Goal: Task Accomplishment & Management: Use online tool/utility

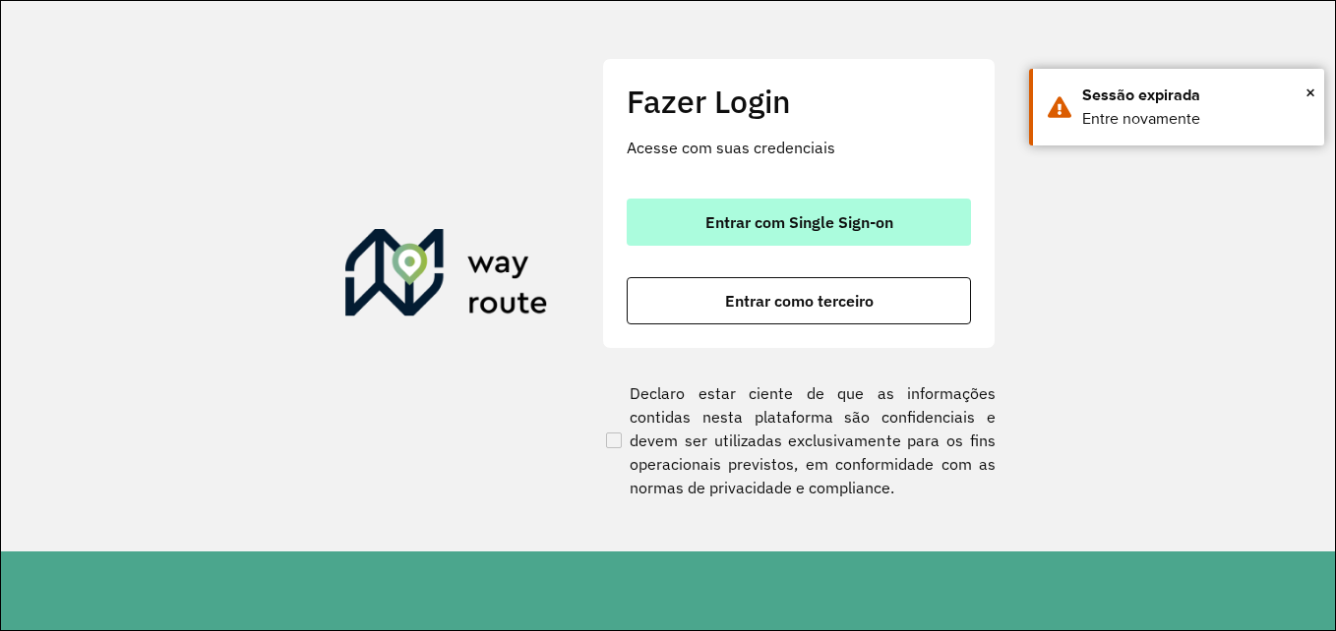
click at [805, 226] on span "Entrar com Single Sign-on" at bounding box center [799, 222] width 188 height 16
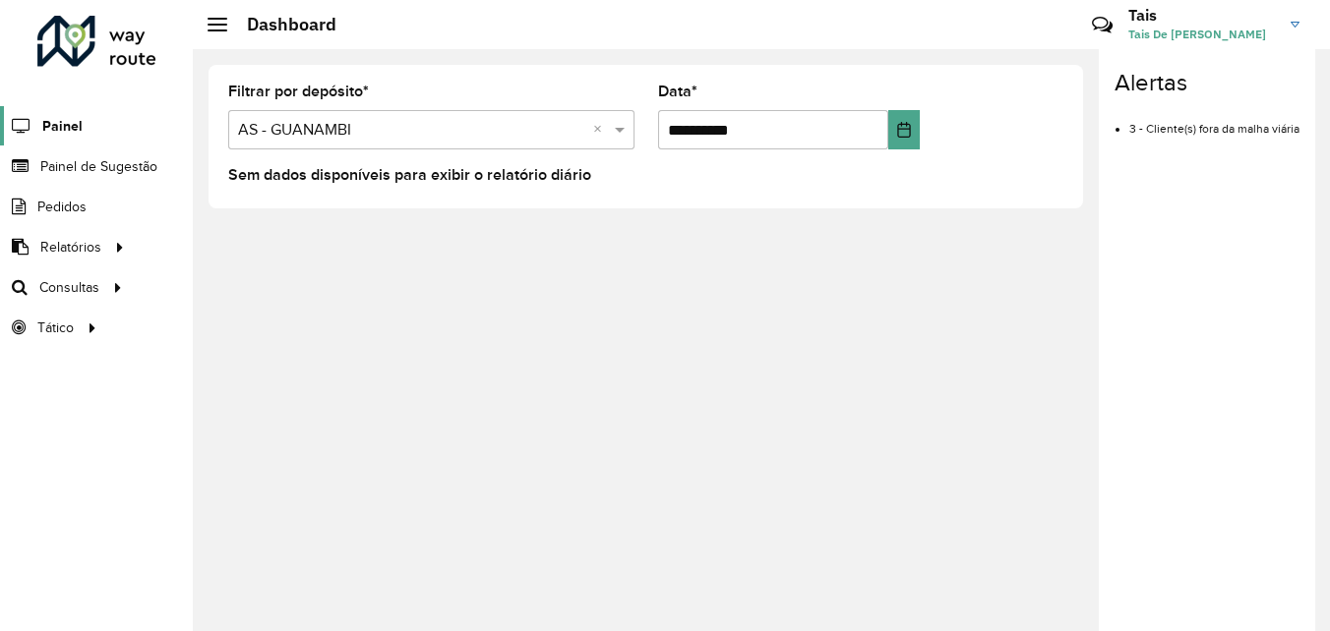
click at [59, 120] on span "Painel" at bounding box center [62, 126] width 40 height 21
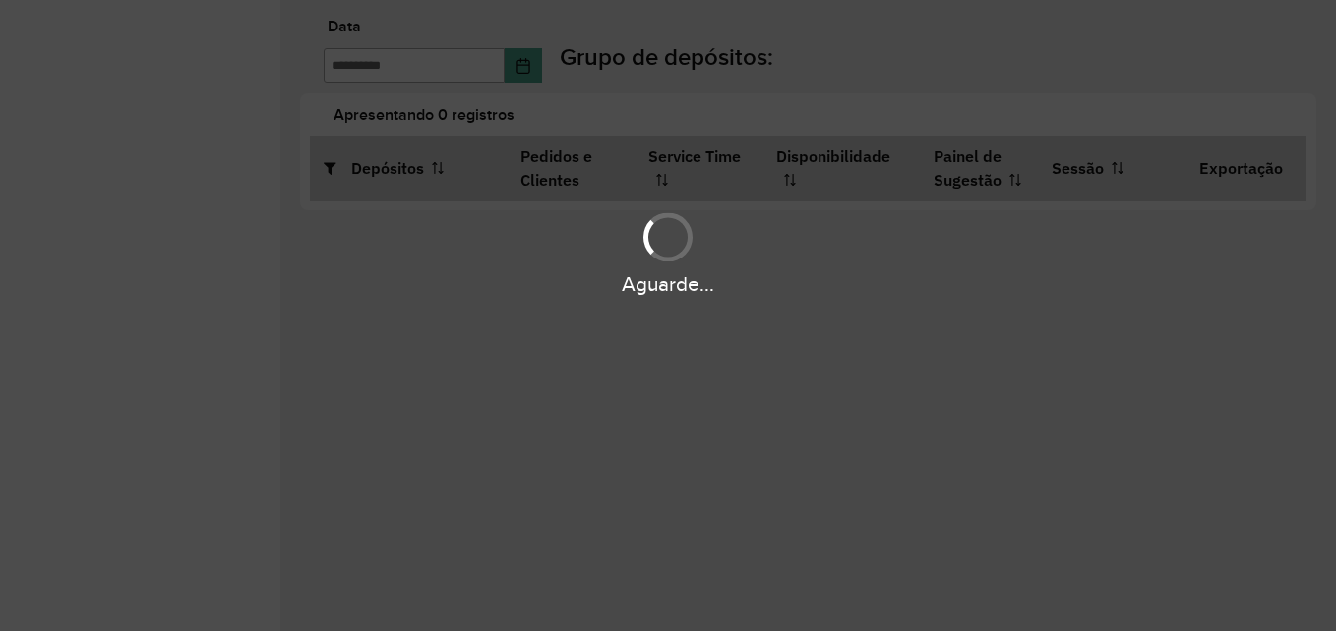
type input "**********"
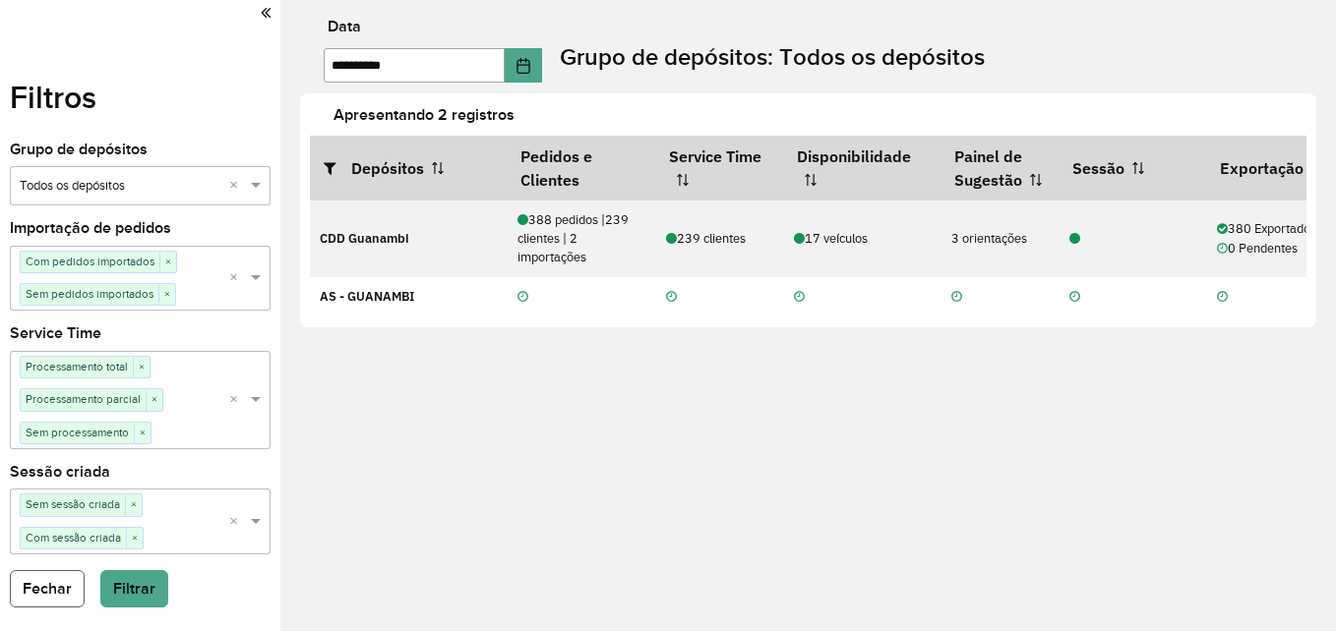
click at [55, 583] on button "Fechar" at bounding box center [47, 588] width 75 height 37
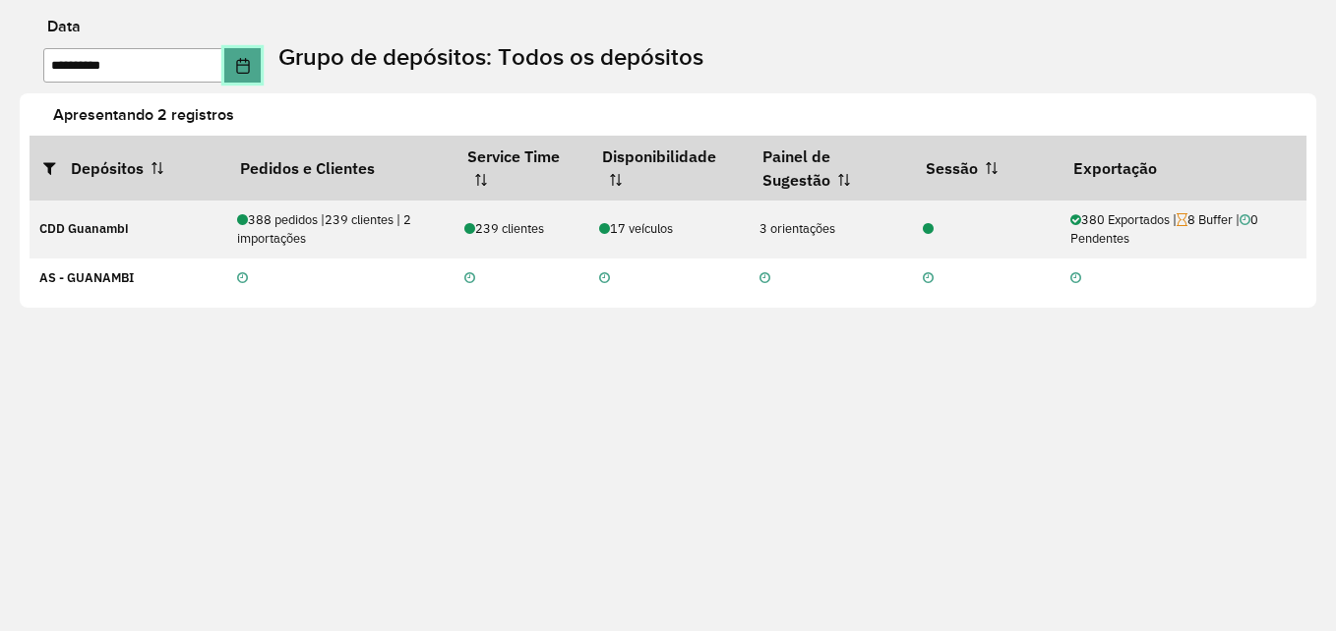
click at [262, 81] on button "Choose Date" at bounding box center [242, 65] width 37 height 34
click at [562, 402] on div "**********" at bounding box center [668, 315] width 1336 height 631
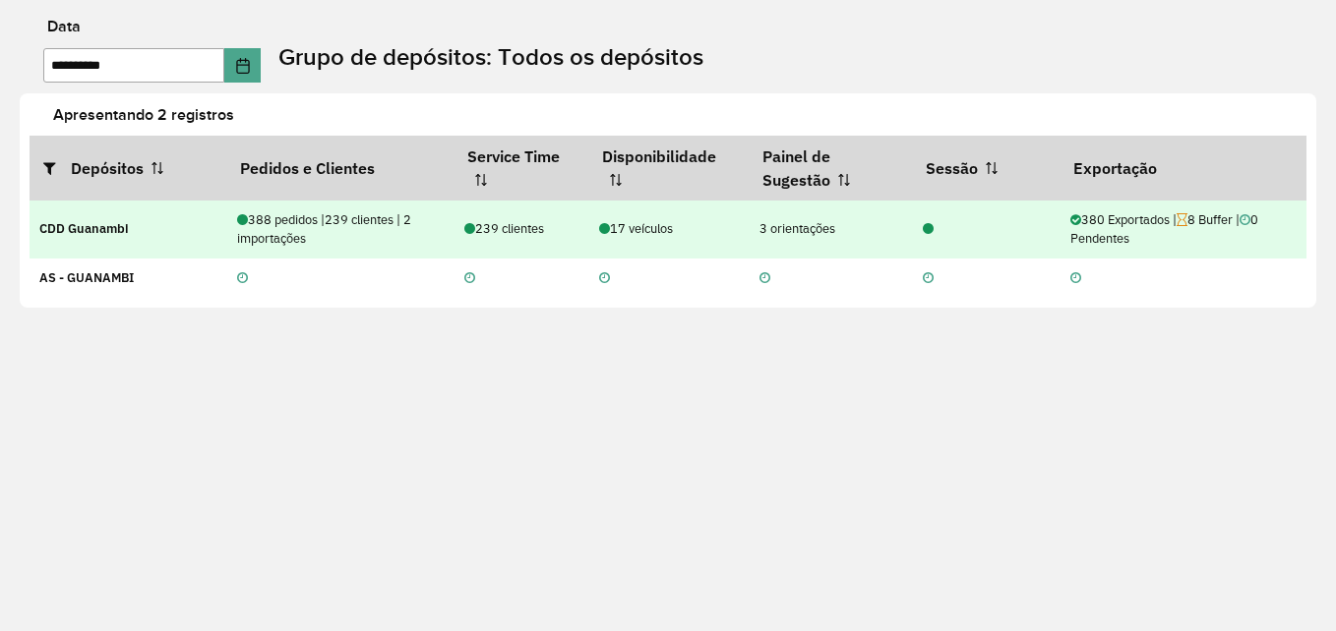
click at [962, 243] on td at bounding box center [986, 230] width 148 height 58
click at [251, 208] on td "388 pedidos | 239 clientes | 2 importações" at bounding box center [339, 230] width 227 height 58
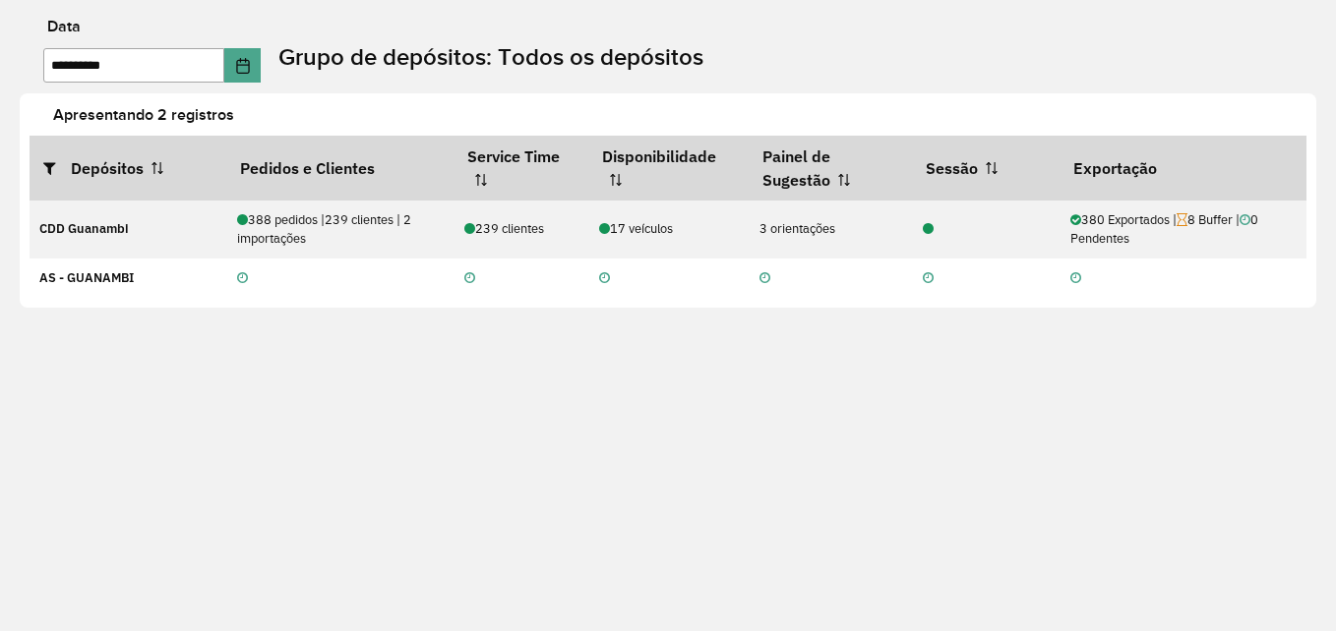
click at [58, 120] on label "Apresentando 2 registros" at bounding box center [691, 115] width 1300 height 24
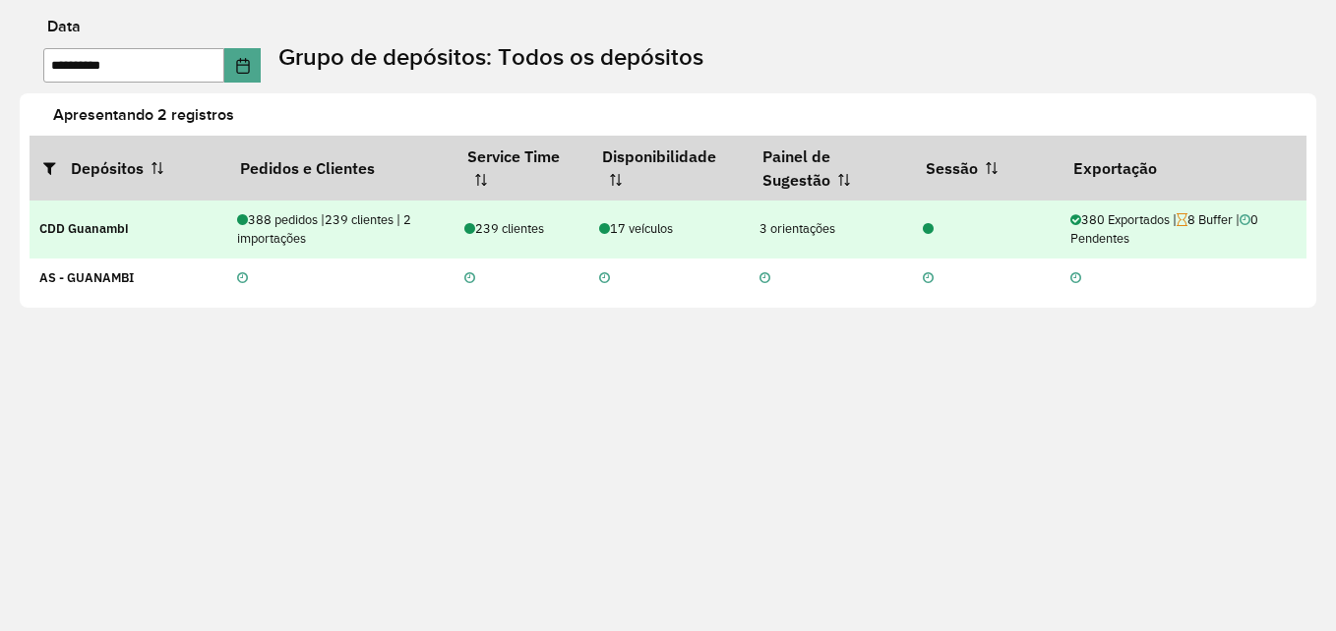
click at [144, 222] on td "CDD Guanambi" at bounding box center [128, 230] width 197 height 58
click at [144, 223] on td "CDD Guanambi" at bounding box center [128, 230] width 197 height 58
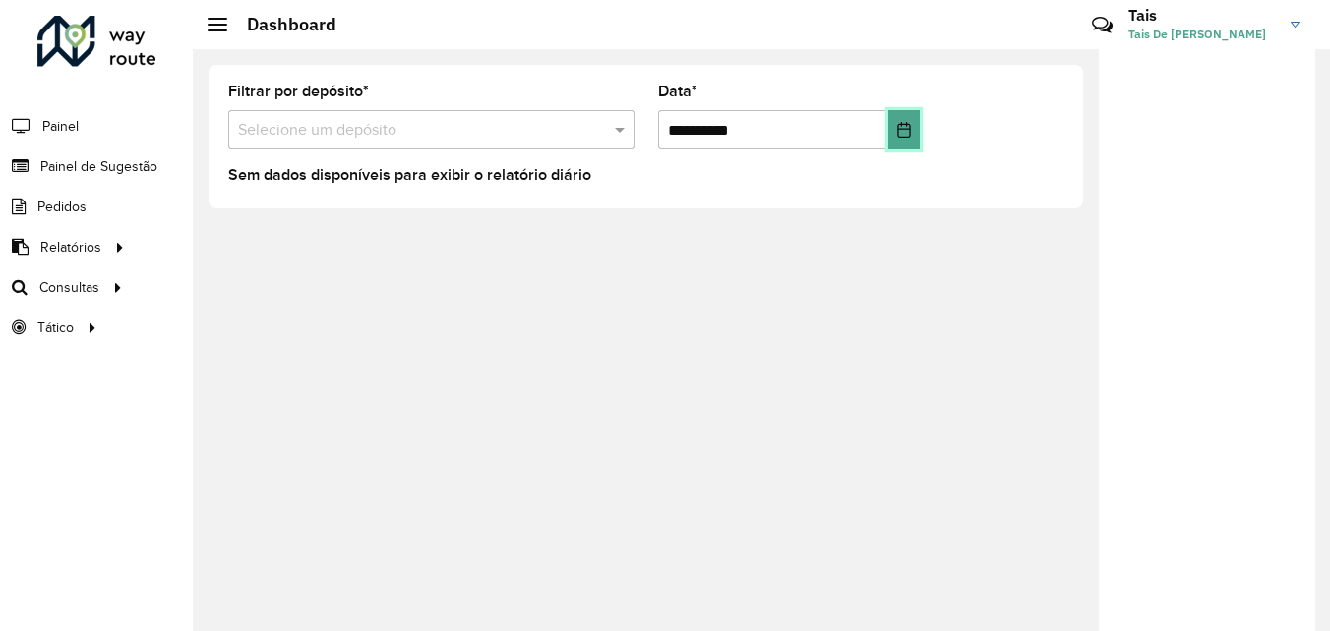
click at [909, 132] on icon "Choose Date" at bounding box center [904, 130] width 16 height 16
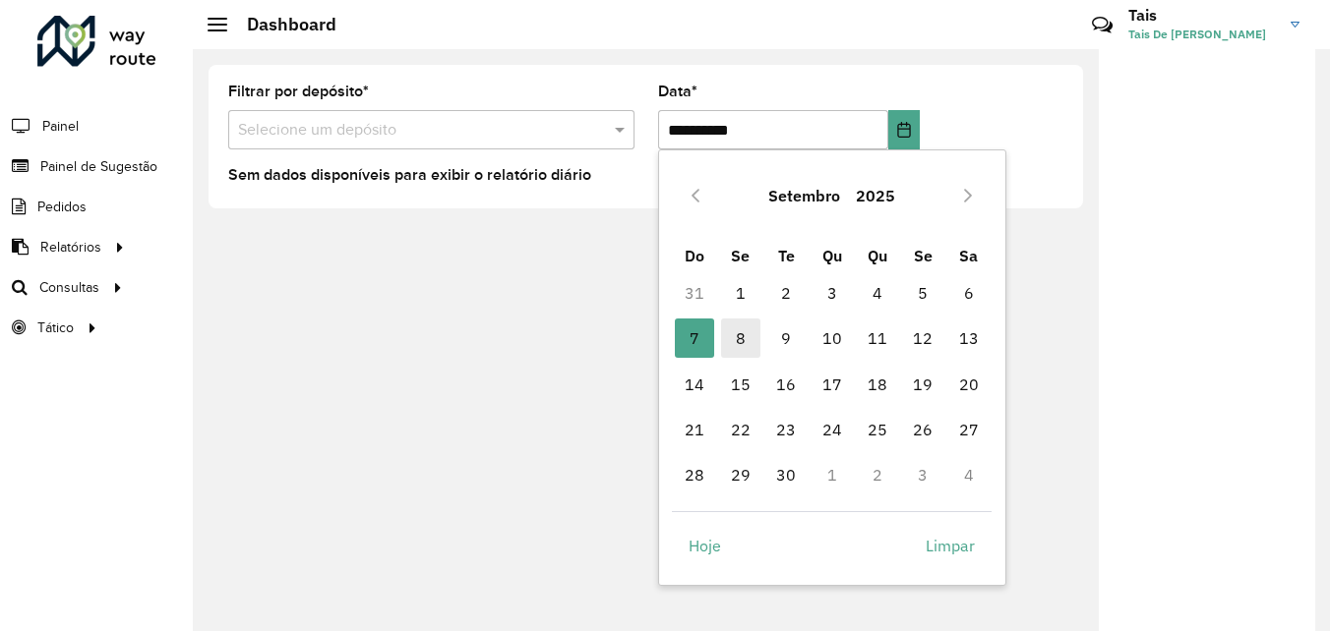
click at [740, 347] on span "8" at bounding box center [740, 338] width 39 height 39
type input "**********"
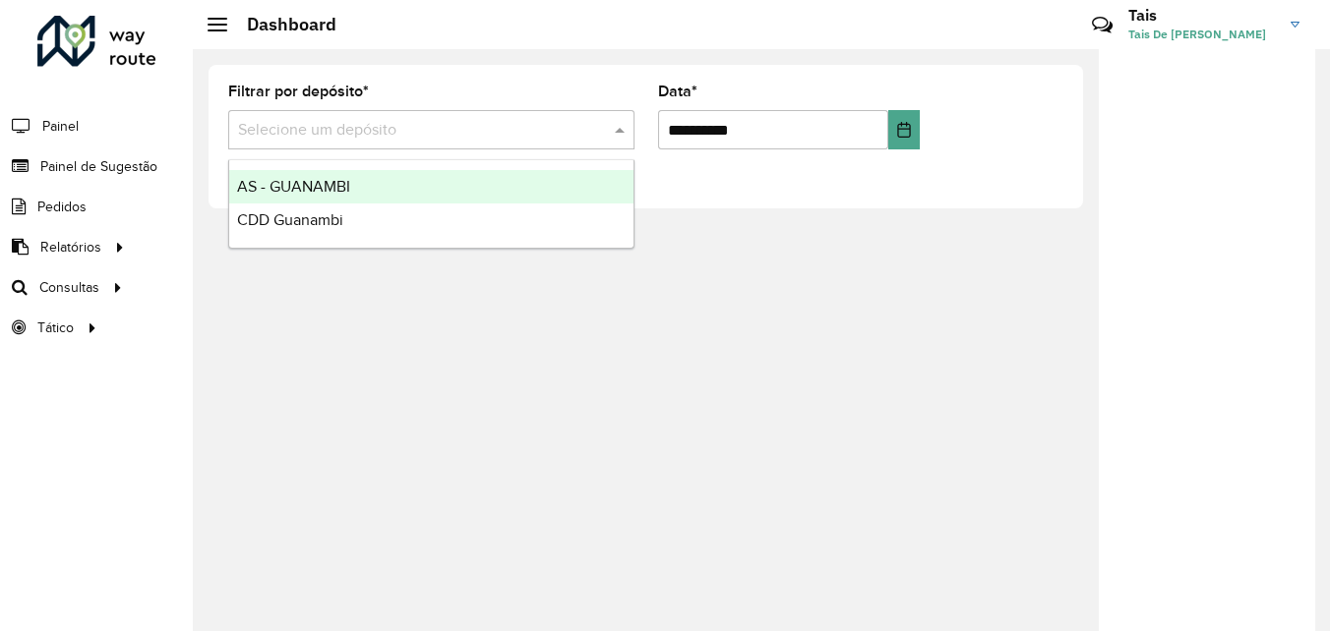
click at [536, 134] on input "text" at bounding box center [411, 131] width 347 height 24
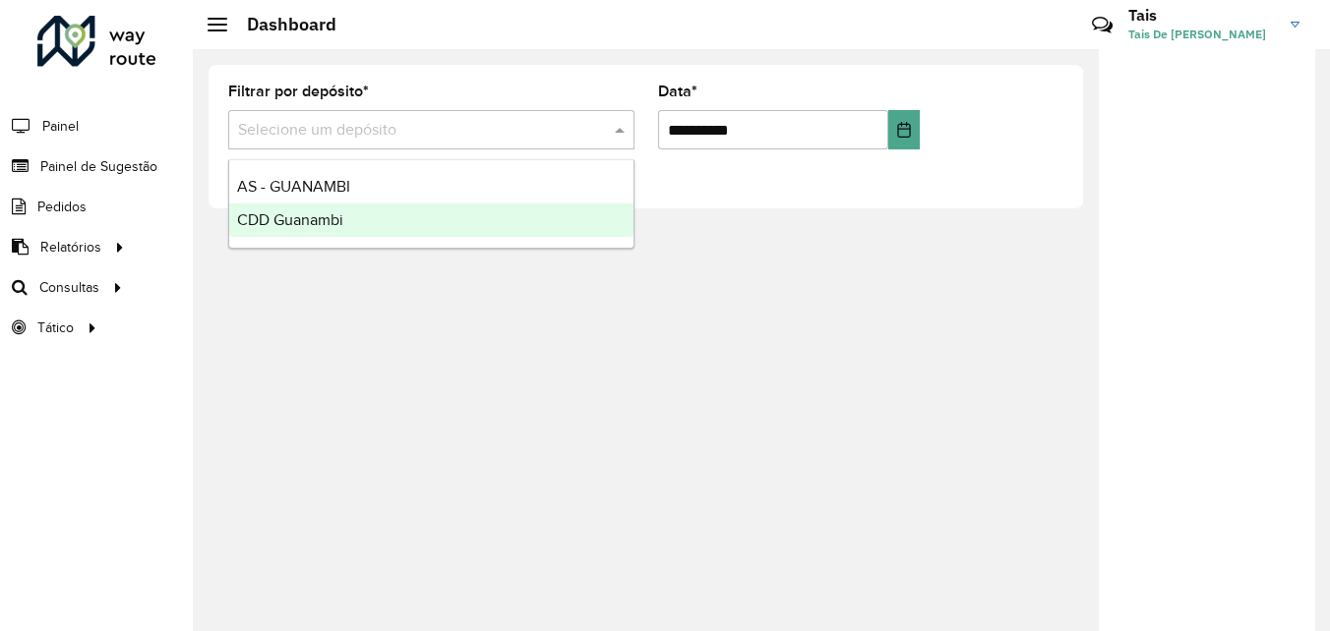
click at [466, 210] on div "CDD Guanambi" at bounding box center [431, 220] width 404 height 33
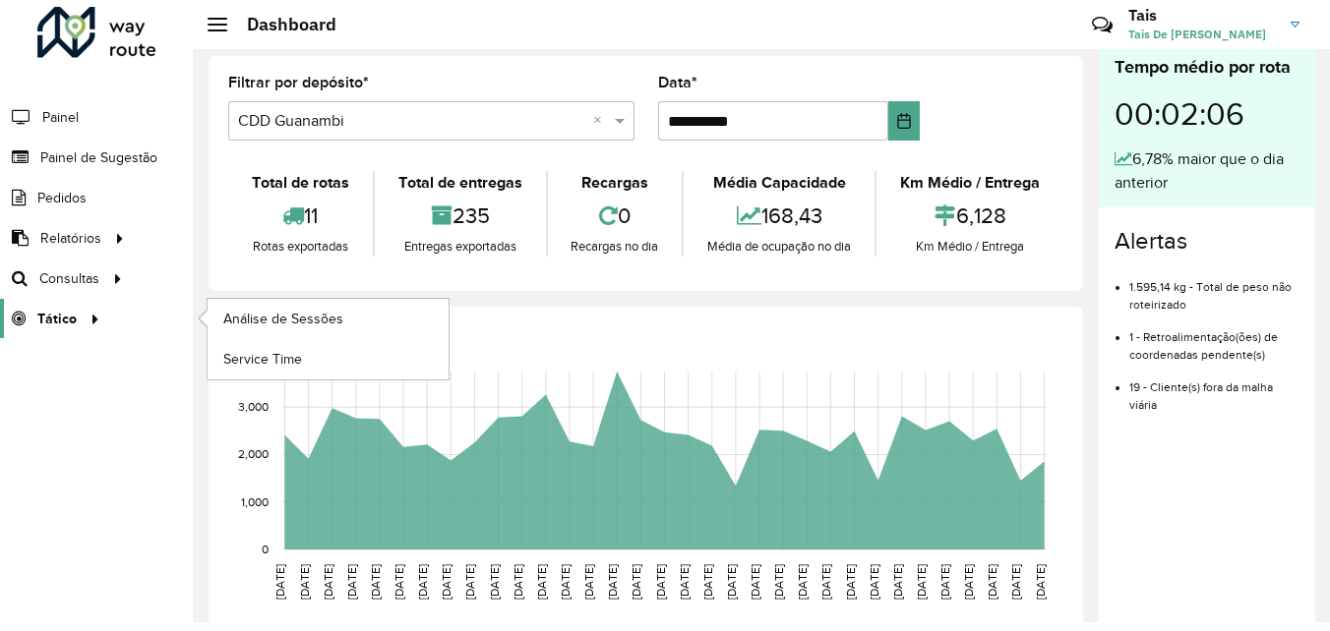
scroll to position [11, 0]
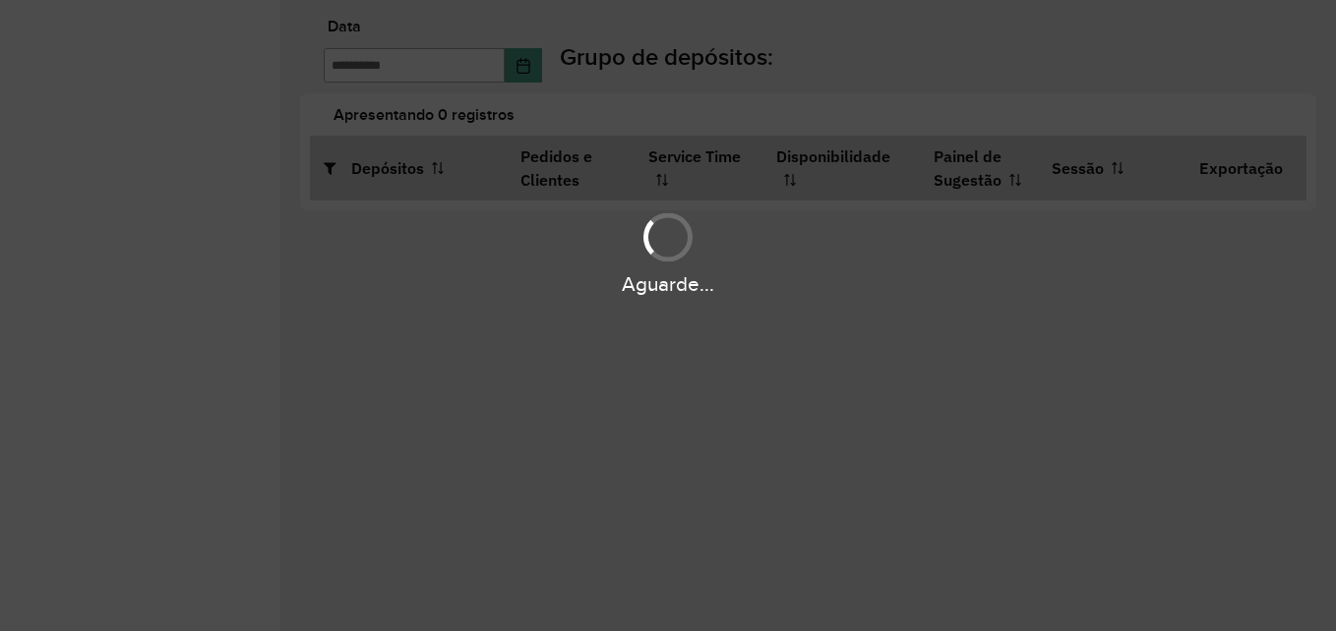
type input "**********"
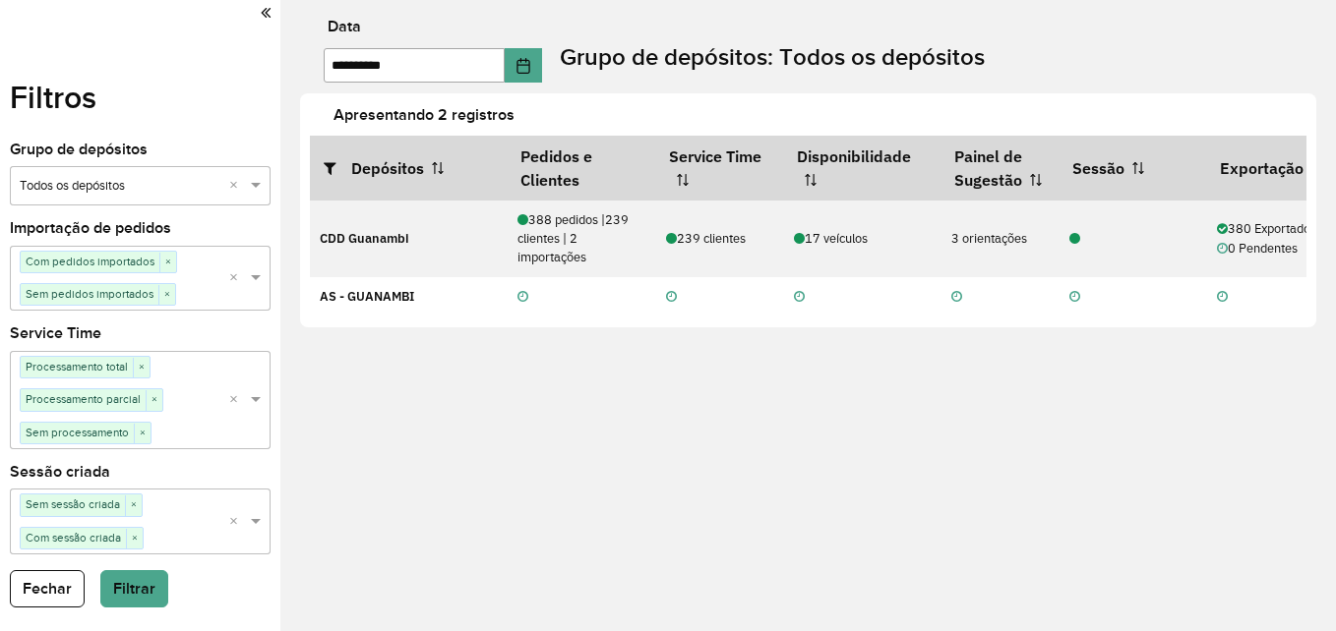
click at [22, 610] on div "Filtros Grupo de depósitos Selecione um grupo × Todos os depósitos × Importação…" at bounding box center [140, 315] width 280 height 631
click at [60, 592] on button "Fechar" at bounding box center [47, 588] width 75 height 37
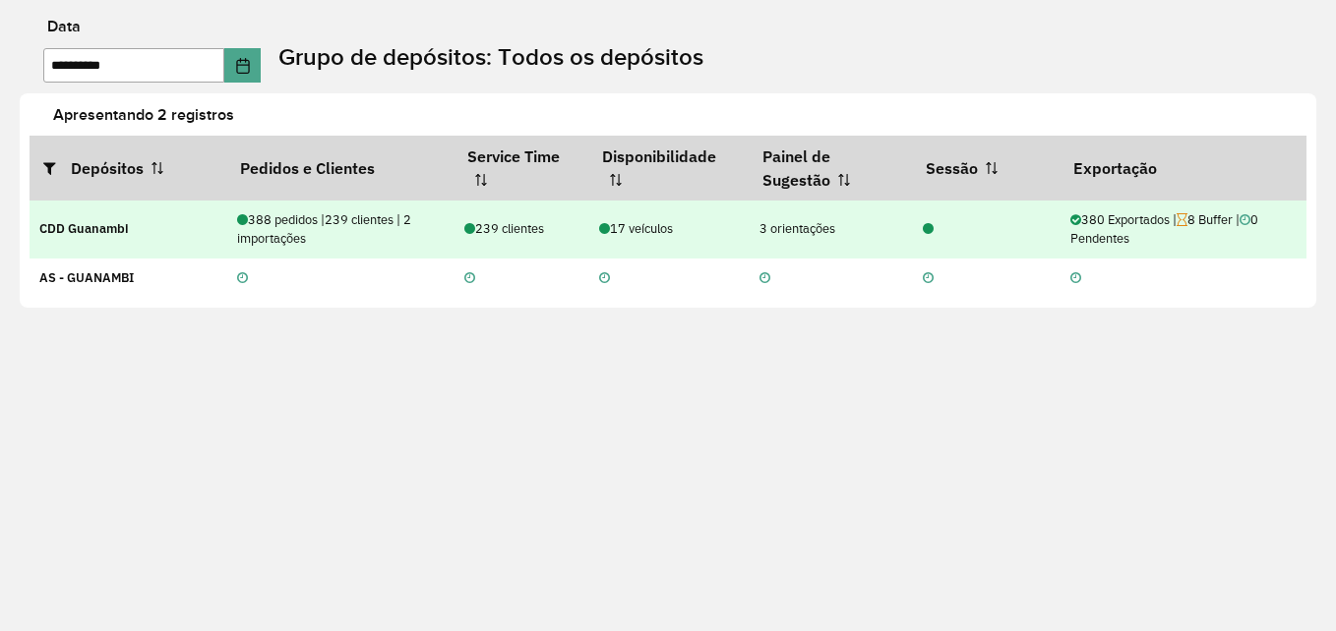
click at [1151, 220] on div "380 Exportados | 8 Buffer | 0 Pendentes" at bounding box center [1182, 228] width 225 height 37
click at [1083, 221] on div "380 Exportados | 8 Buffer | 0 Pendentes" at bounding box center [1182, 228] width 225 height 37
click at [478, 244] on td "239 clientes" at bounding box center [521, 230] width 136 height 58
click at [485, 231] on span "239 clientes" at bounding box center [504, 228] width 80 height 17
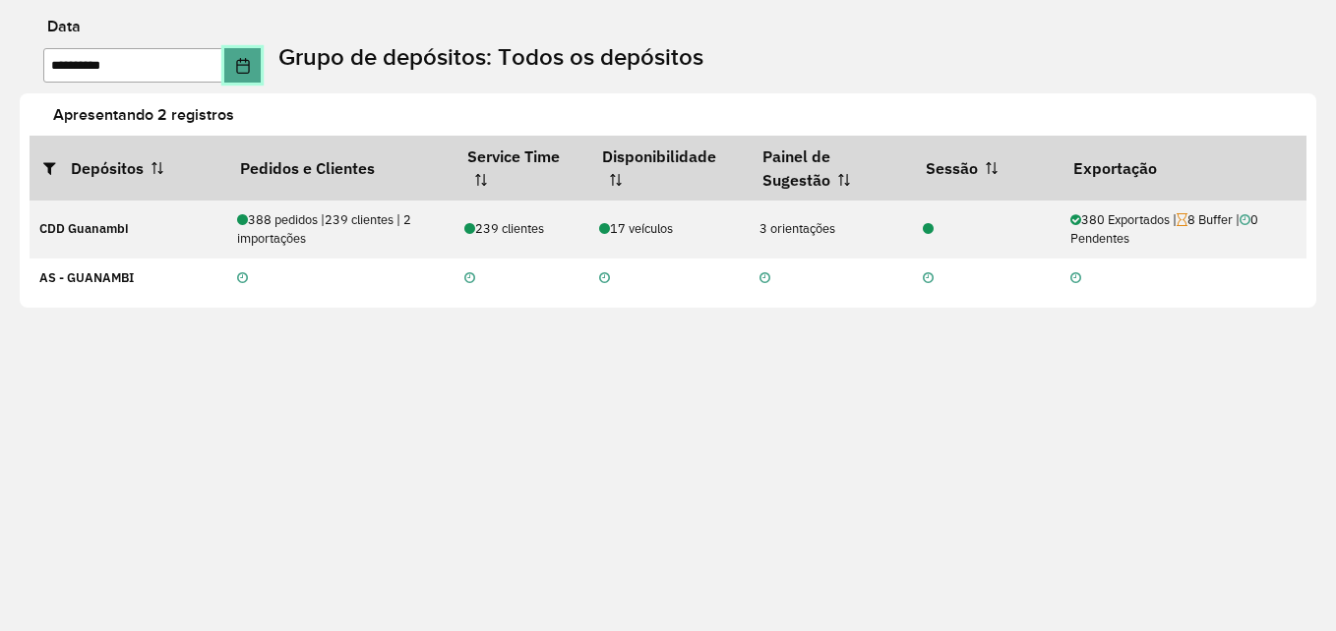
click at [250, 60] on button "Choose Date" at bounding box center [242, 65] width 37 height 34
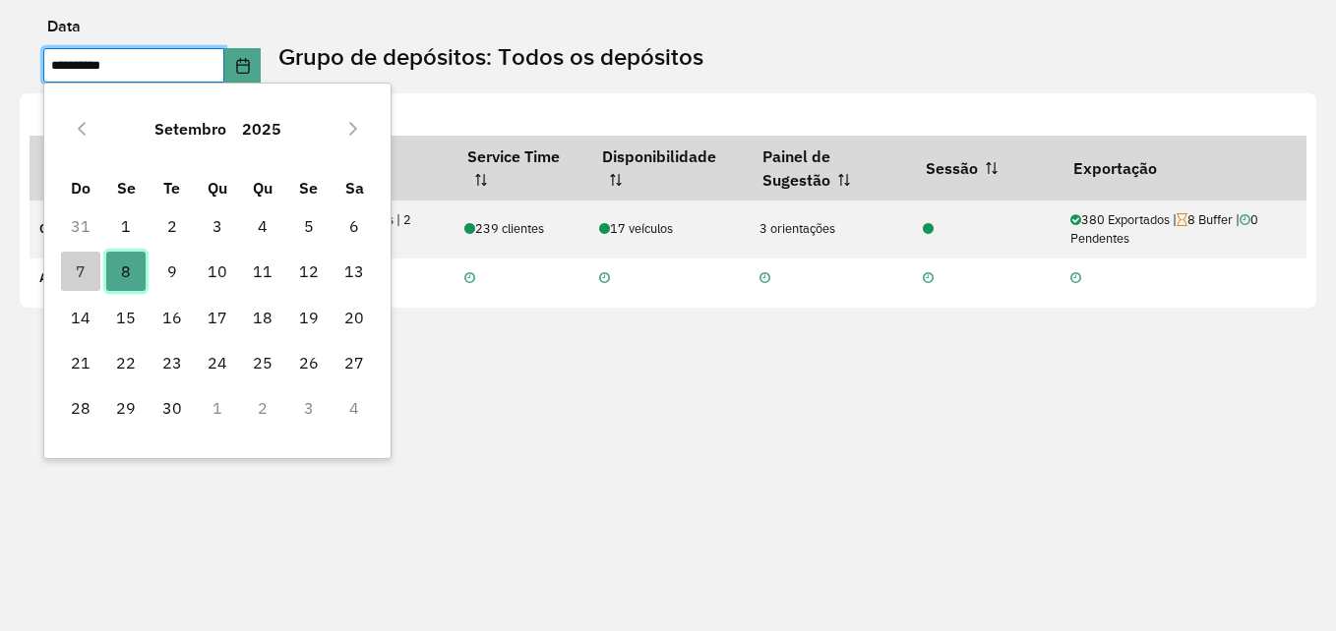
click at [121, 280] on span "8" at bounding box center [125, 271] width 39 height 39
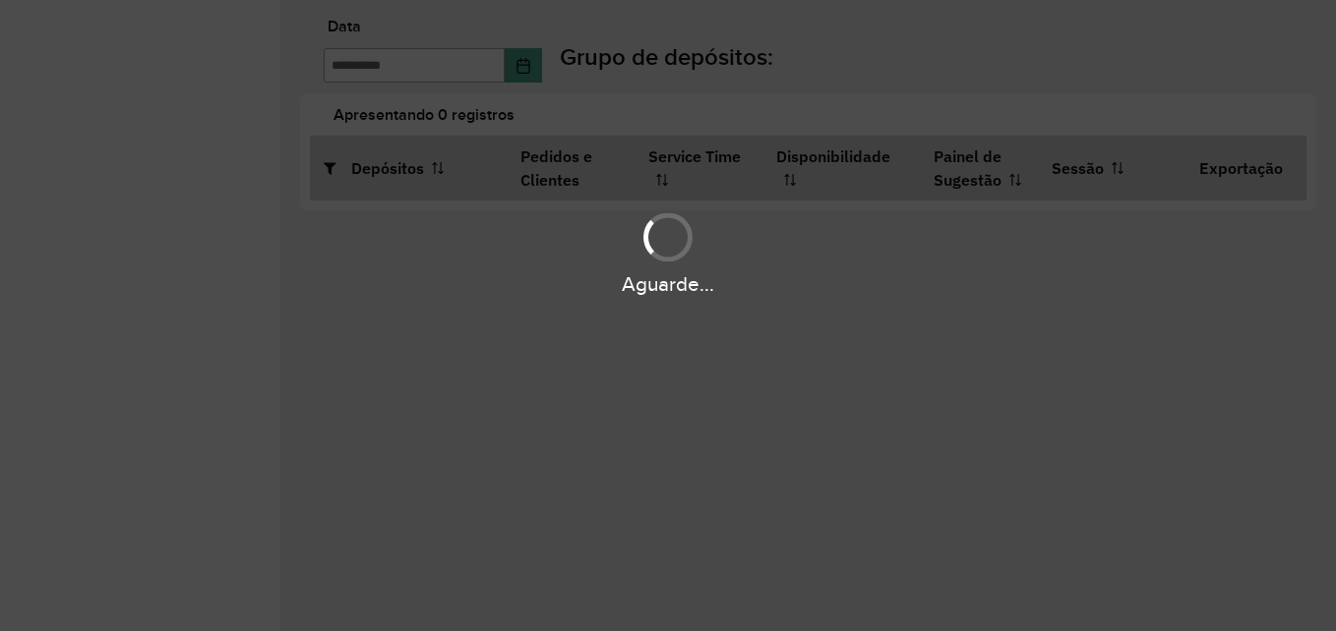
type input "**********"
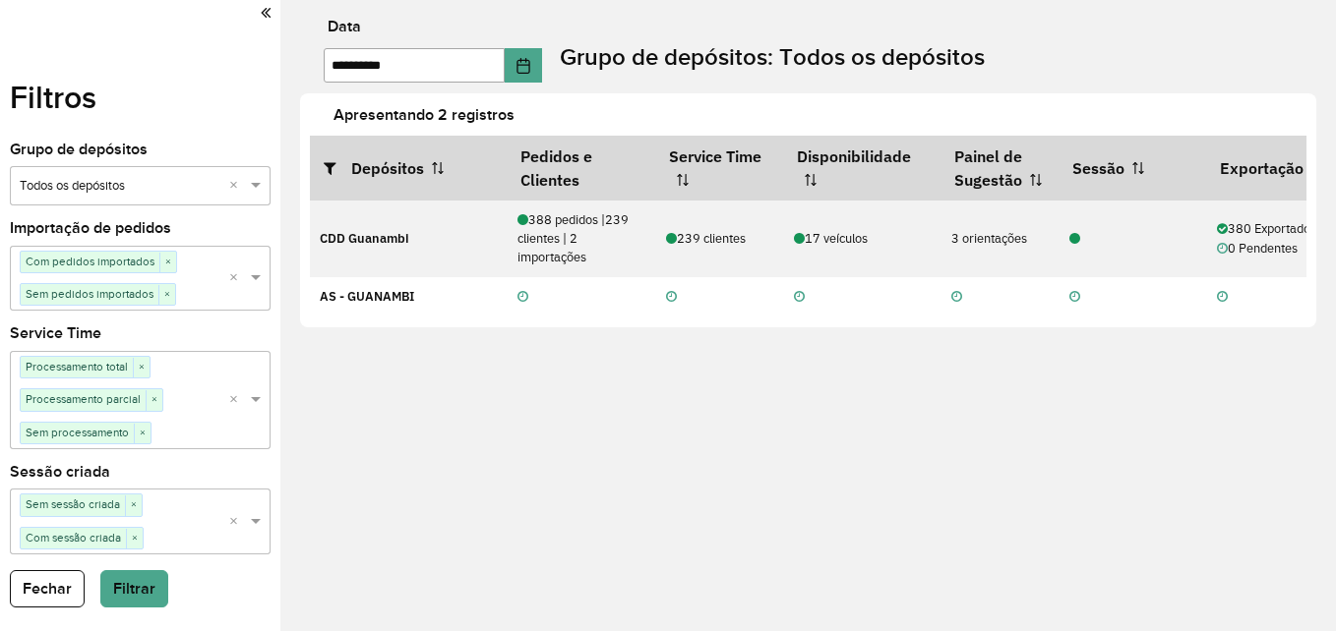
click at [275, 9] on div "Filtros Grupo de depósitos Selecione um grupo × Todos os depósitos × Importação…" at bounding box center [140, 315] width 280 height 631
click at [251, 18] on div at bounding box center [140, 13] width 261 height 27
click at [268, 8] on icon at bounding box center [266, 13] width 10 height 18
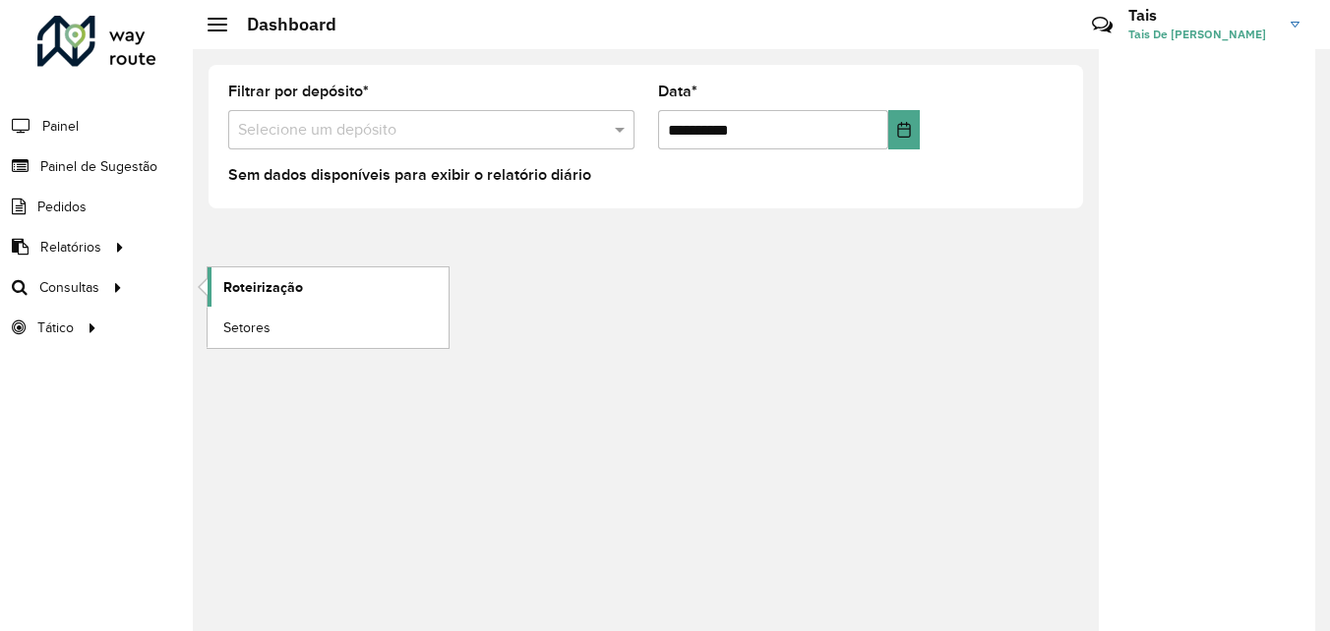
click at [310, 285] on link "Roteirização" at bounding box center [328, 287] width 241 height 39
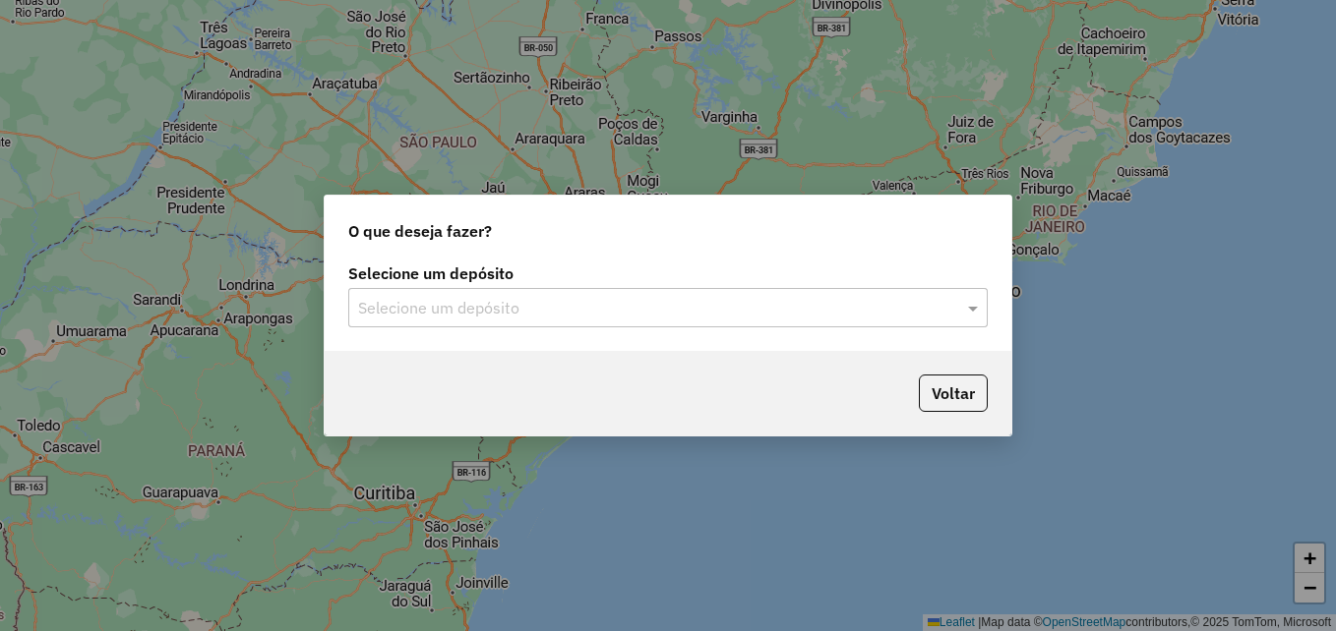
click at [604, 304] on input "text" at bounding box center [648, 309] width 580 height 24
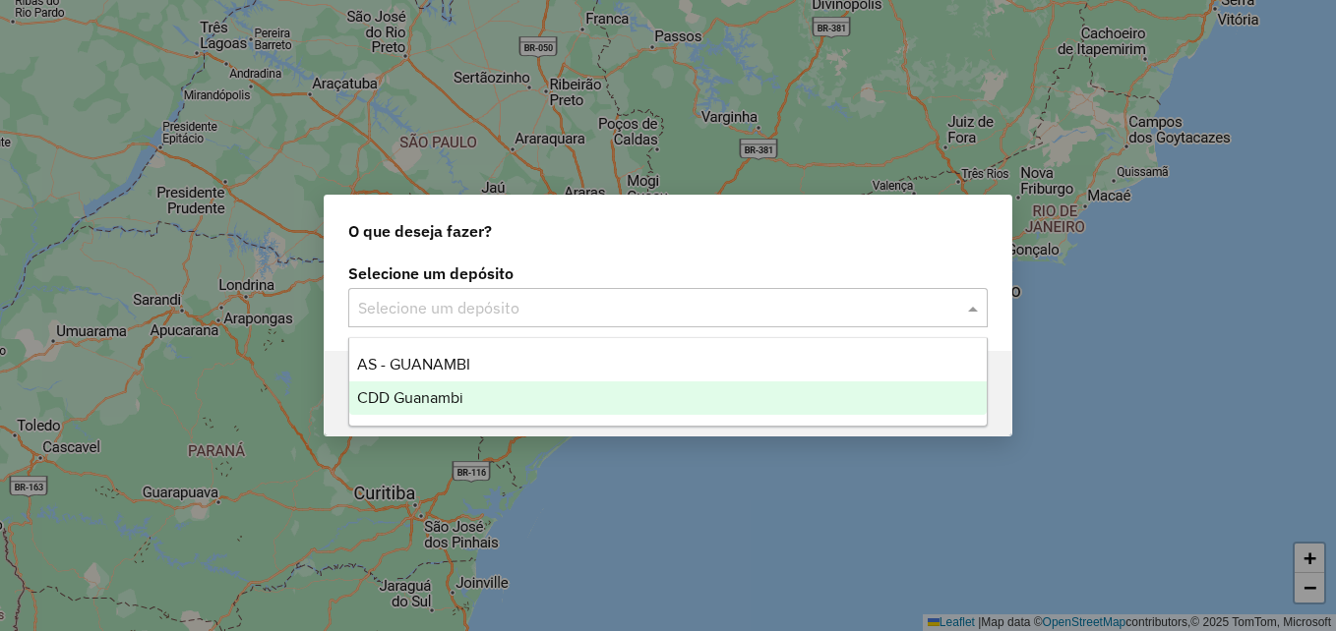
click at [441, 399] on span "CDD Guanambi" at bounding box center [410, 397] width 106 height 17
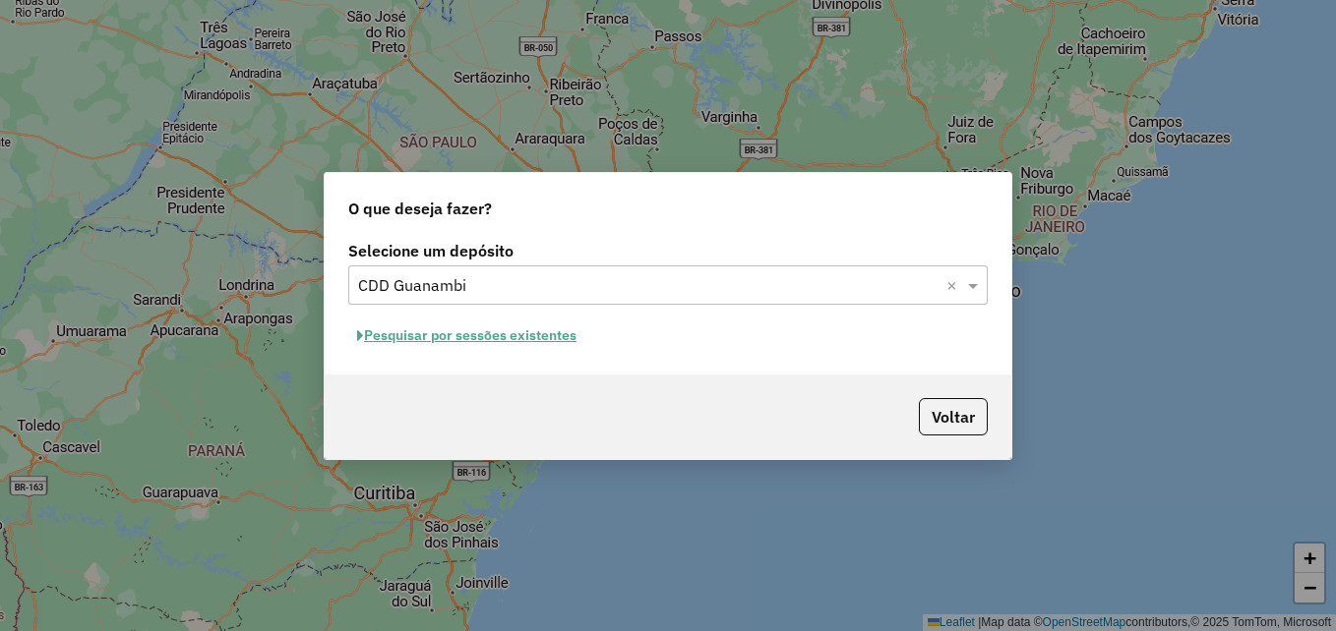
click at [464, 324] on button "Pesquisar por sessões existentes" at bounding box center [466, 336] width 237 height 30
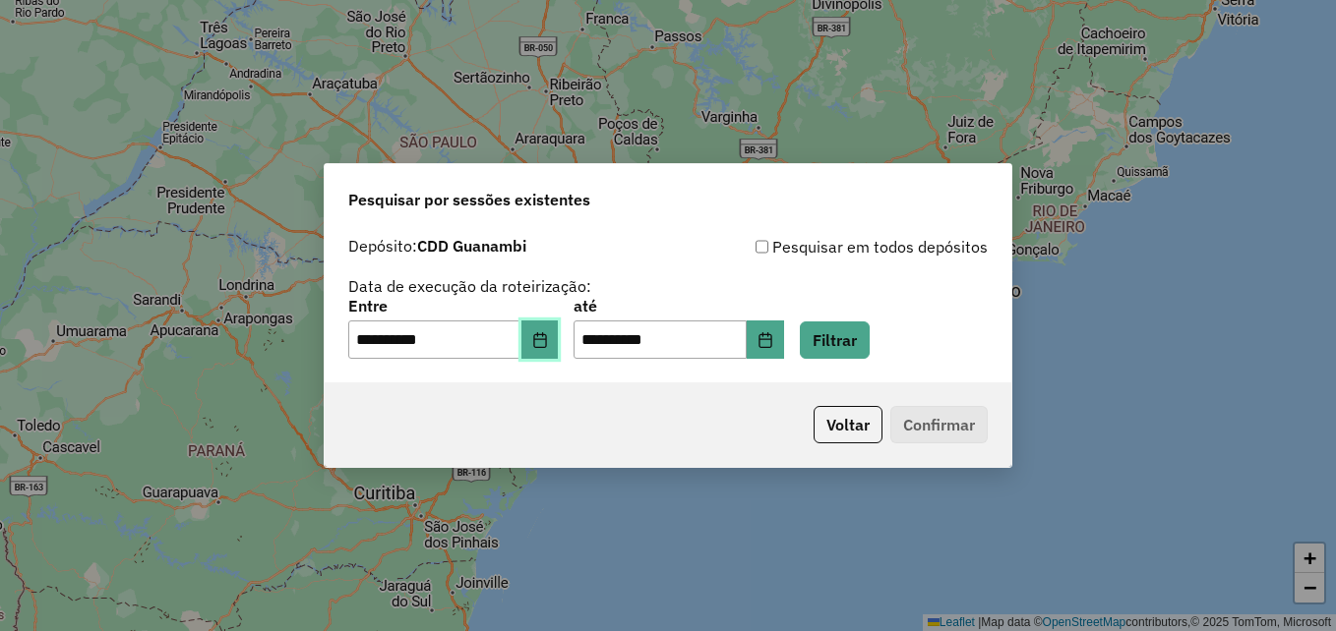
click at [543, 336] on button "Choose Date" at bounding box center [539, 340] width 37 height 39
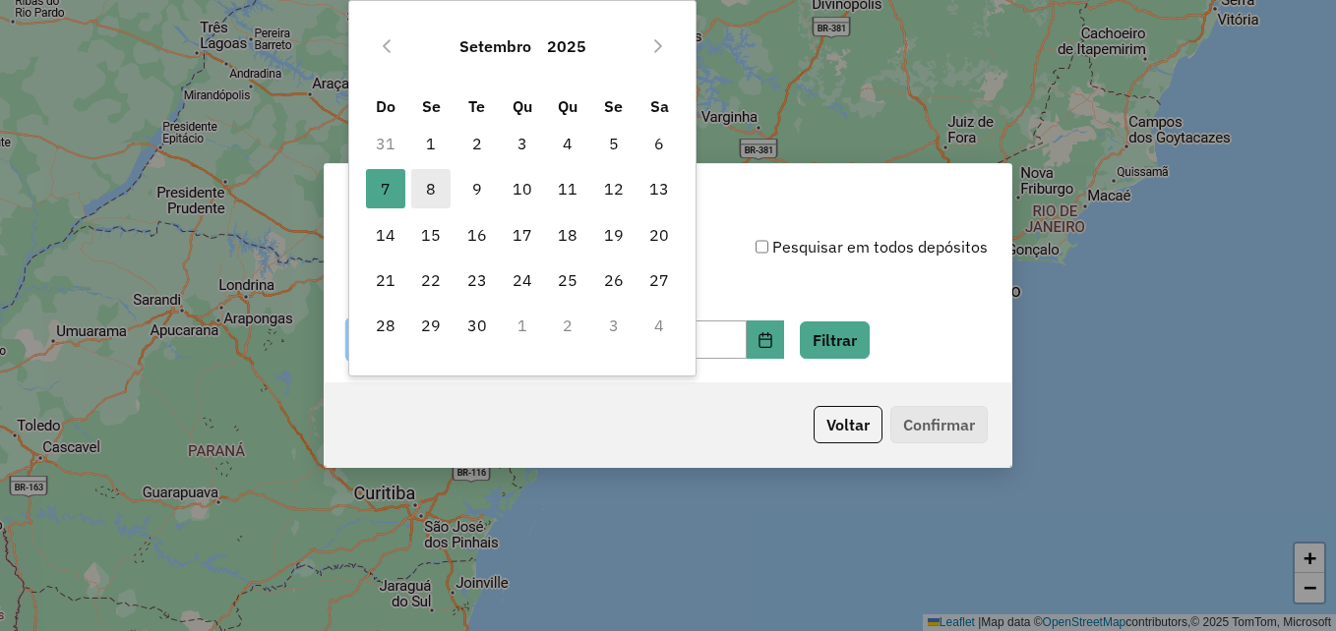
click at [422, 197] on span "8" at bounding box center [430, 188] width 39 height 39
type input "**********"
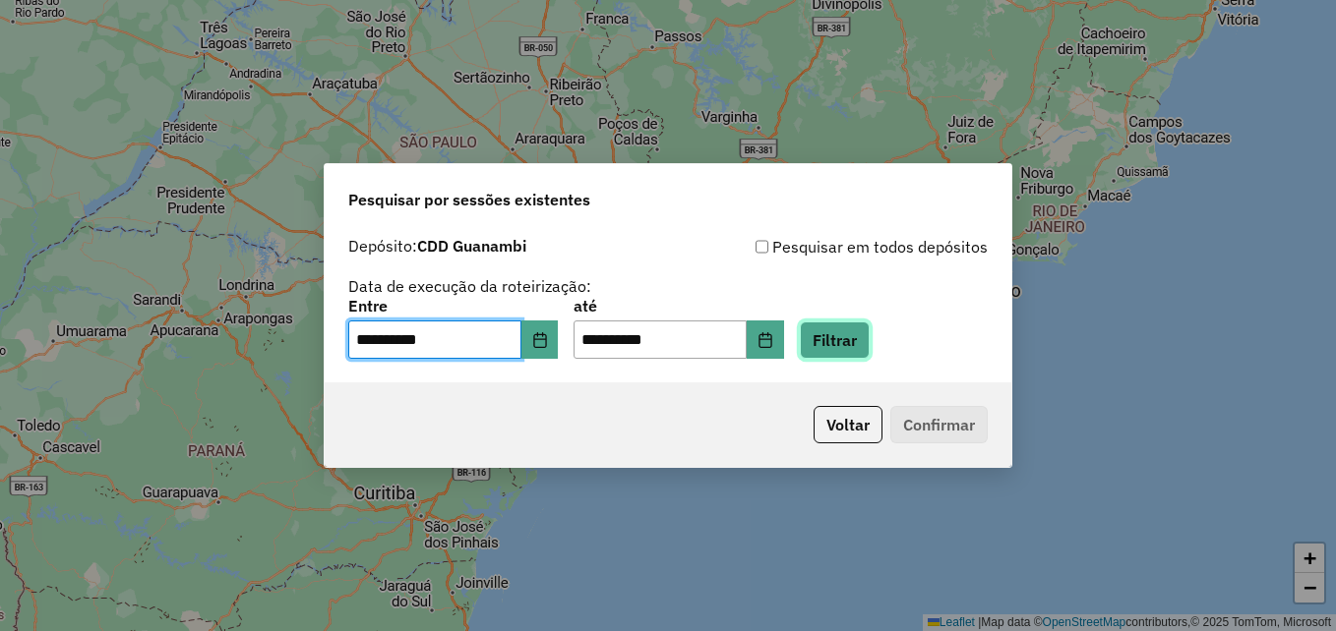
click at [868, 344] on button "Filtrar" at bounding box center [835, 340] width 70 height 37
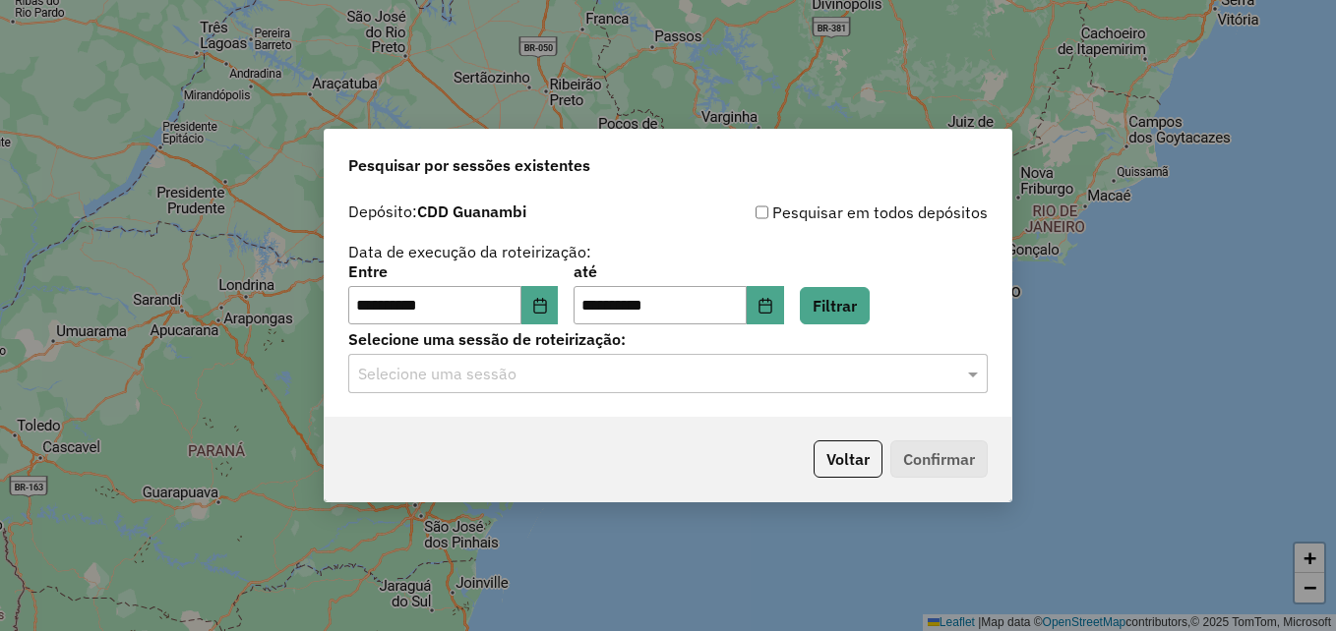
click at [845, 363] on input "text" at bounding box center [648, 375] width 580 height 24
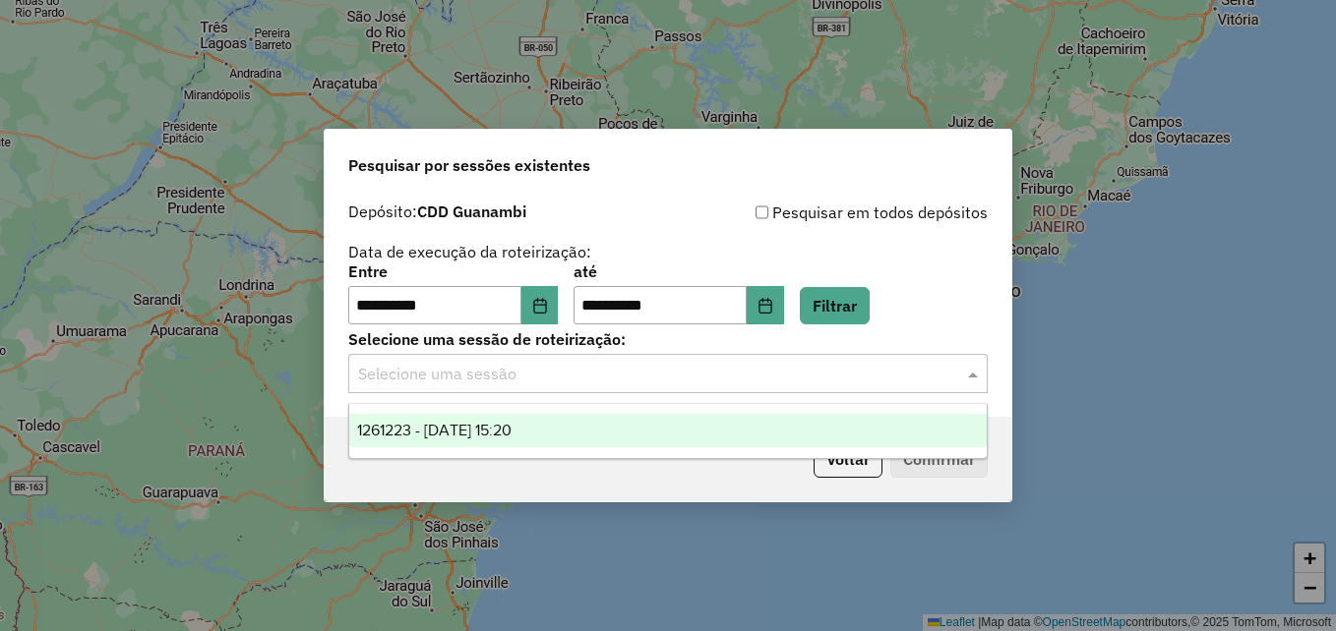
click at [428, 426] on span "1261223 - 08/09/2025 15:20" at bounding box center [434, 430] width 154 height 17
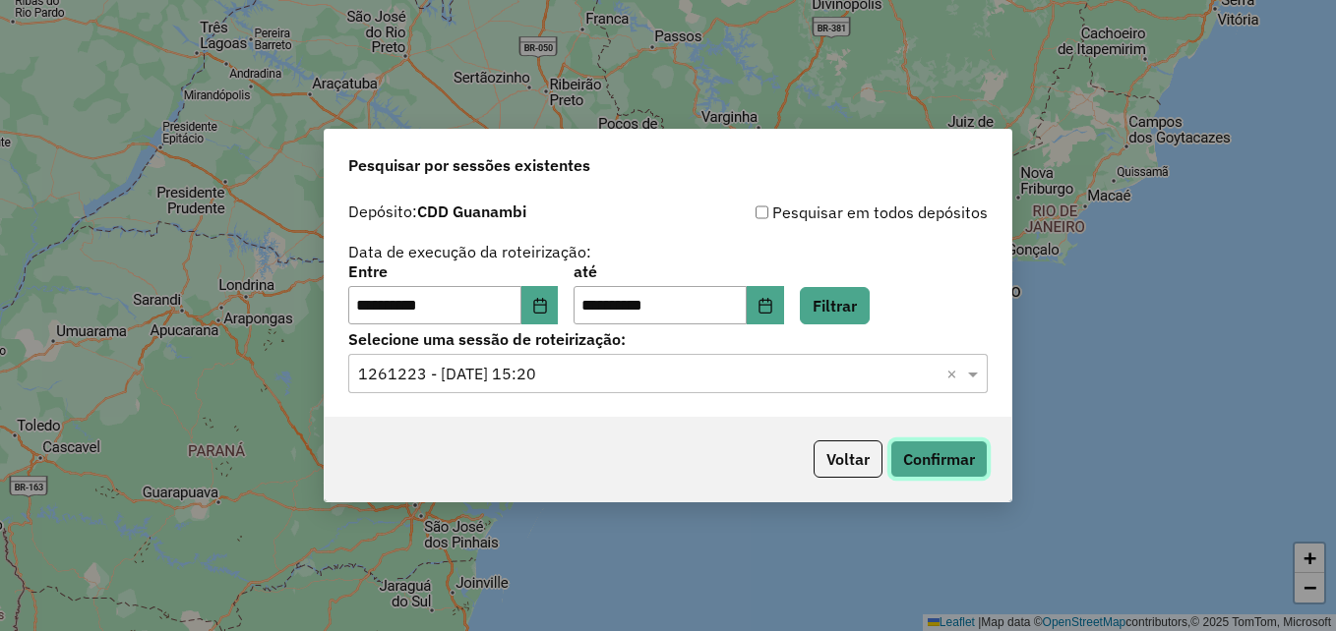
click at [925, 467] on button "Confirmar" at bounding box center [938, 459] width 97 height 37
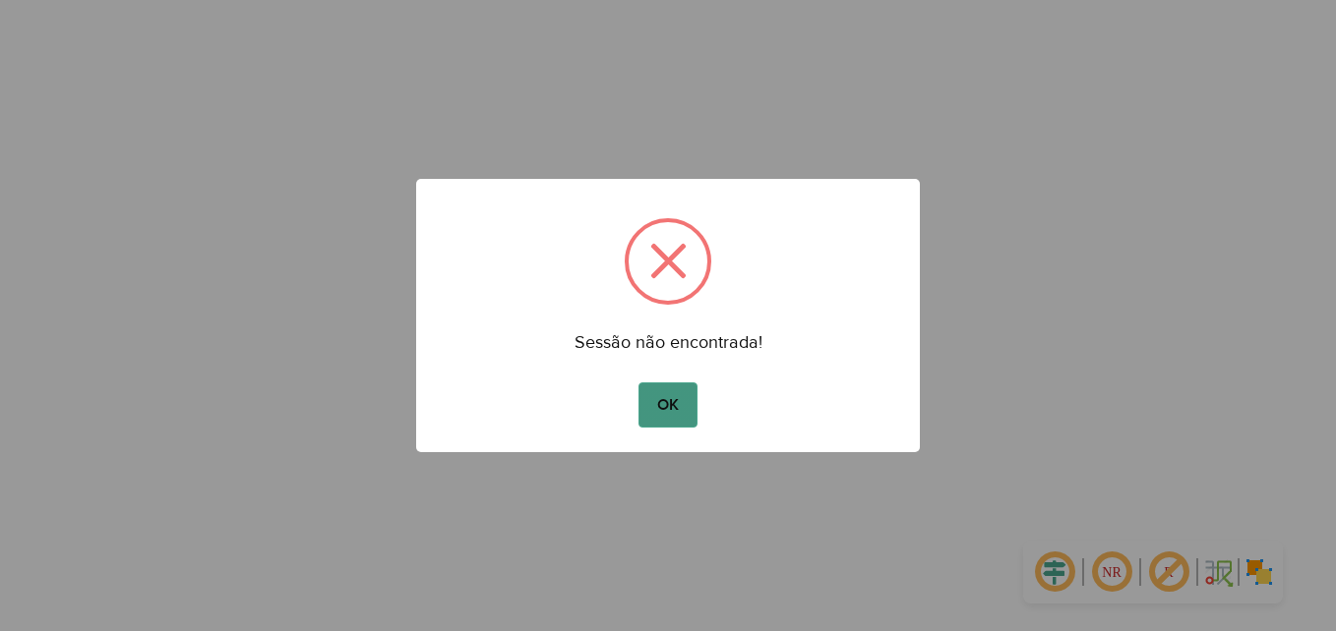
click at [661, 410] on button "OK" at bounding box center [667, 405] width 58 height 45
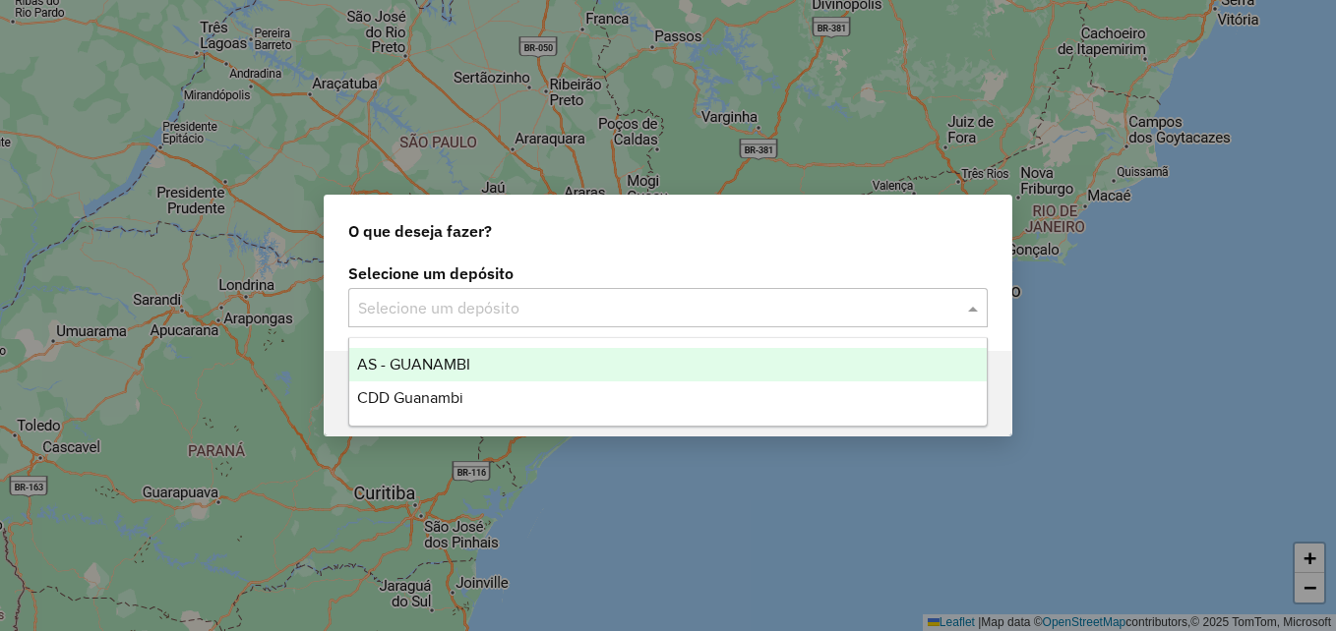
click at [752, 297] on input "text" at bounding box center [648, 309] width 580 height 24
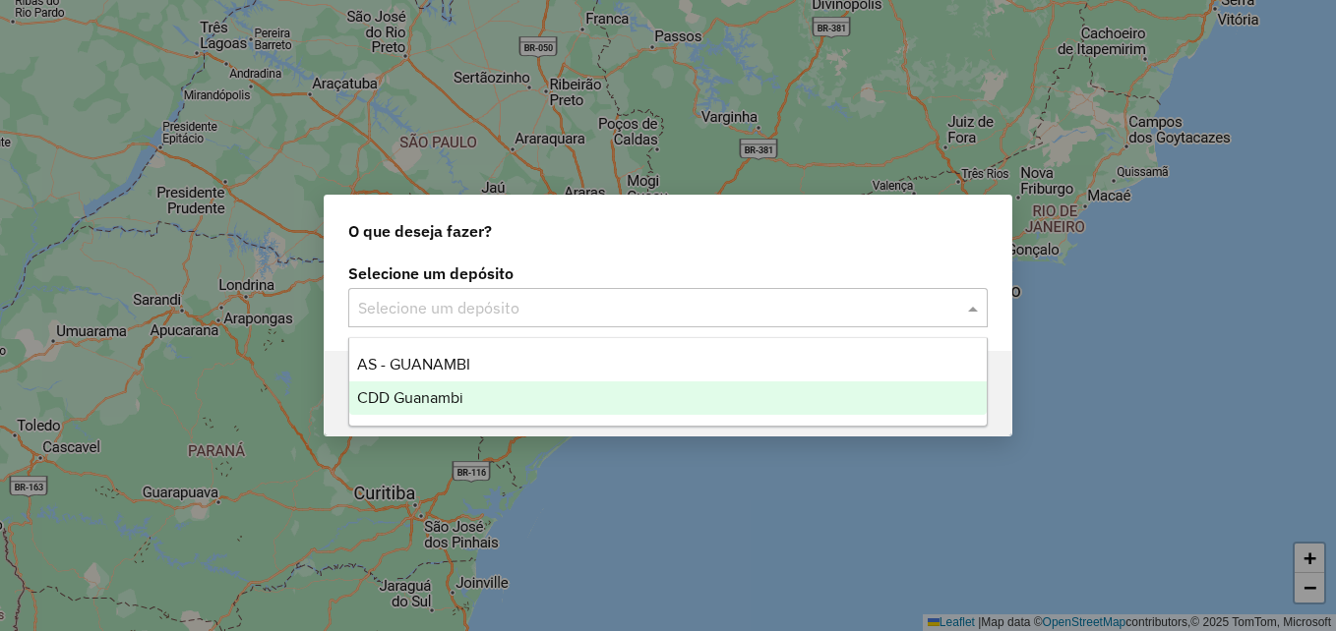
click at [516, 385] on div "CDD Guanambi" at bounding box center [667, 398] width 637 height 33
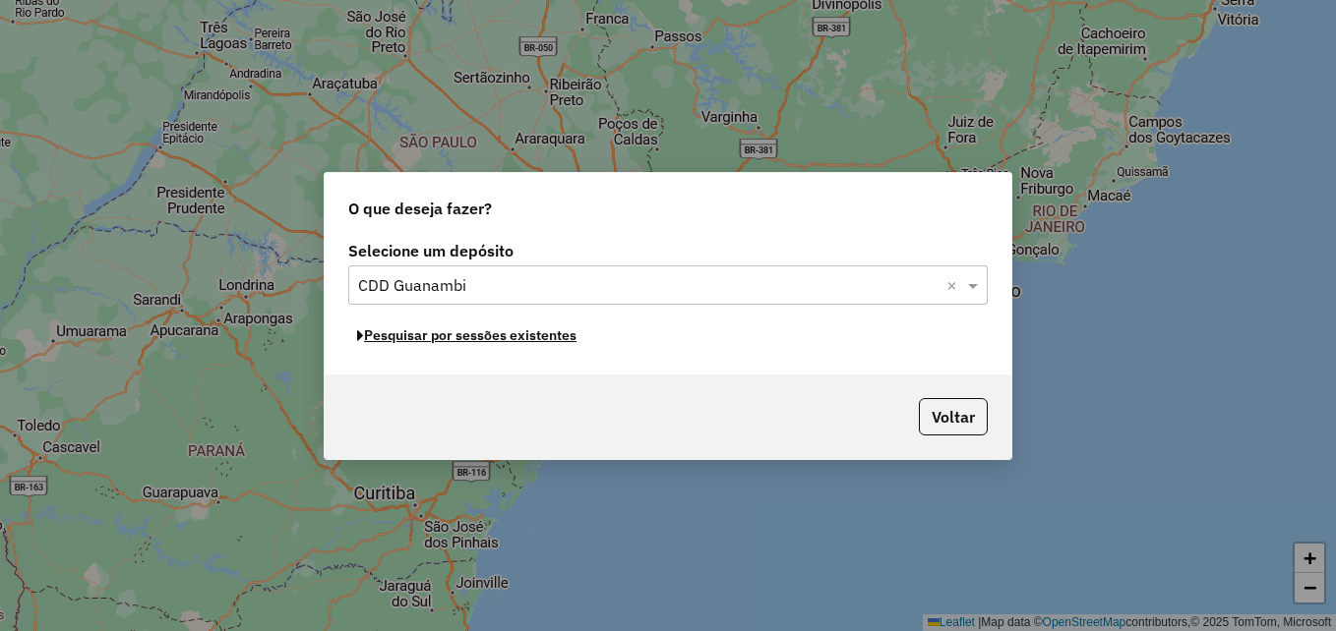
click at [562, 344] on button "Pesquisar por sessões existentes" at bounding box center [466, 336] width 237 height 30
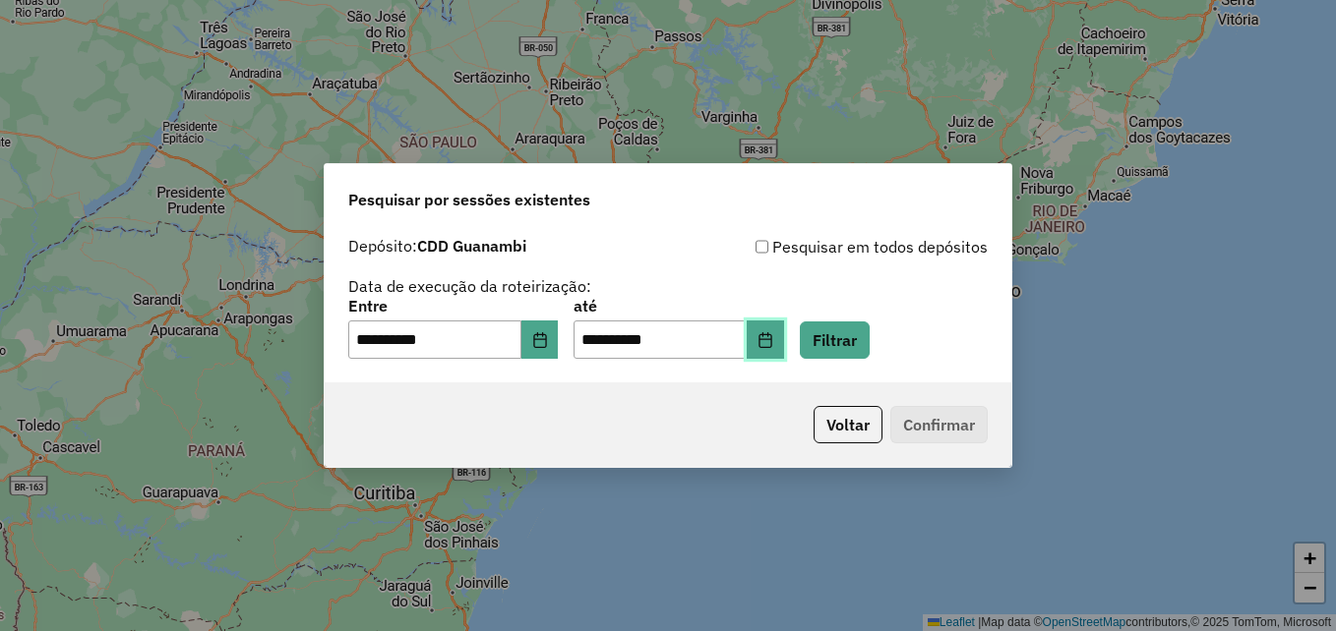
click at [777, 356] on button "Choose Date" at bounding box center [764, 340] width 37 height 39
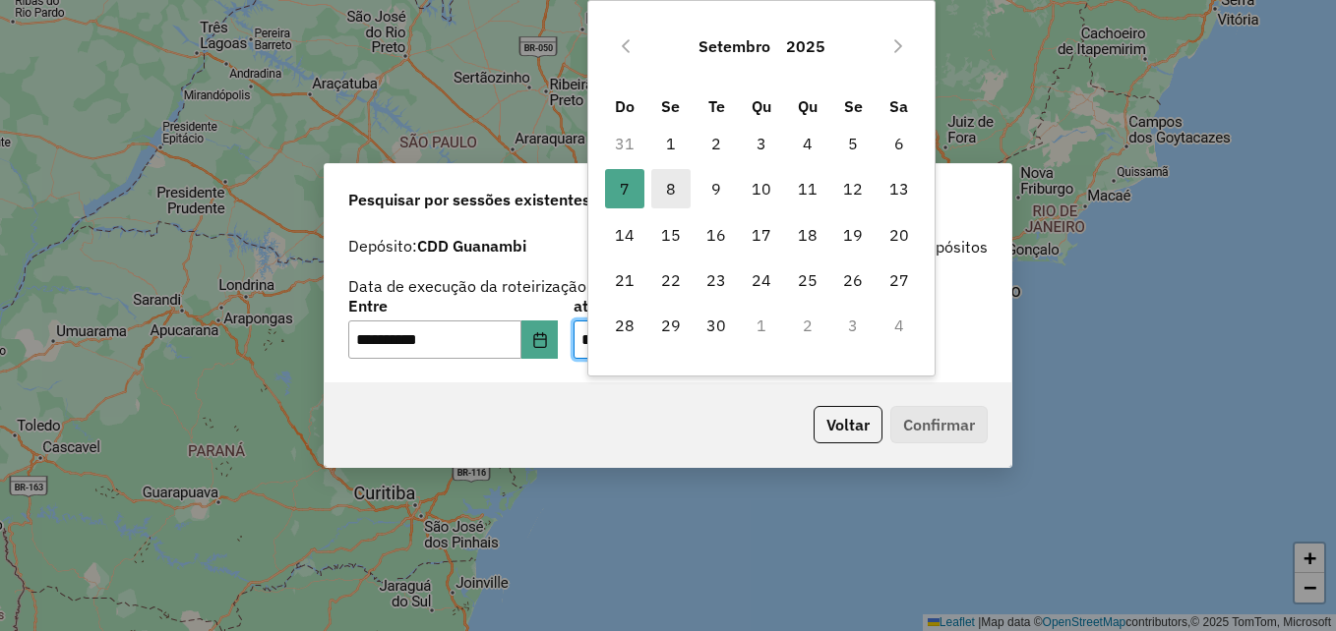
click at [676, 191] on span "8" at bounding box center [670, 188] width 39 height 39
type input "**********"
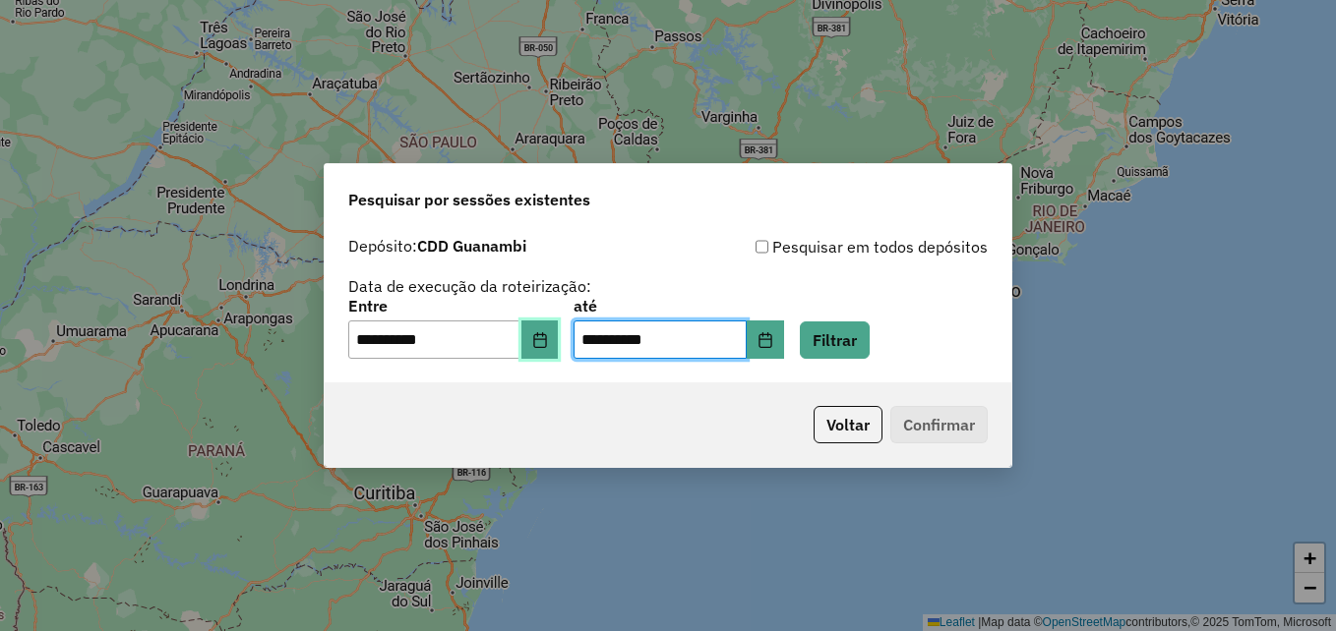
click at [554, 350] on button "Choose Date" at bounding box center [539, 340] width 37 height 39
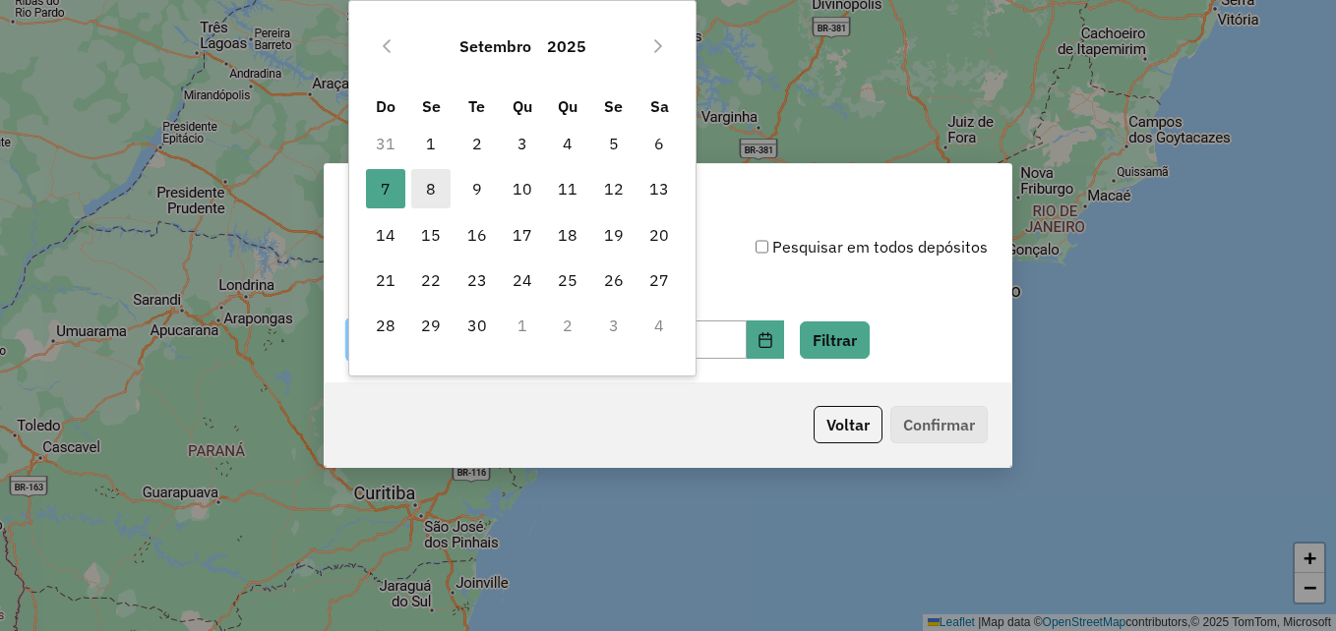
click at [428, 191] on span "8" at bounding box center [430, 188] width 39 height 39
type input "**********"
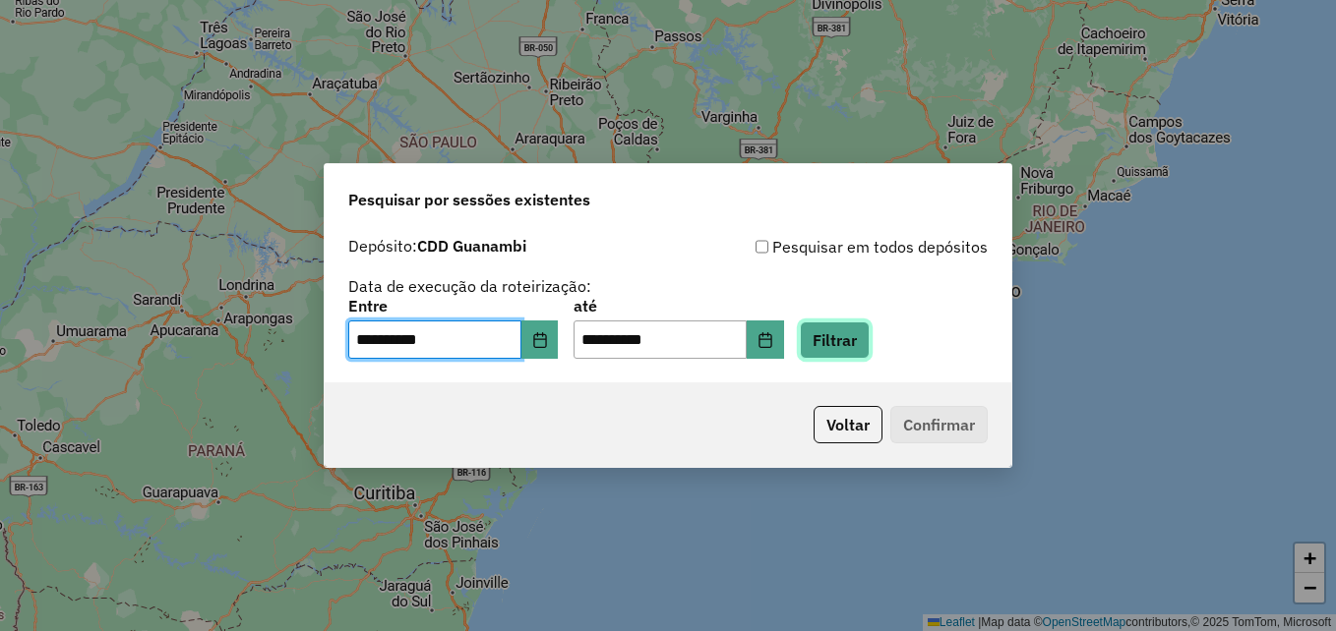
click at [852, 351] on button "Filtrar" at bounding box center [835, 340] width 70 height 37
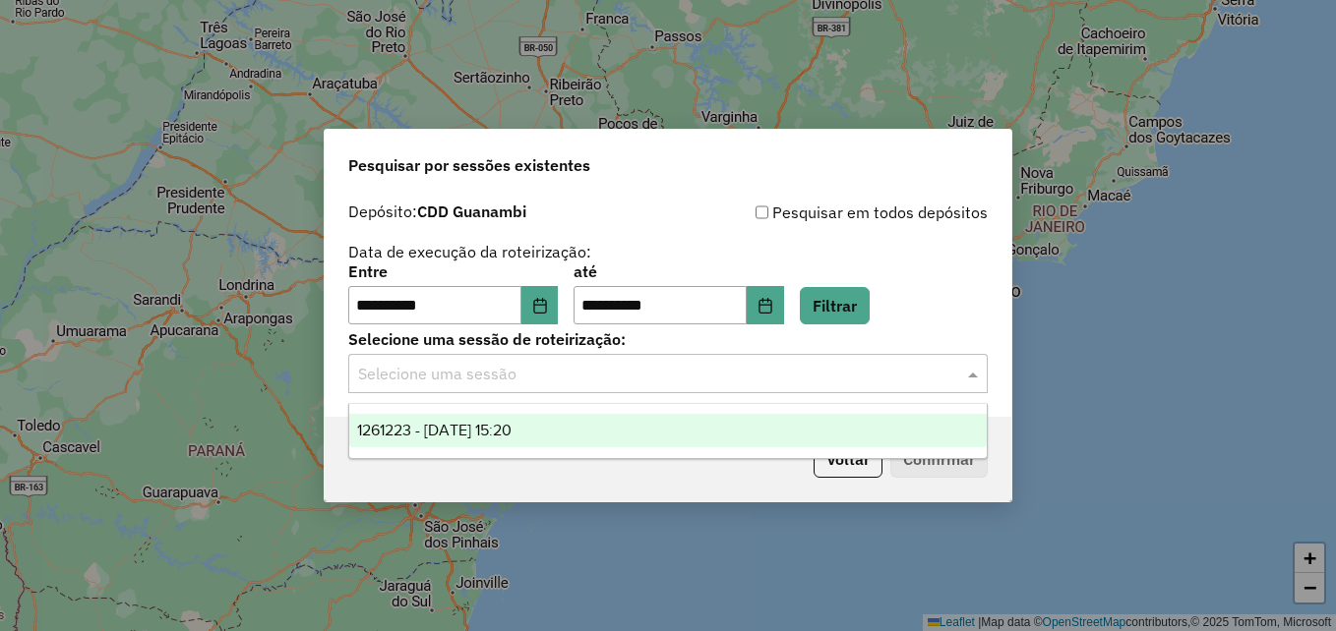
drag, startPoint x: 781, startPoint y: 371, endPoint x: 696, endPoint y: 390, distance: 86.8
click at [780, 372] on input "text" at bounding box center [648, 375] width 580 height 24
click at [463, 441] on div "1261223 - [DATE] 15:20" at bounding box center [667, 430] width 637 height 33
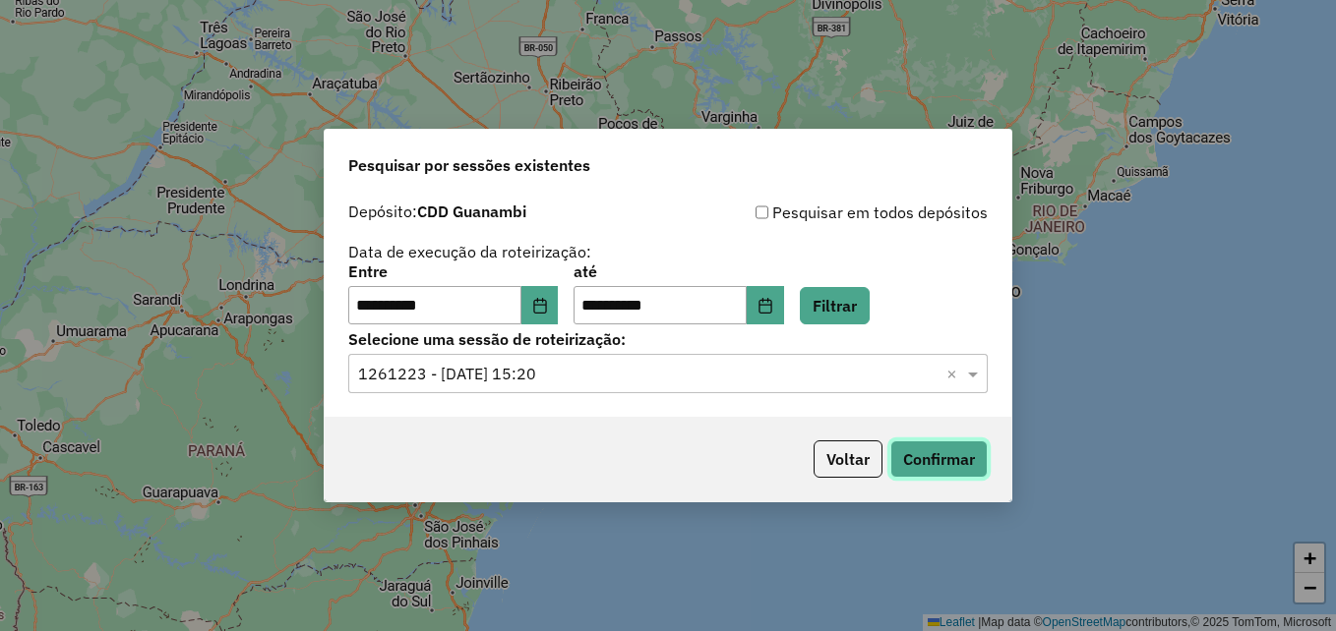
click at [906, 468] on button "Confirmar" at bounding box center [938, 459] width 97 height 37
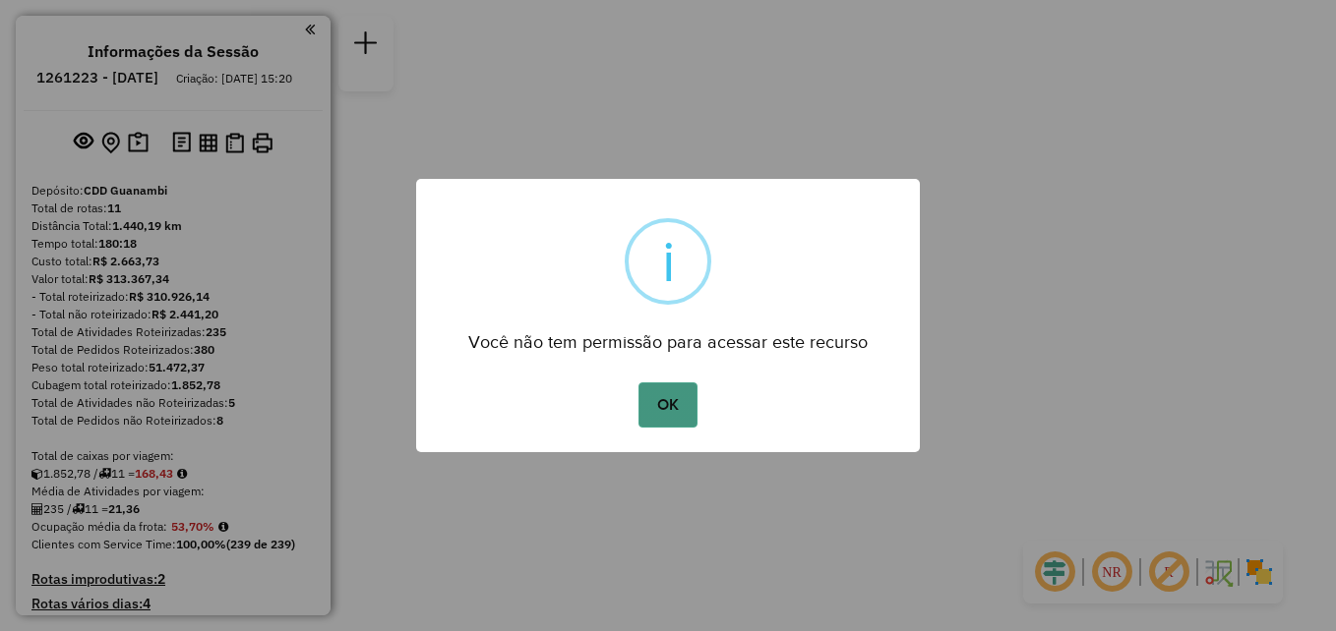
click at [692, 409] on button "OK" at bounding box center [667, 405] width 58 height 45
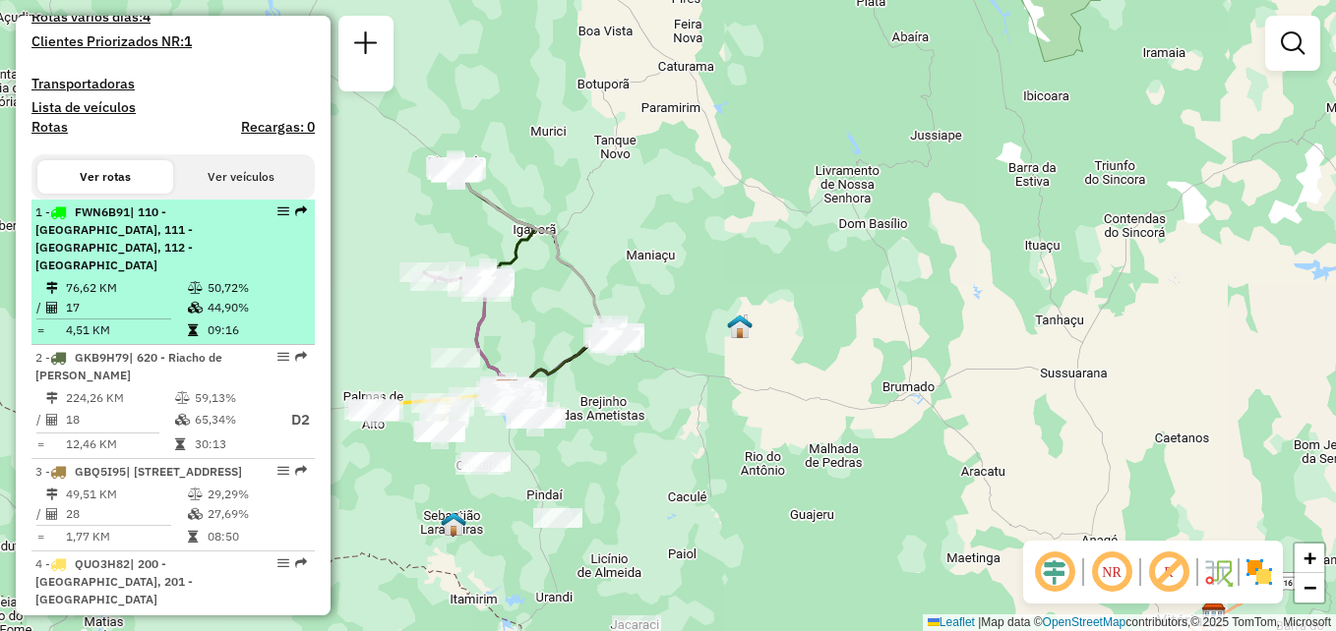
scroll to position [590, 0]
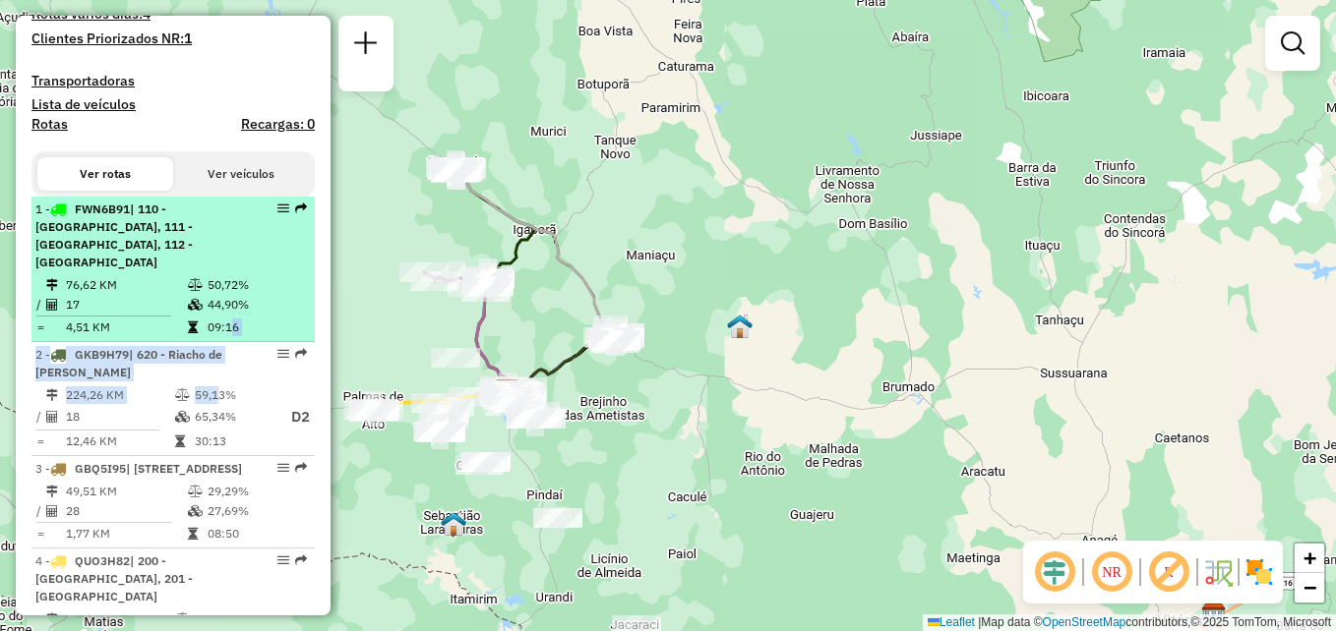
drag, startPoint x: 210, startPoint y: 397, endPoint x: 219, endPoint y: 327, distance: 71.4
click at [167, 267] on div "1 - FWN6B91 | 110 - [GEOGRAPHIC_DATA], 111 - [GEOGRAPHIC_DATA], 112 - [GEOGRAPH…" at bounding box center [139, 236] width 209 height 71
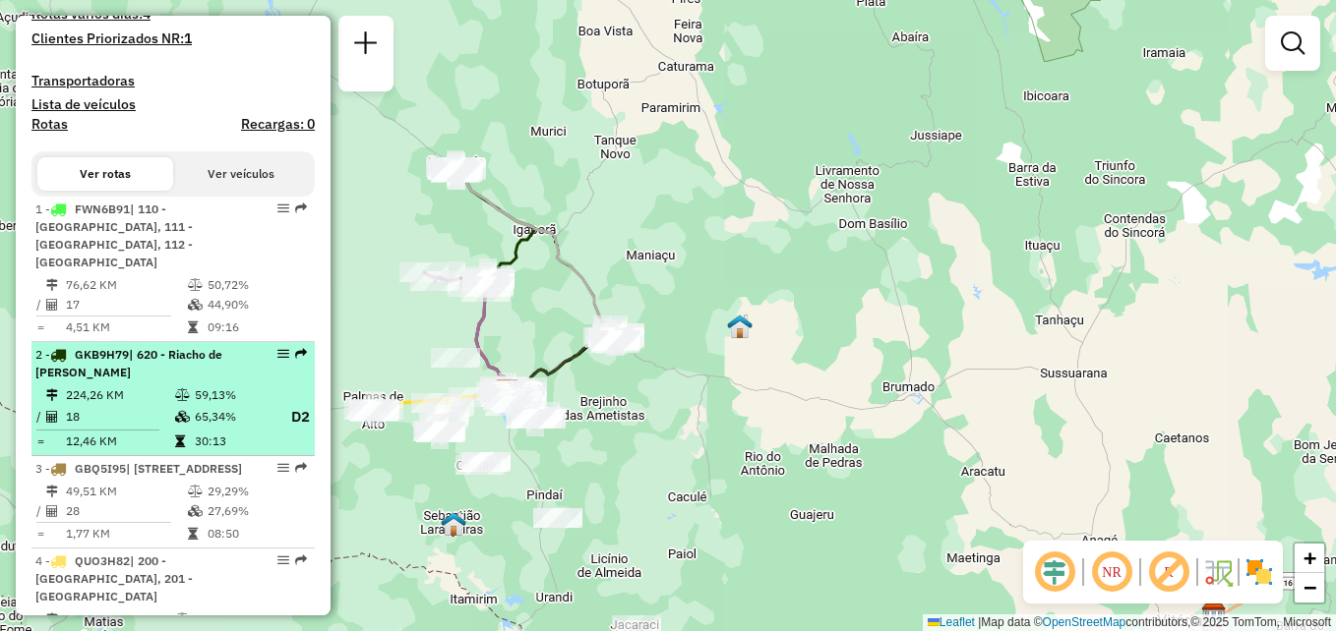
select select "**********"
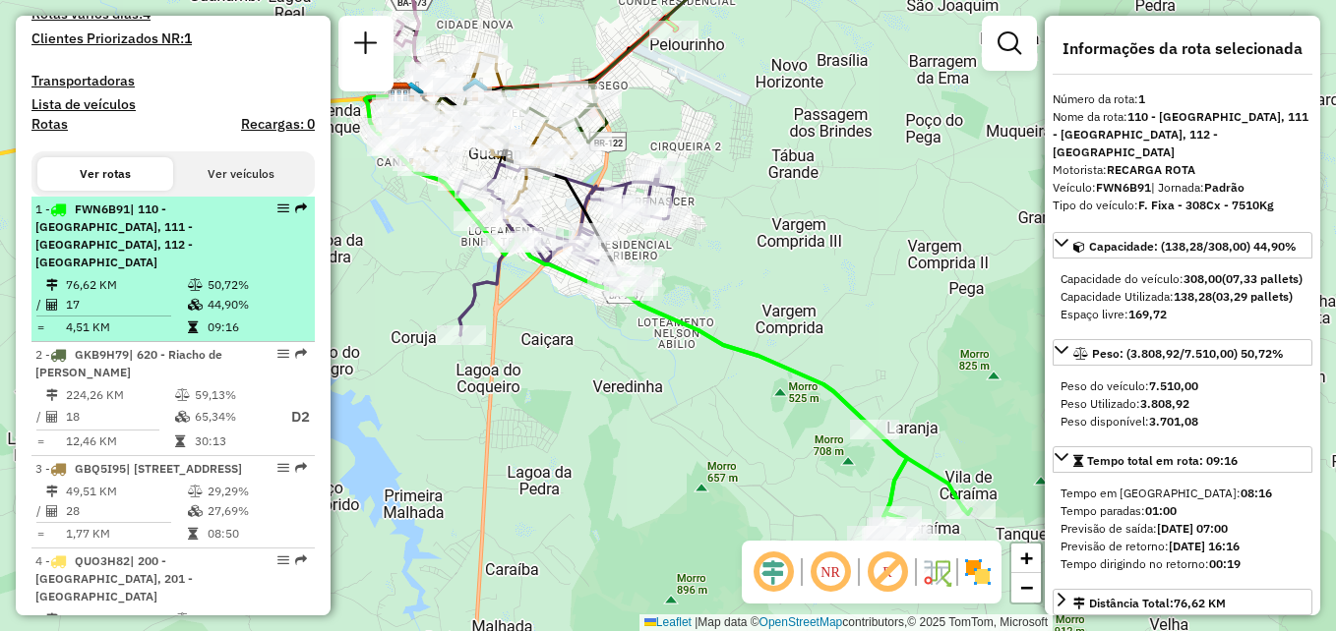
click at [217, 267] on div "1 - FWN6B91 | 110 - [GEOGRAPHIC_DATA], 111 - [GEOGRAPHIC_DATA], 112 - [GEOGRAPH…" at bounding box center [139, 236] width 209 height 71
click at [217, 261] on div "1 - FWN6B91 | 110 - [GEOGRAPHIC_DATA], 111 - [GEOGRAPHIC_DATA], 112 - [GEOGRAPH…" at bounding box center [139, 236] width 209 height 71
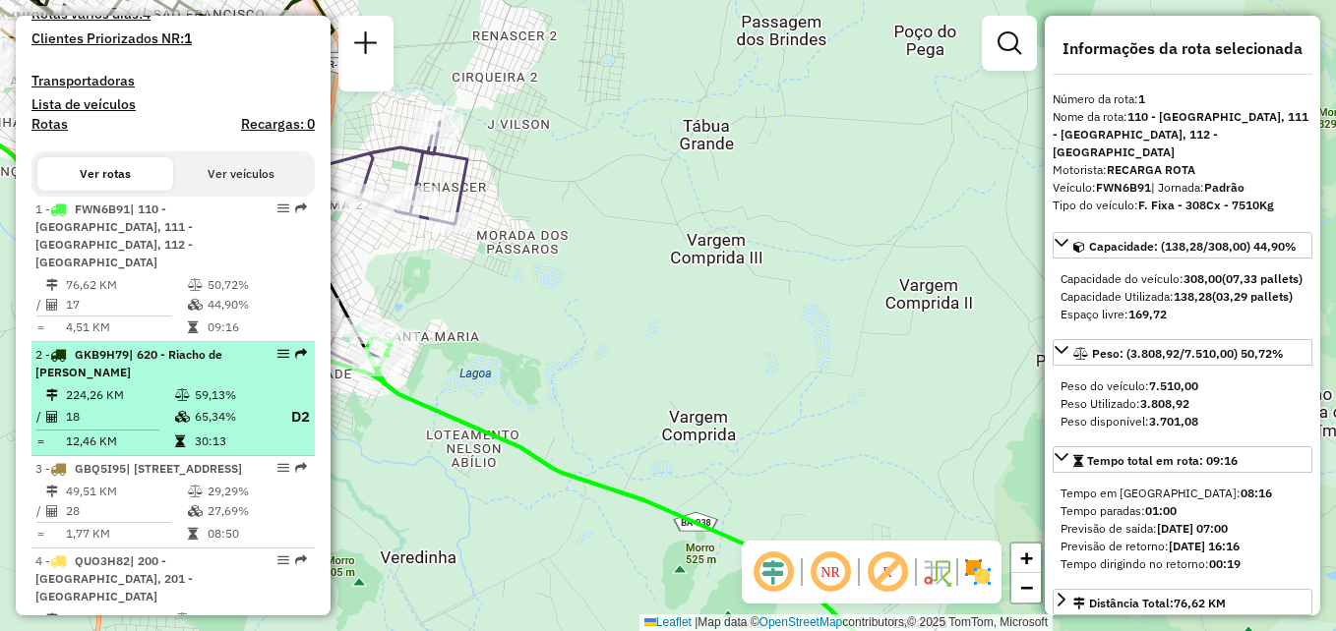
click at [223, 376] on div "2 - GKB9H79 | 620 - Riacho de [PERSON_NAME]" at bounding box center [139, 363] width 209 height 35
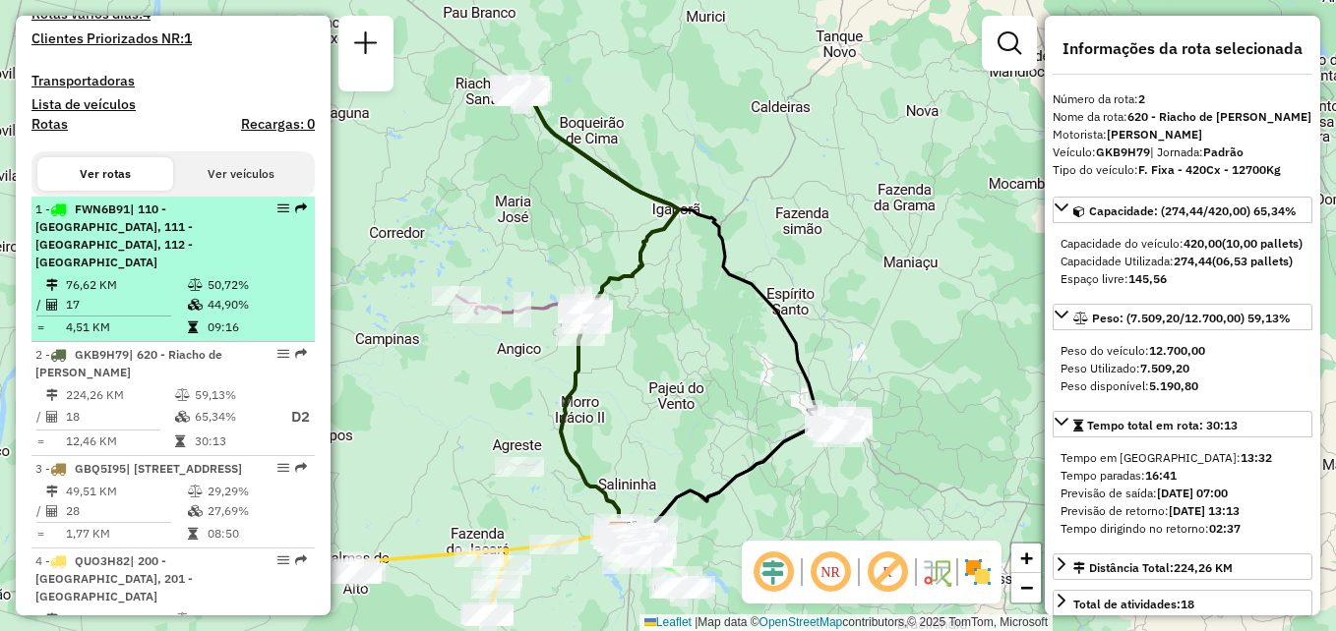
click at [146, 313] on td "17" at bounding box center [126, 305] width 122 height 20
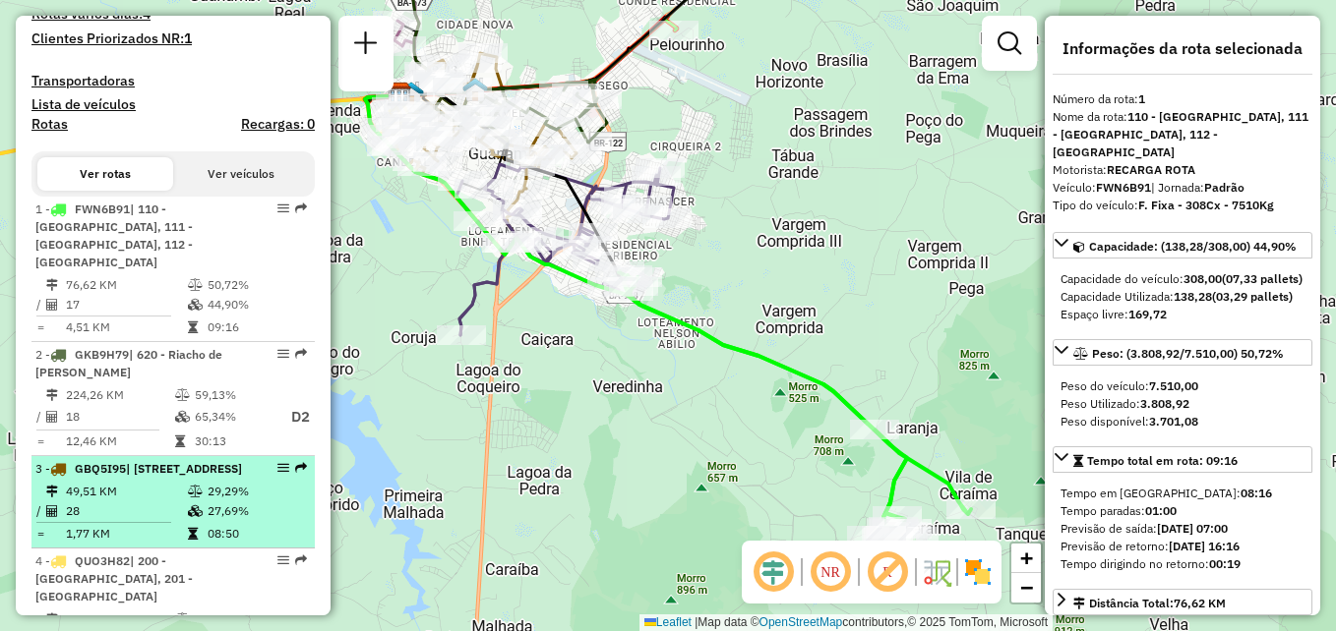
click at [176, 499] on li "3 - GBQ5I95 | 120 - [GEOGRAPHIC_DATA], 121 - [GEOGRAPHIC_DATA] 49,51 KM 29,29% …" at bounding box center [172, 502] width 283 height 92
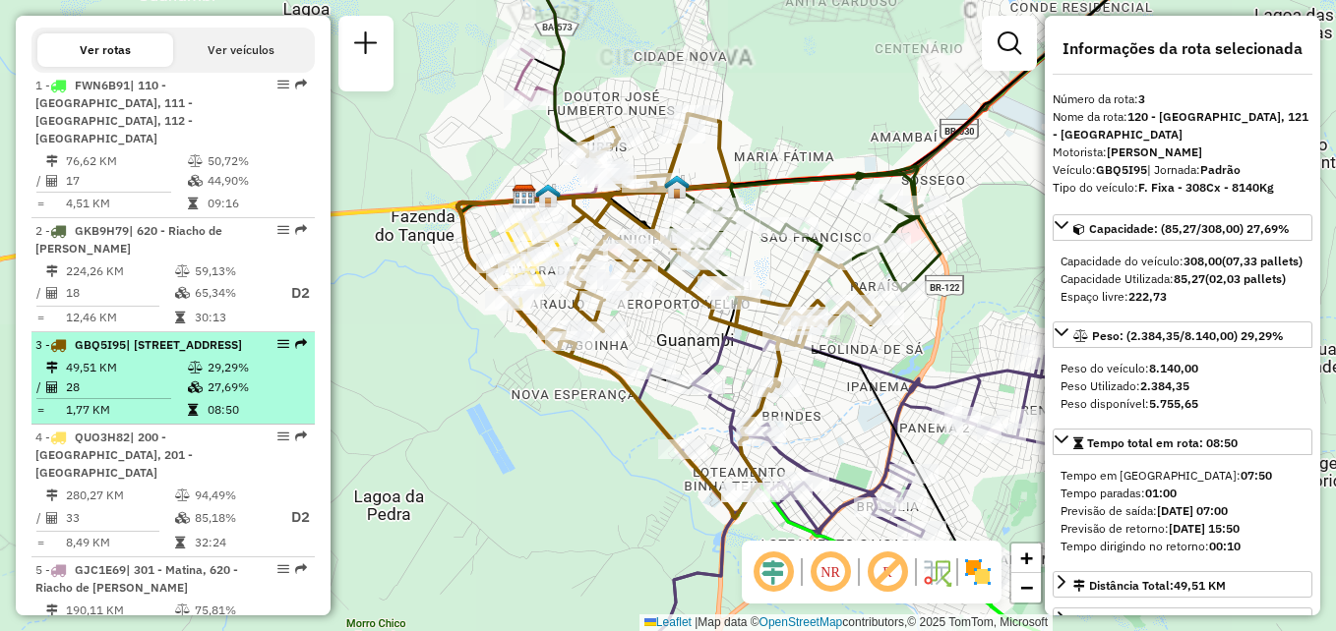
scroll to position [787, 0]
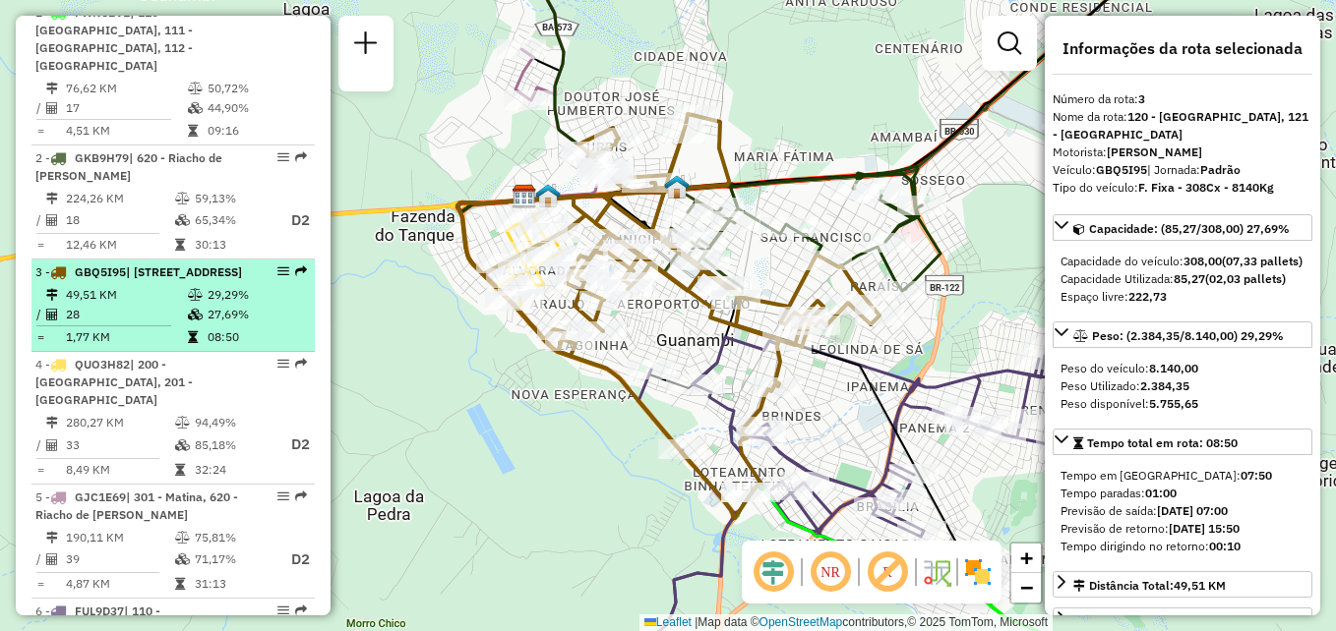
click at [165, 325] on td "28" at bounding box center [126, 315] width 122 height 20
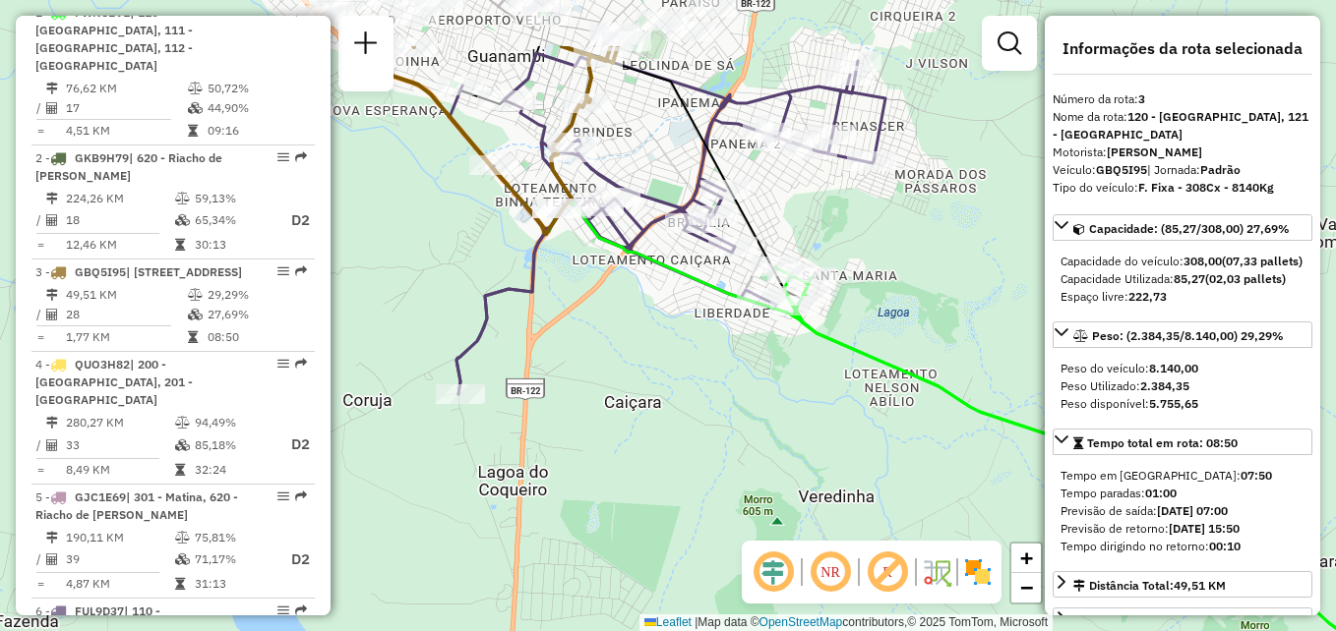
drag, startPoint x: 626, startPoint y: 366, endPoint x: 650, endPoint y: 463, distance: 100.4
click at [650, 463] on div "Janela de atendimento Grade de atendimento Capacidade Transportadoras Veículos …" at bounding box center [668, 315] width 1336 height 631
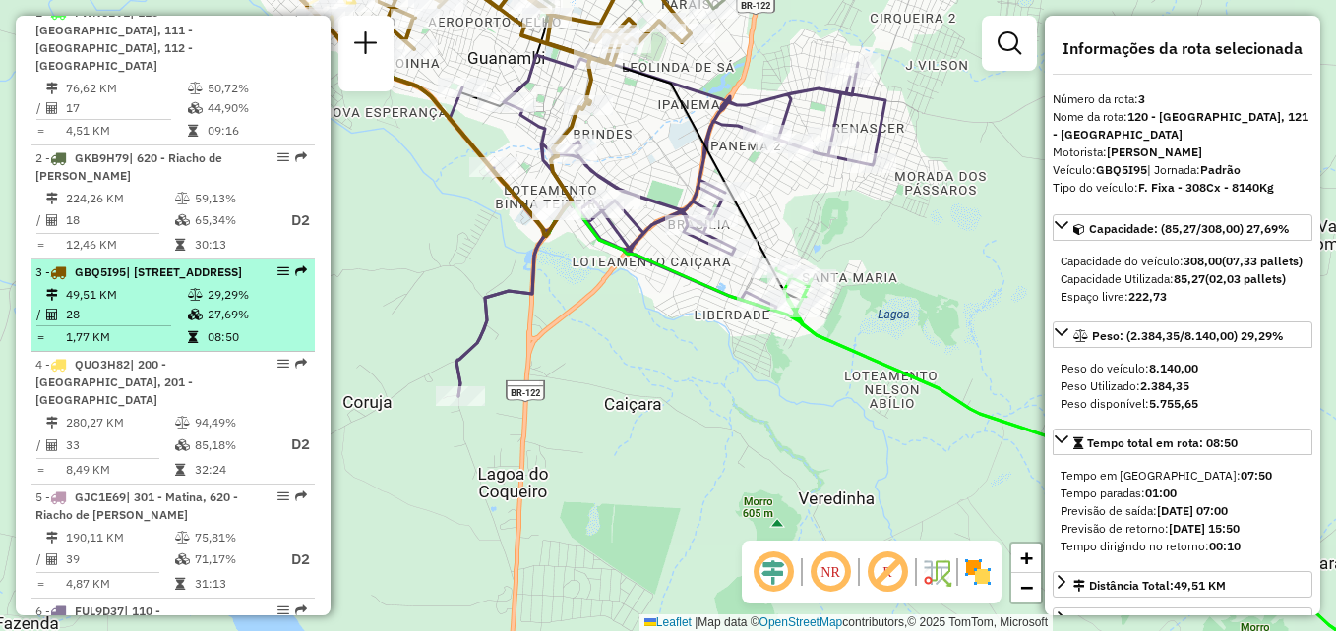
click at [241, 281] on div "3 - GBQ5I95 | 120 - [GEOGRAPHIC_DATA], 121 - [GEOGRAPHIC_DATA]" at bounding box center [172, 273] width 275 height 18
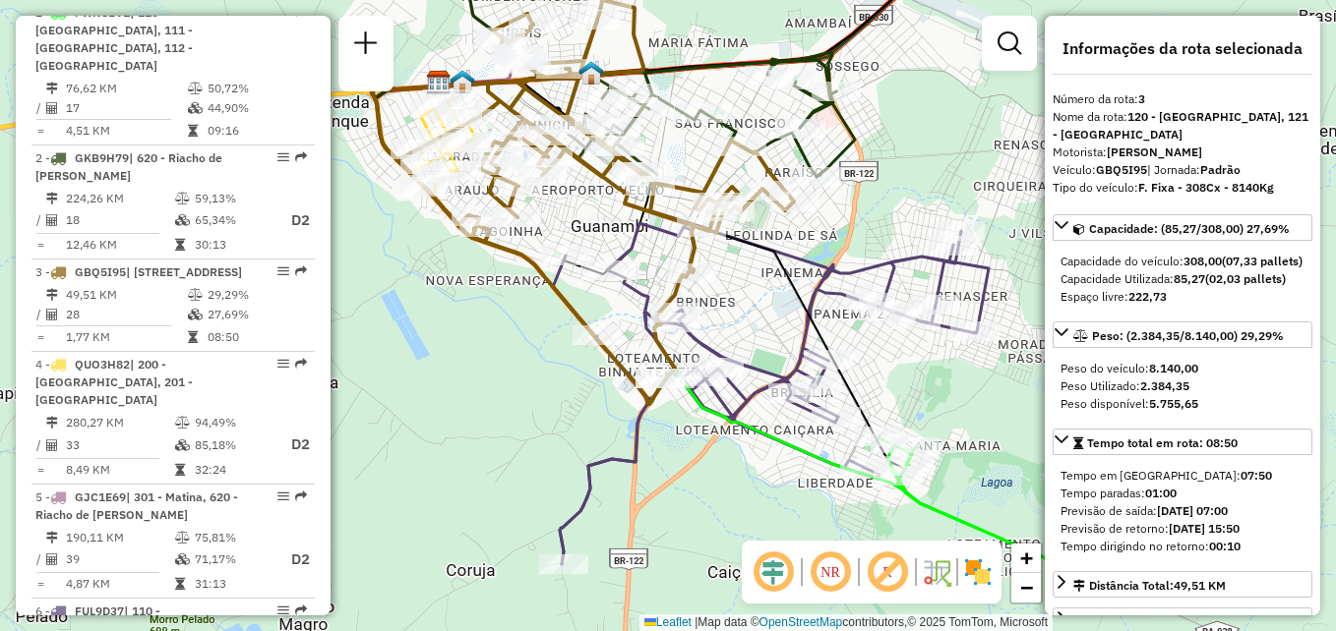
drag, startPoint x: 931, startPoint y: 404, endPoint x: 846, endPoint y: 290, distance: 142.6
click at [846, 290] on icon at bounding box center [771, 393] width 436 height 341
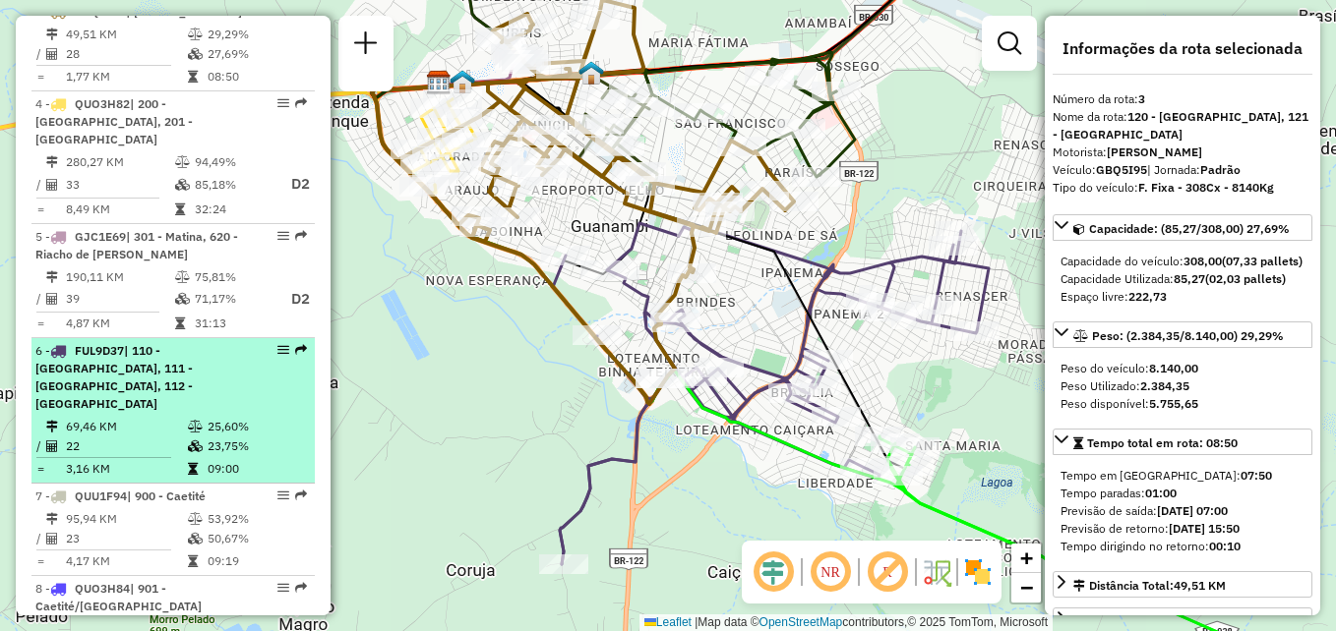
scroll to position [1082, 0]
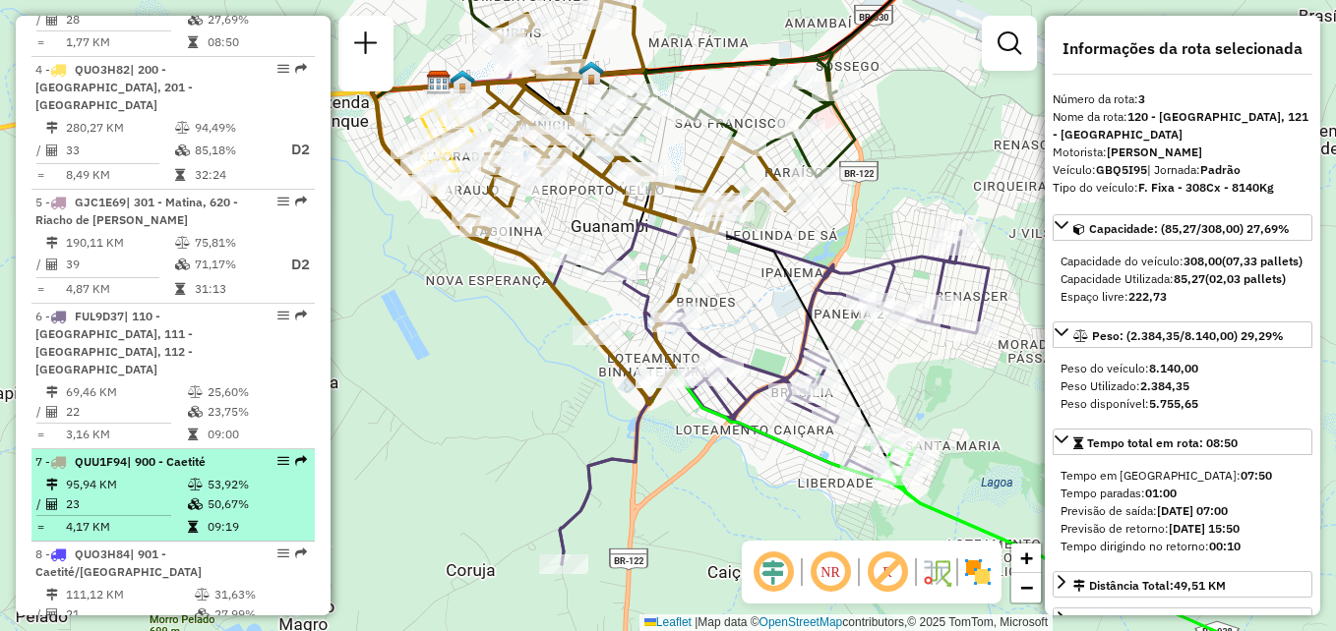
click at [268, 495] on td "50,67%" at bounding box center [256, 505] width 99 height 20
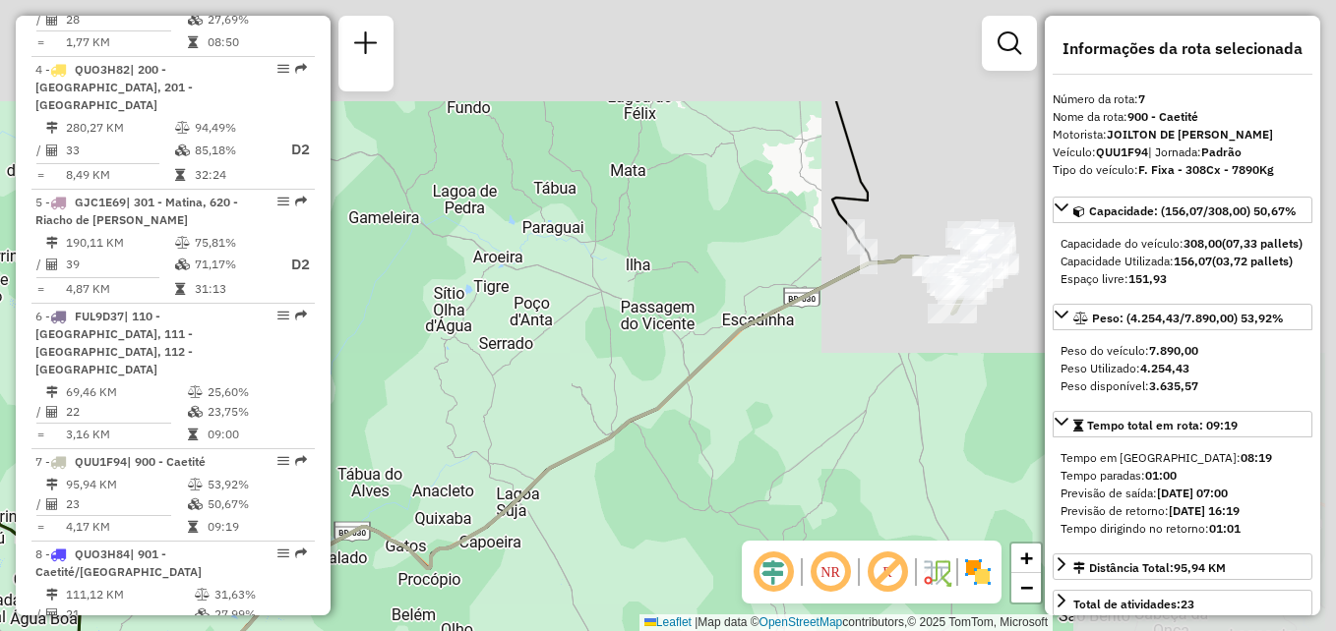
drag, startPoint x: 738, startPoint y: 217, endPoint x: 590, endPoint y: 382, distance: 220.8
click at [590, 382] on div "Janela de atendimento Grade de atendimento Capacidade Transportadoras Veículos …" at bounding box center [668, 315] width 1336 height 631
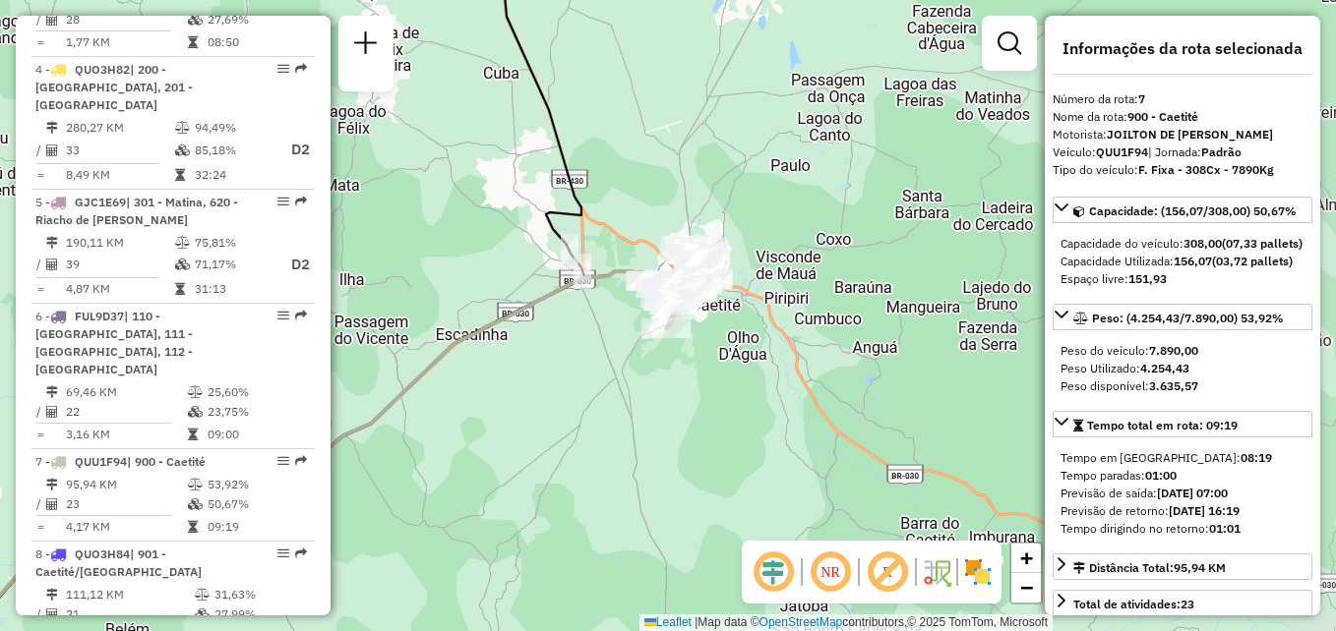
drag, startPoint x: 791, startPoint y: 327, endPoint x: 574, endPoint y: 290, distance: 219.4
click at [504, 340] on div "Janela de atendimento Grade de atendimento Capacidade Transportadoras Veículos …" at bounding box center [668, 315] width 1336 height 631
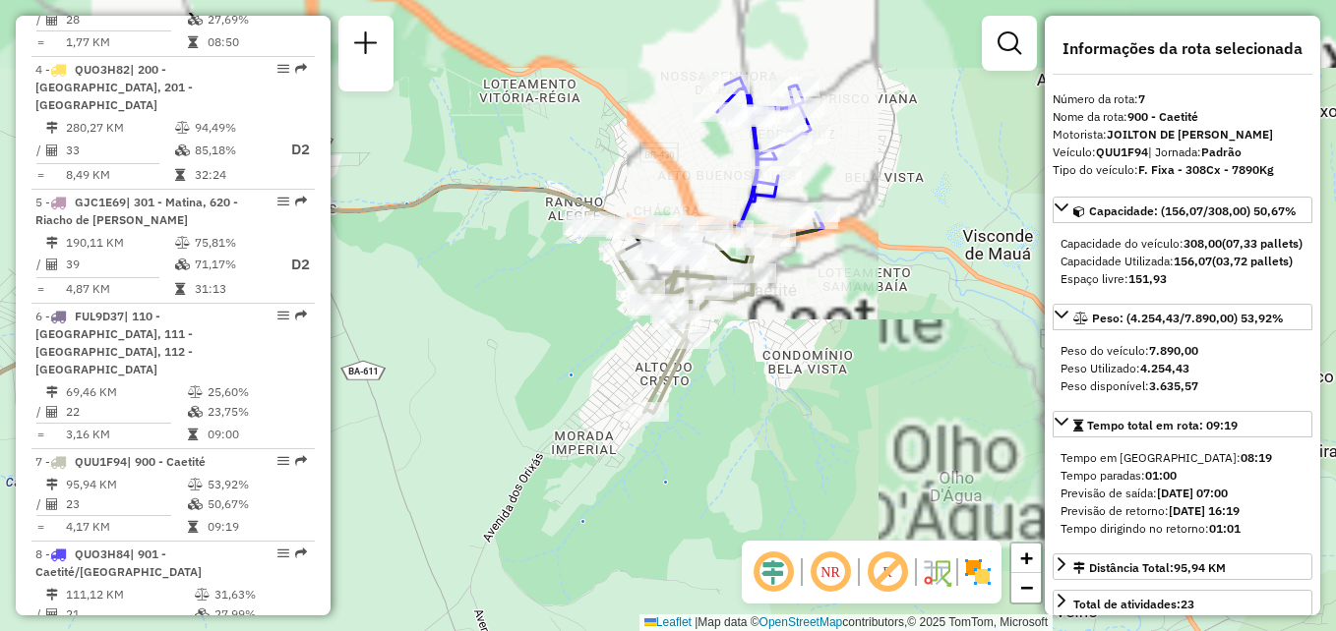
drag, startPoint x: 747, startPoint y: 312, endPoint x: 606, endPoint y: 378, distance: 156.2
click at [606, 378] on div "Janela de atendimento Grade de atendimento Capacidade Transportadoras Veículos …" at bounding box center [668, 315] width 1336 height 631
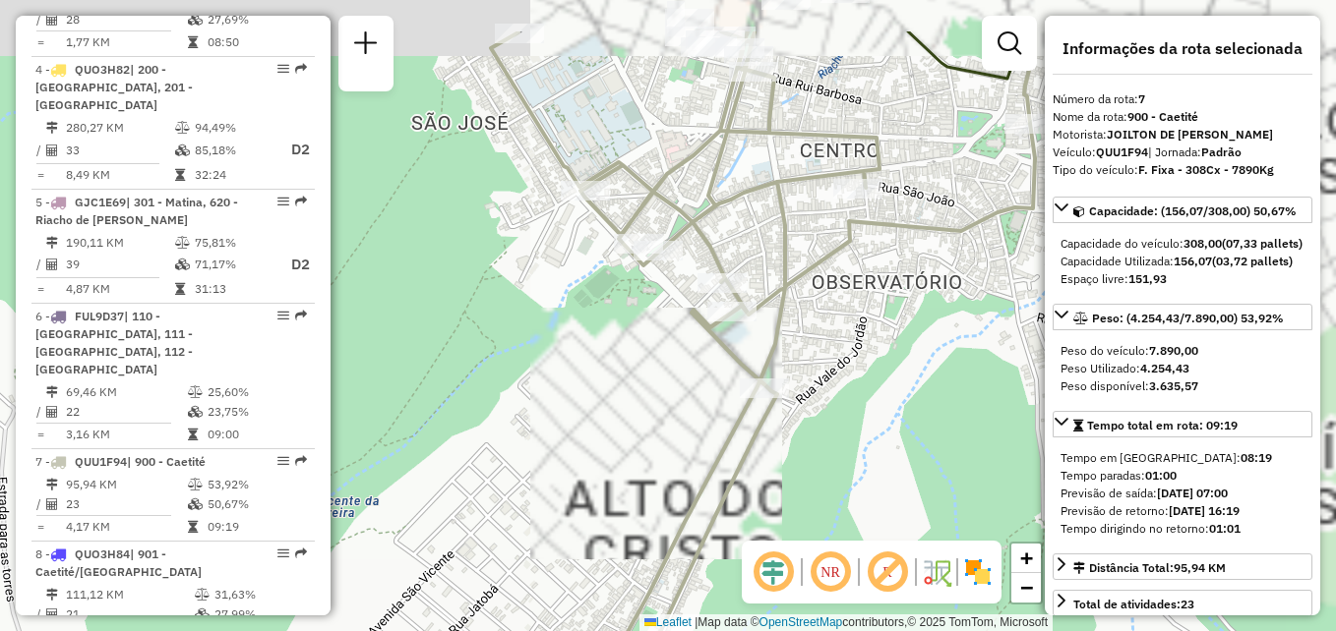
drag, startPoint x: 773, startPoint y: 288, endPoint x: 671, endPoint y: 383, distance: 139.2
click at [671, 383] on div "Janela de atendimento Grade de atendimento Capacidade Transportadoras Veículos …" at bounding box center [668, 315] width 1336 height 631
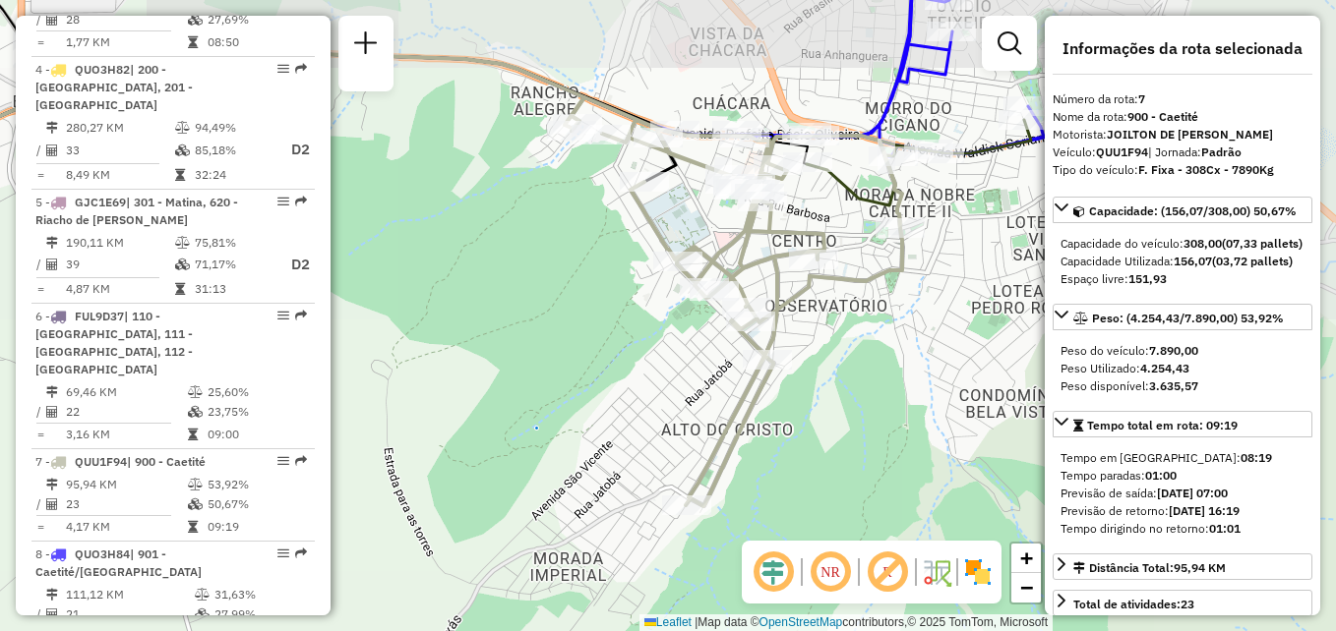
drag, startPoint x: 858, startPoint y: 305, endPoint x: 821, endPoint y: 340, distance: 50.8
click at [821, 340] on div "Janela de atendimento Grade de atendimento Capacidade Transportadoras Veículos …" at bounding box center [668, 315] width 1336 height 631
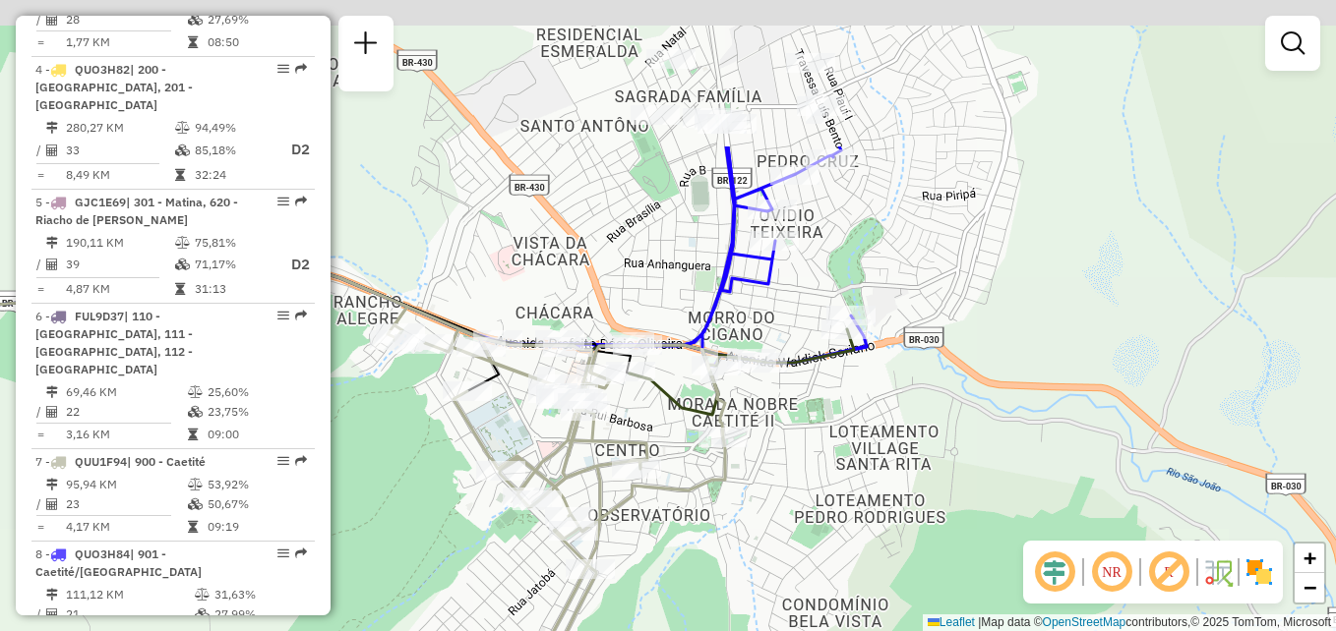
drag, startPoint x: 903, startPoint y: 285, endPoint x: 790, endPoint y: 470, distance: 216.7
click at [743, 493] on div "Janela de atendimento Grade de atendimento Capacidade Transportadoras Veículos …" at bounding box center [668, 315] width 1336 height 631
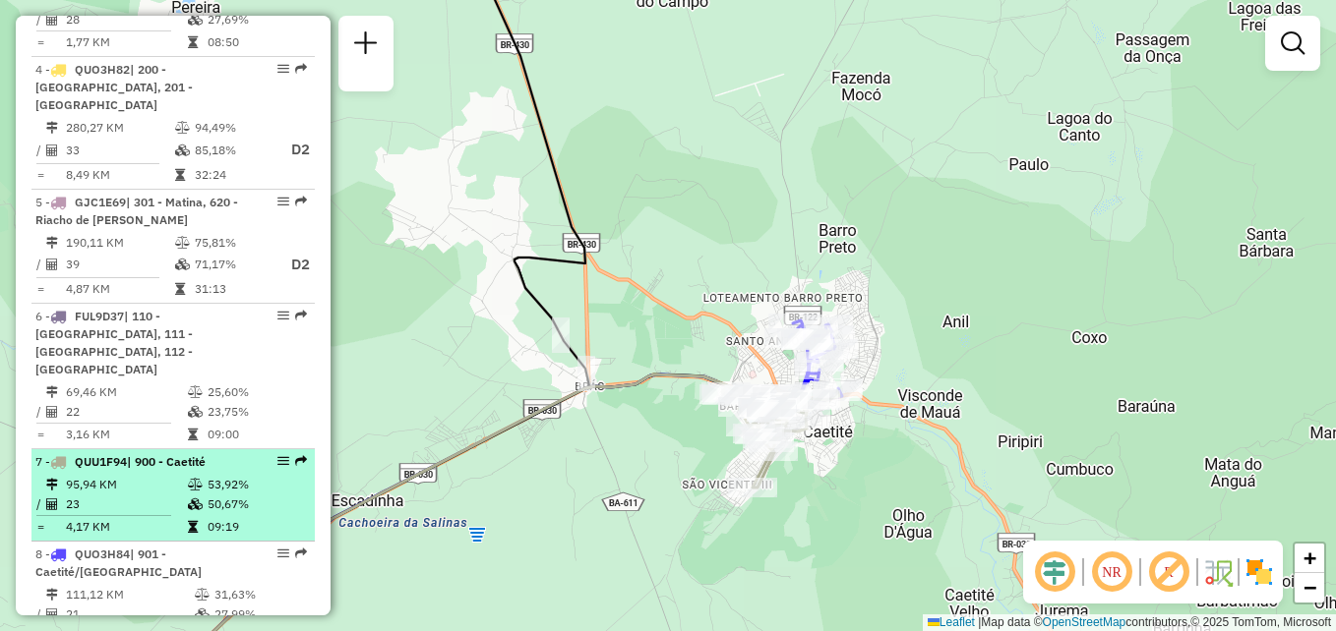
click at [181, 495] on td "23" at bounding box center [126, 505] width 122 height 20
select select "**********"
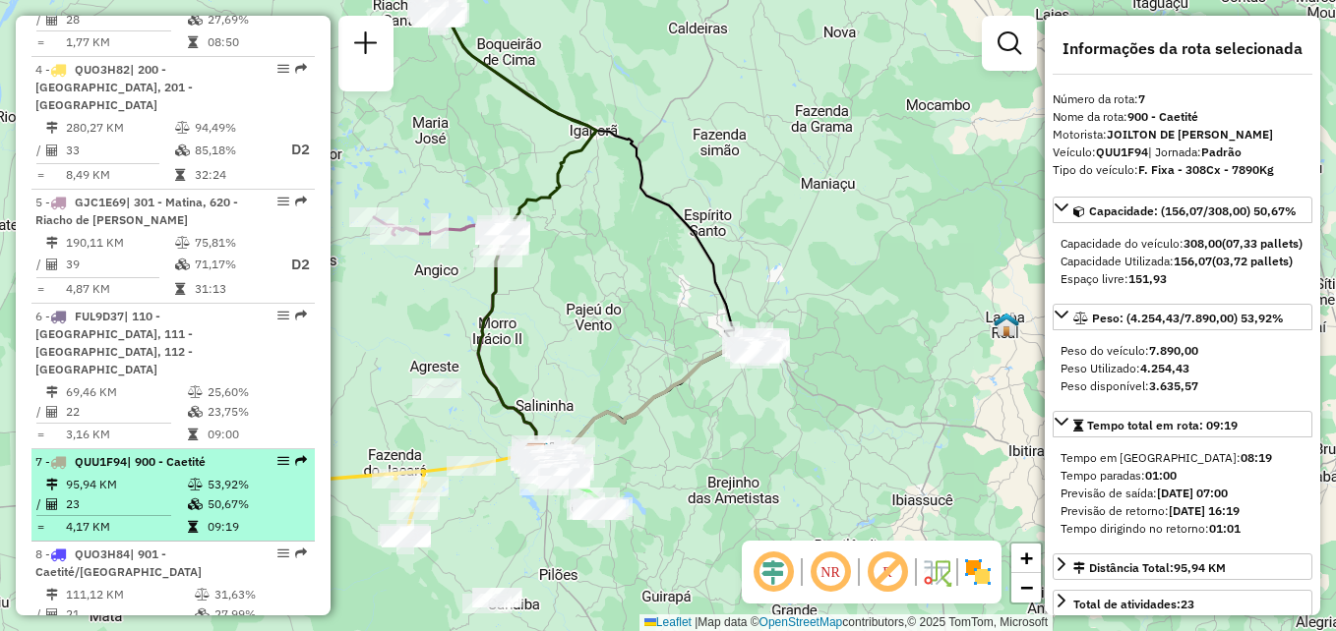
click at [135, 475] on td "95,94 KM" at bounding box center [126, 485] width 122 height 20
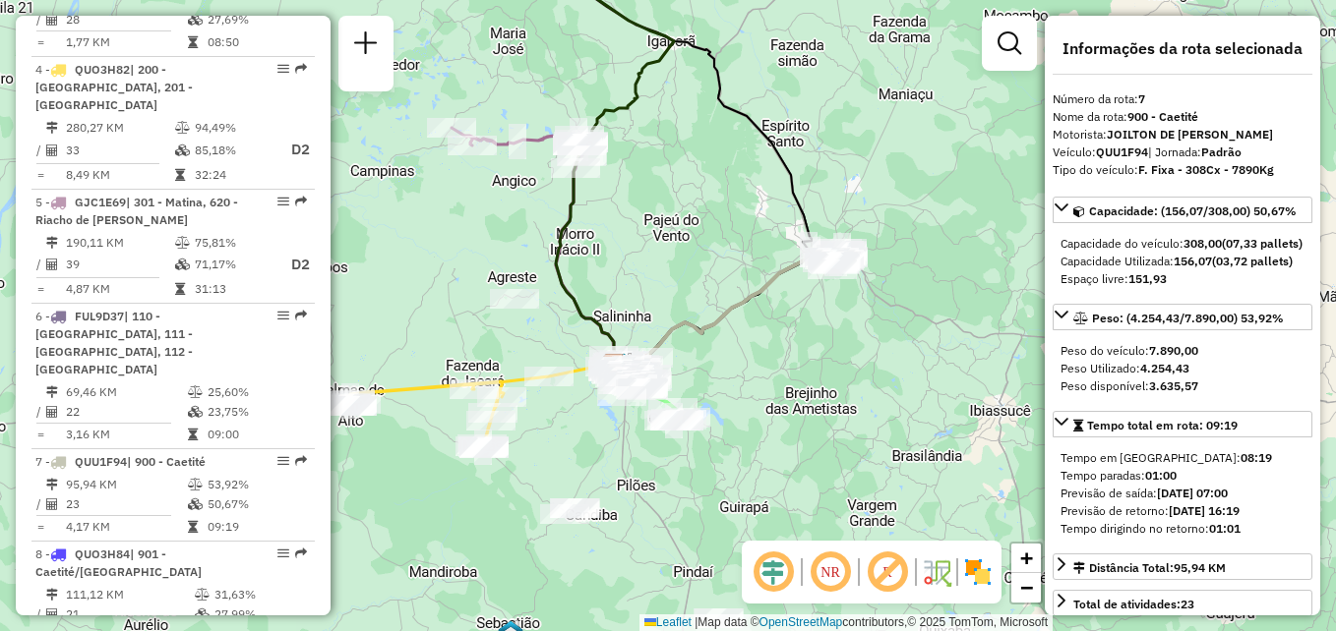
drag, startPoint x: 644, startPoint y: 444, endPoint x: 719, endPoint y: 354, distance: 116.6
click at [719, 354] on div "Janela de atendimento Grade de atendimento Capacidade Transportadoras Veículos …" at bounding box center [668, 315] width 1336 height 631
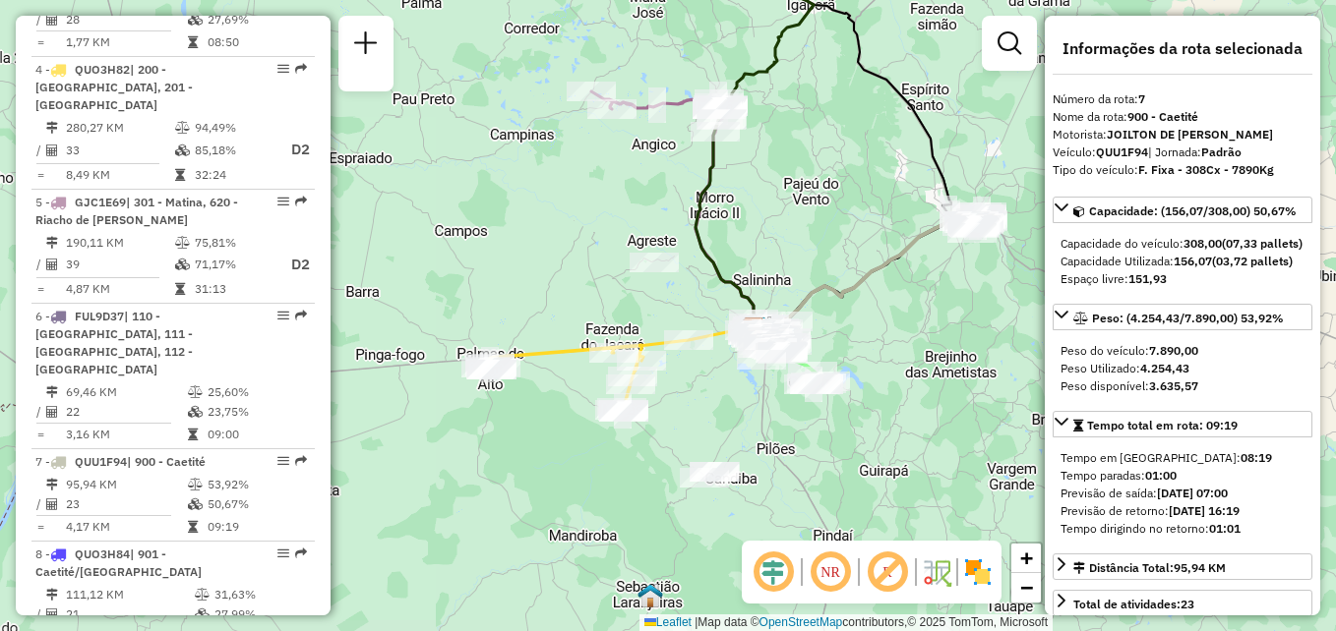
drag, startPoint x: 581, startPoint y: 480, endPoint x: 803, endPoint y: 430, distance: 226.9
click at [803, 430] on div "Janela de atendimento Grade de atendimento Capacidade Transportadoras Veículos …" at bounding box center [668, 315] width 1336 height 631
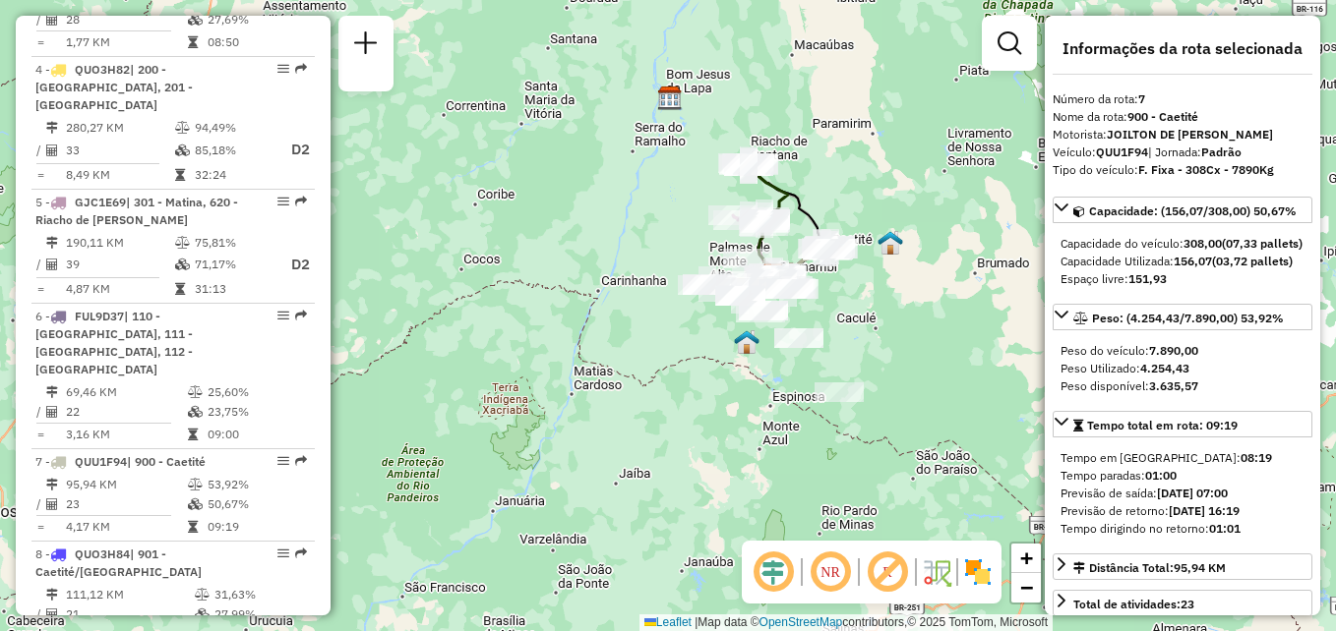
drag, startPoint x: 510, startPoint y: 472, endPoint x: 617, endPoint y: 383, distance: 138.9
click at [617, 383] on div "Janela de atendimento Grade de atendimento Capacidade Transportadoras Veículos …" at bounding box center [668, 315] width 1336 height 631
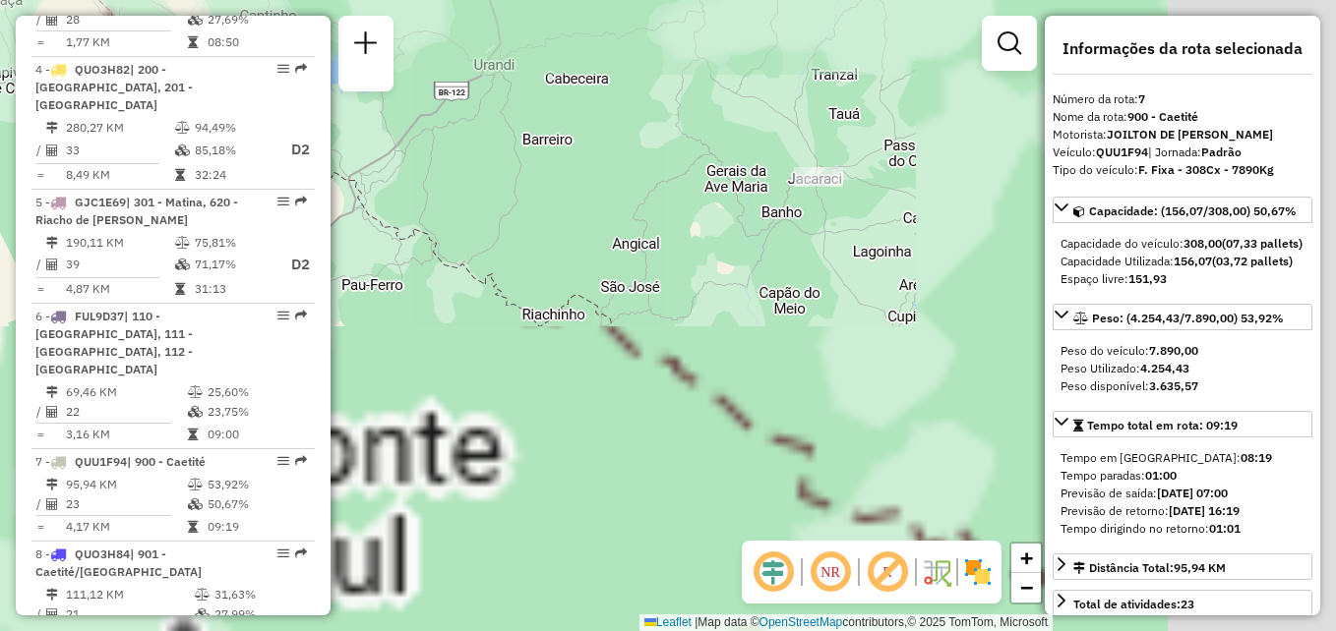
drag, startPoint x: 870, startPoint y: 347, endPoint x: 651, endPoint y: 436, distance: 236.5
click at [651, 436] on div "Janela de atendimento Grade de atendimento Capacidade Transportadoras Veículos …" at bounding box center [668, 315] width 1336 height 631
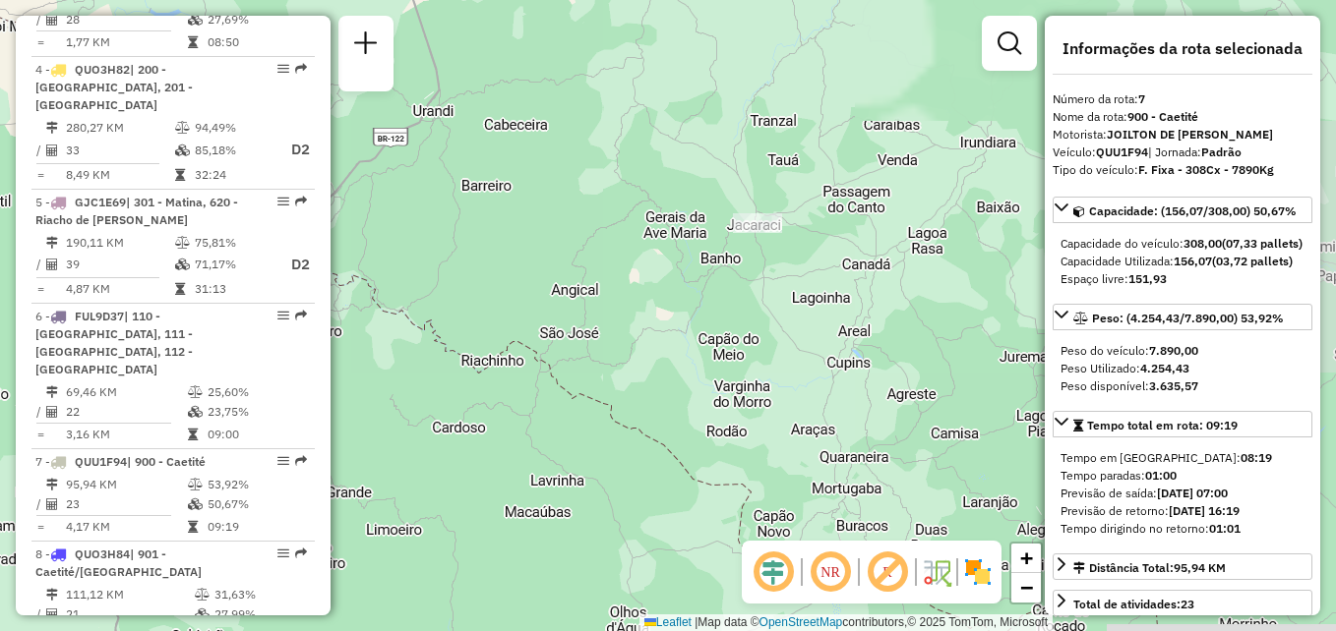
drag, startPoint x: 899, startPoint y: 250, endPoint x: 759, endPoint y: 332, distance: 162.3
click at [759, 332] on div "Janela de atendimento Grade de atendimento Capacidade Transportadoras Veículos …" at bounding box center [668, 315] width 1336 height 631
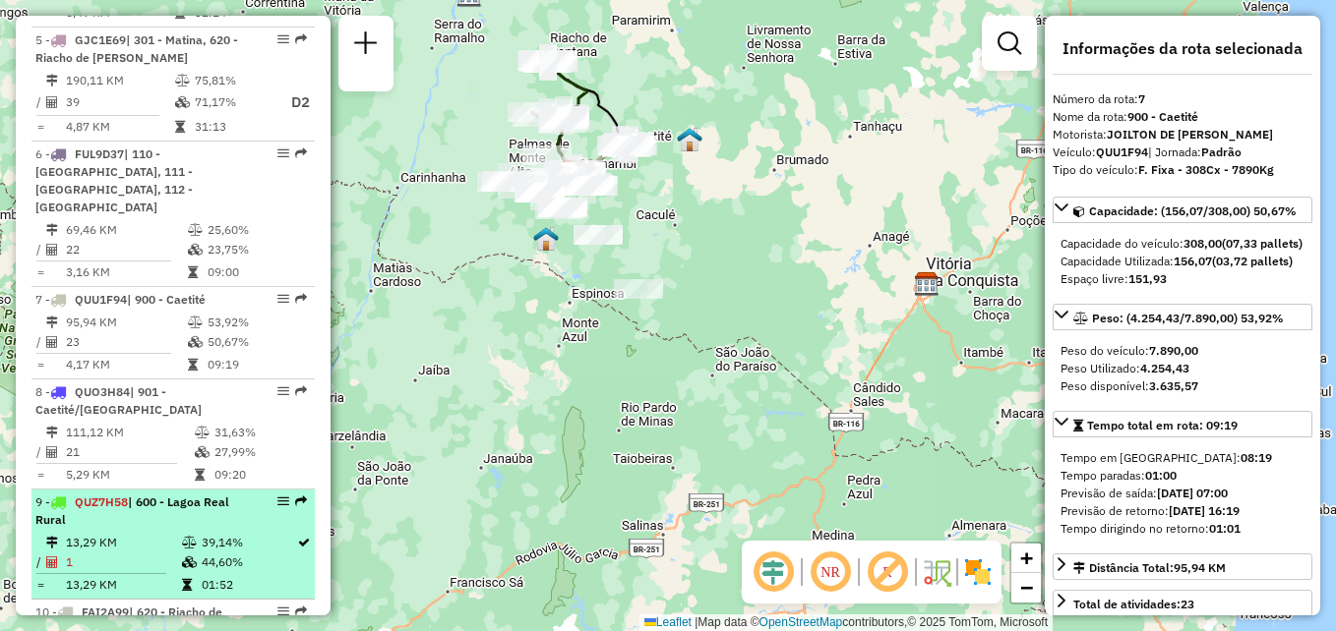
scroll to position [1377, 0]
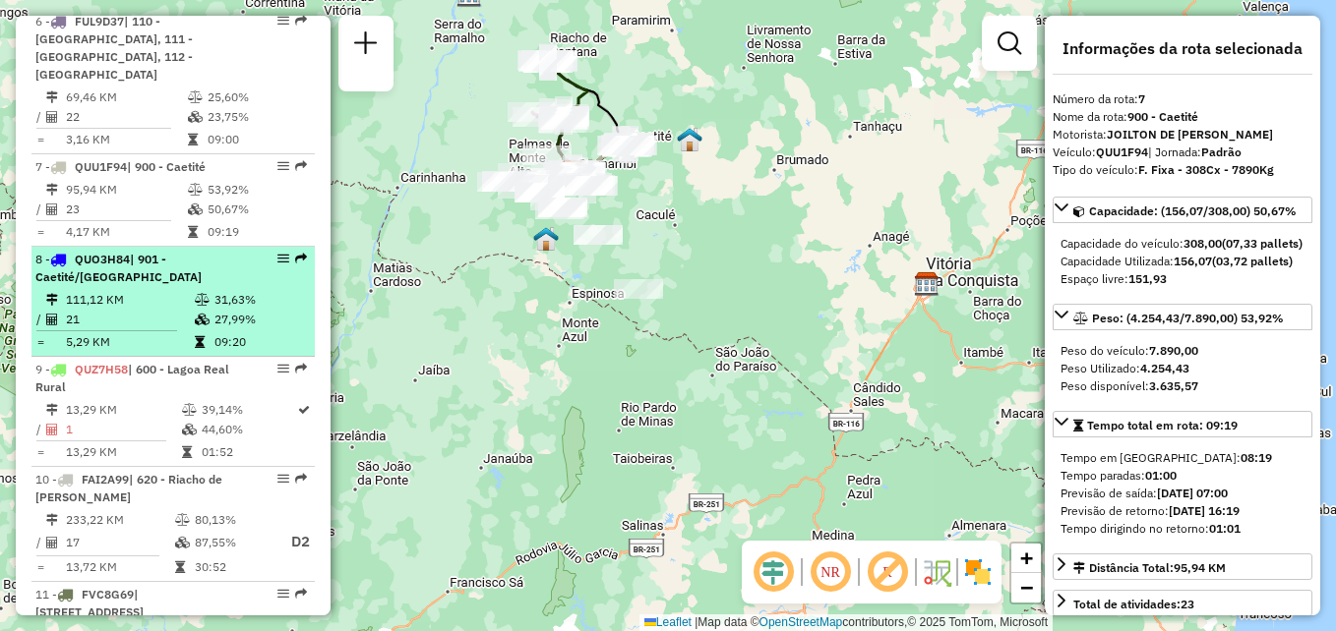
click at [293, 290] on td "31,63%" at bounding box center [259, 300] width 93 height 20
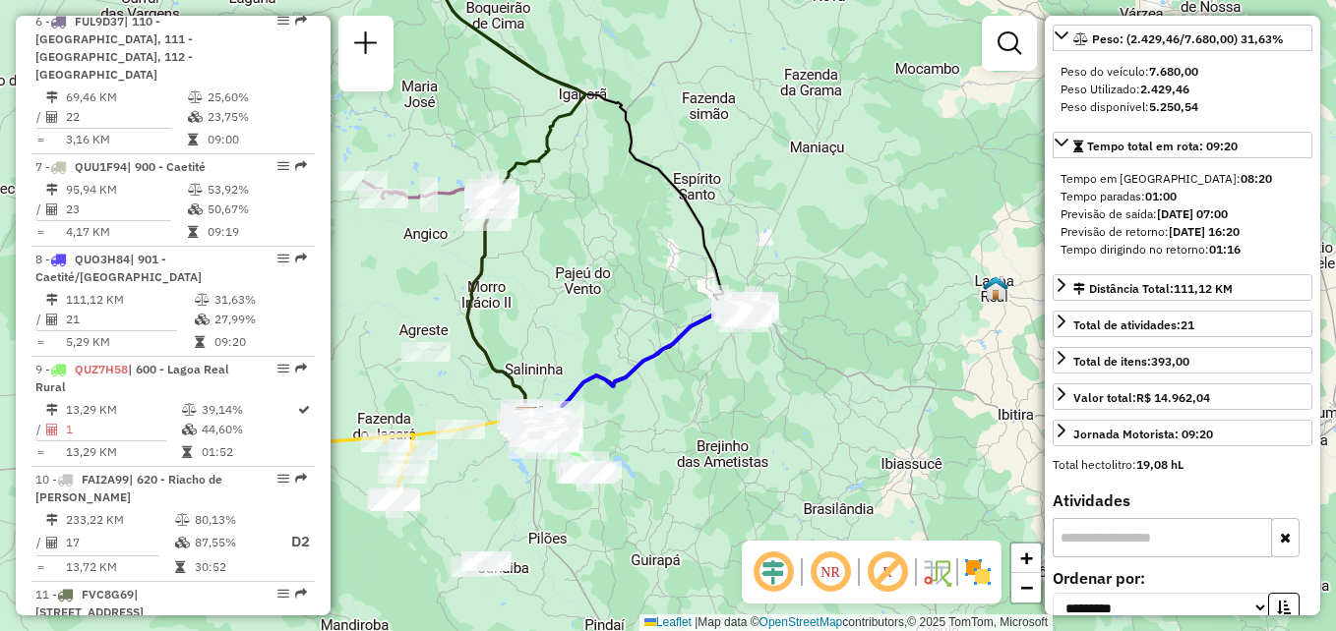
scroll to position [0, 0]
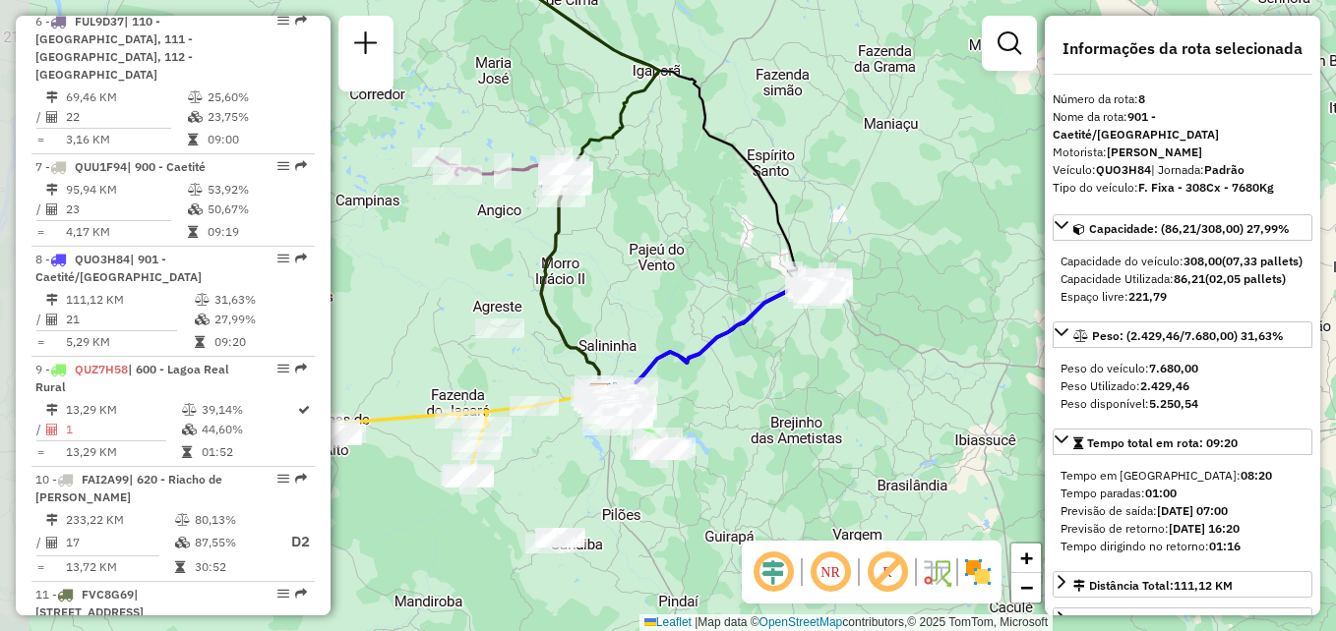
drag, startPoint x: 627, startPoint y: 439, endPoint x: 701, endPoint y: 415, distance: 77.4
click at [701, 415] on div "Janela de atendimento Grade de atendimento Capacidade Transportadoras Veículos …" at bounding box center [668, 315] width 1336 height 631
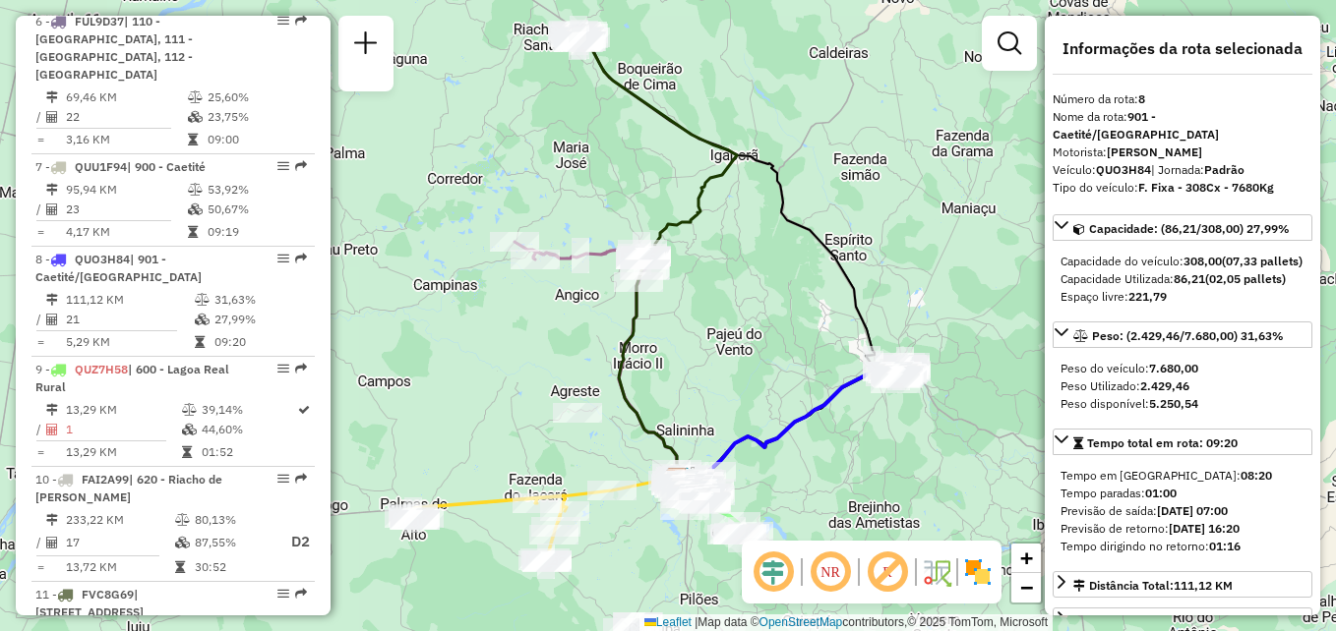
drag, startPoint x: 723, startPoint y: 220, endPoint x: 802, endPoint y: 305, distance: 115.5
click at [802, 305] on div "Janela de atendimento Grade de atendimento Capacidade Transportadoras Veículos …" at bounding box center [668, 315] width 1336 height 631
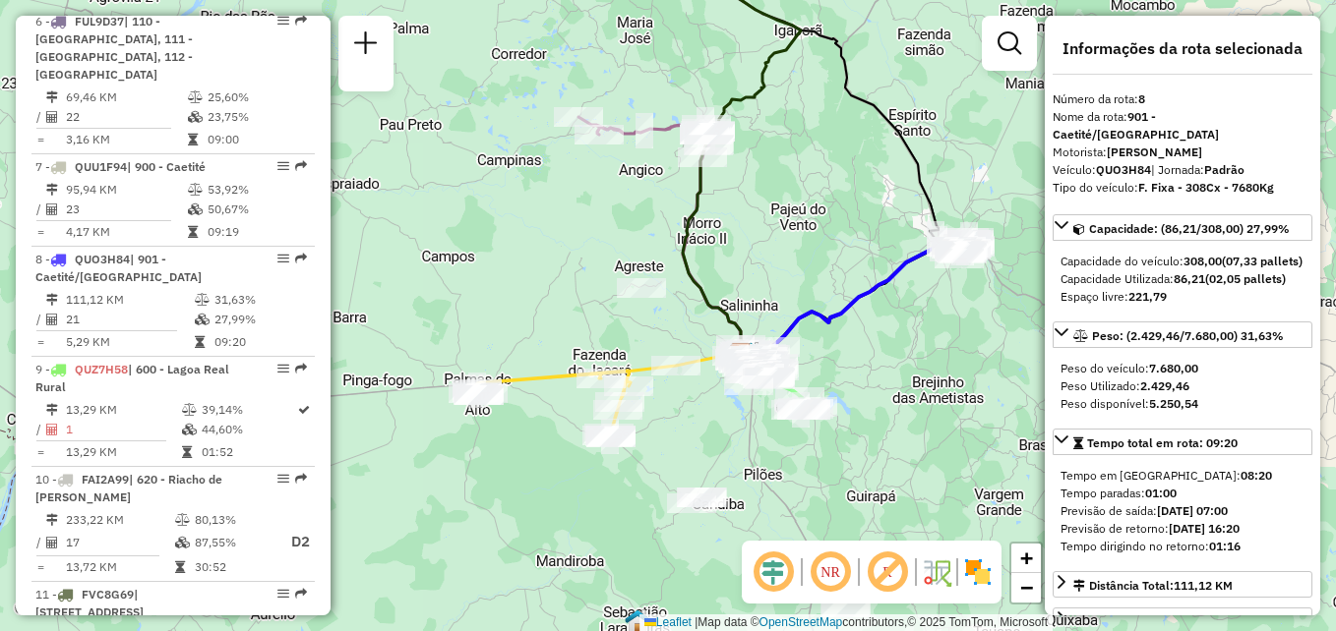
drag, startPoint x: 733, startPoint y: 341, endPoint x: 775, endPoint y: 249, distance: 101.7
click at [775, 249] on div "Janela de atendimento Grade de atendimento Capacidade Transportadoras Veículos …" at bounding box center [668, 315] width 1336 height 631
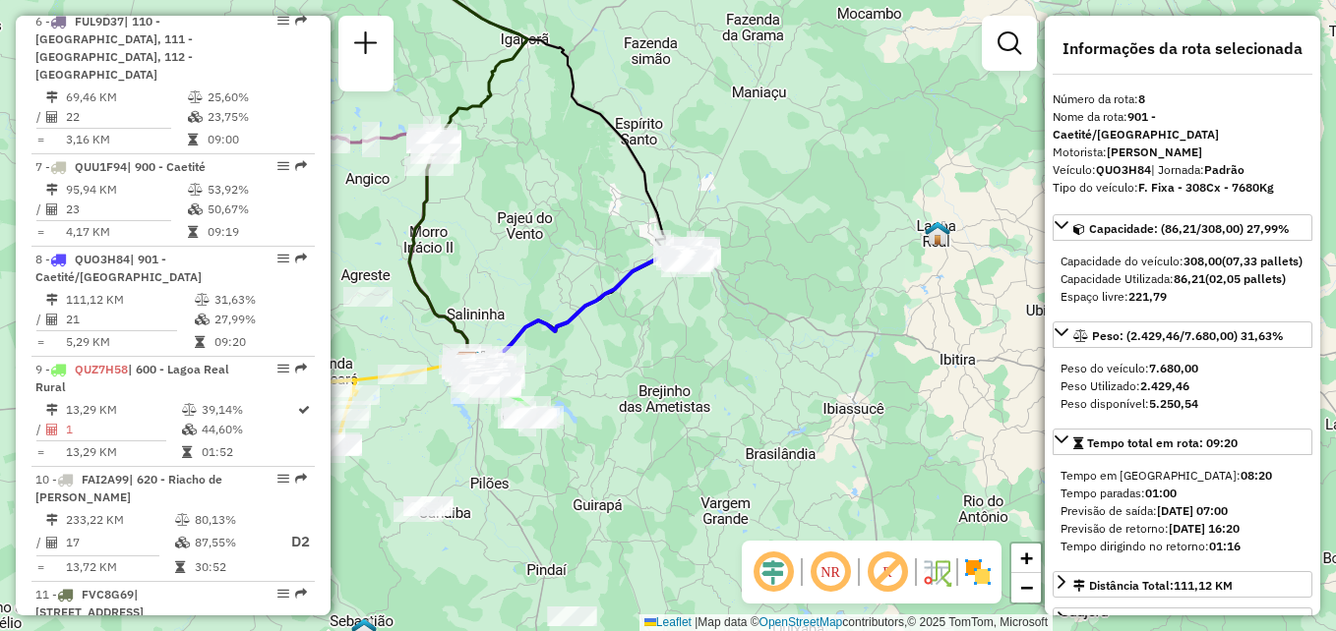
drag, startPoint x: 736, startPoint y: 285, endPoint x: 747, endPoint y: 285, distance: 11.8
click at [747, 285] on div "Janela de atendimento Grade de atendimento Capacidade Transportadoras Veículos …" at bounding box center [668, 315] width 1336 height 631
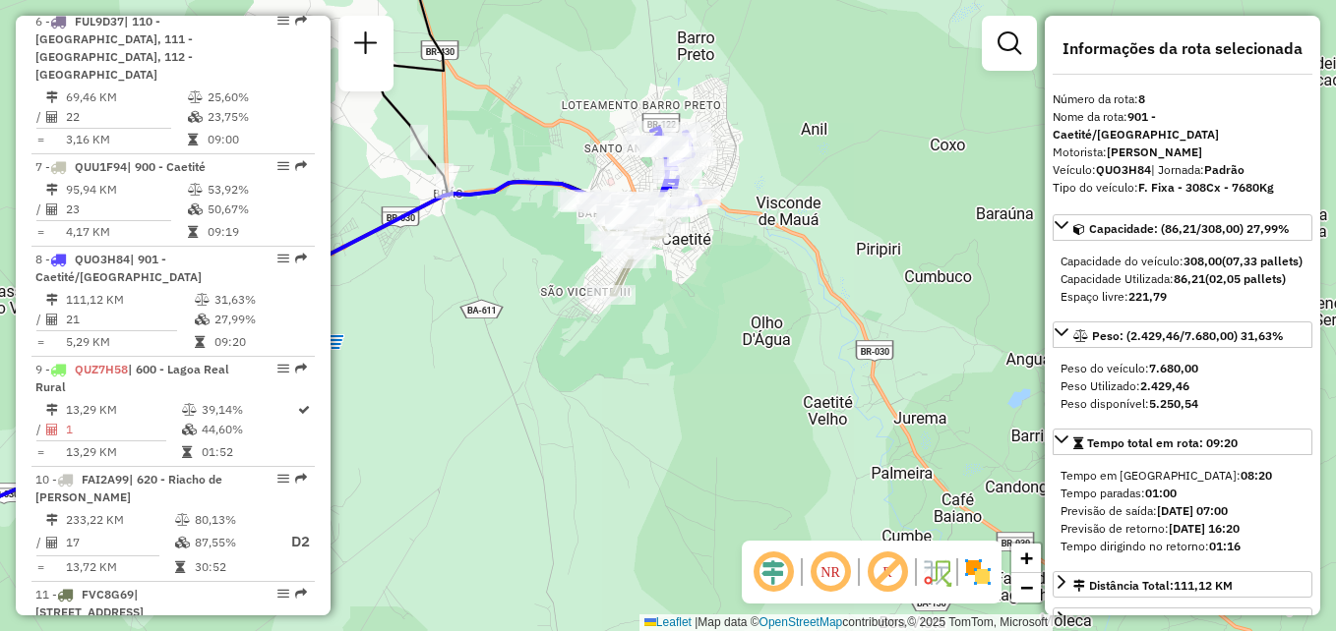
drag, startPoint x: 662, startPoint y: 252, endPoint x: 673, endPoint y: 297, distance: 46.5
click at [673, 297] on div "Janela de atendimento Grade de atendimento Capacidade Transportadoras Veículos …" at bounding box center [668, 315] width 1336 height 631
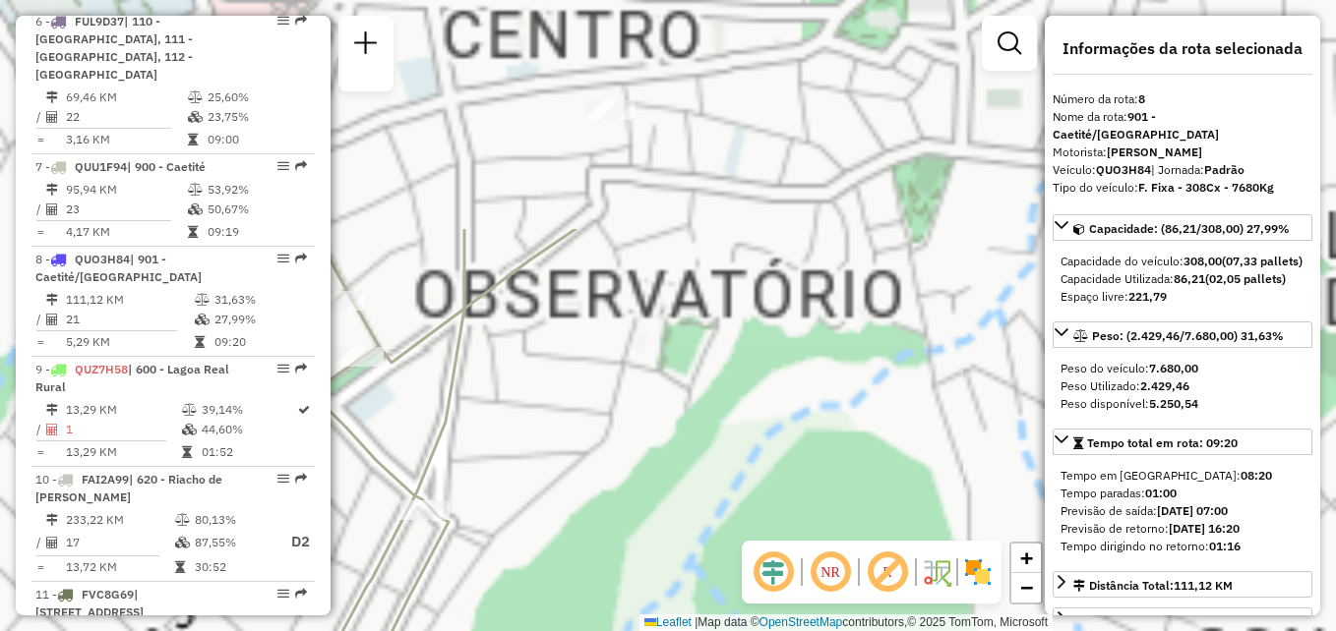
drag, startPoint x: 761, startPoint y: 111, endPoint x: 868, endPoint y: 444, distance: 349.3
click at [867, 448] on div "Janela de atendimento Grade de atendimento Capacidade Transportadoras Veículos …" at bounding box center [668, 315] width 1336 height 631
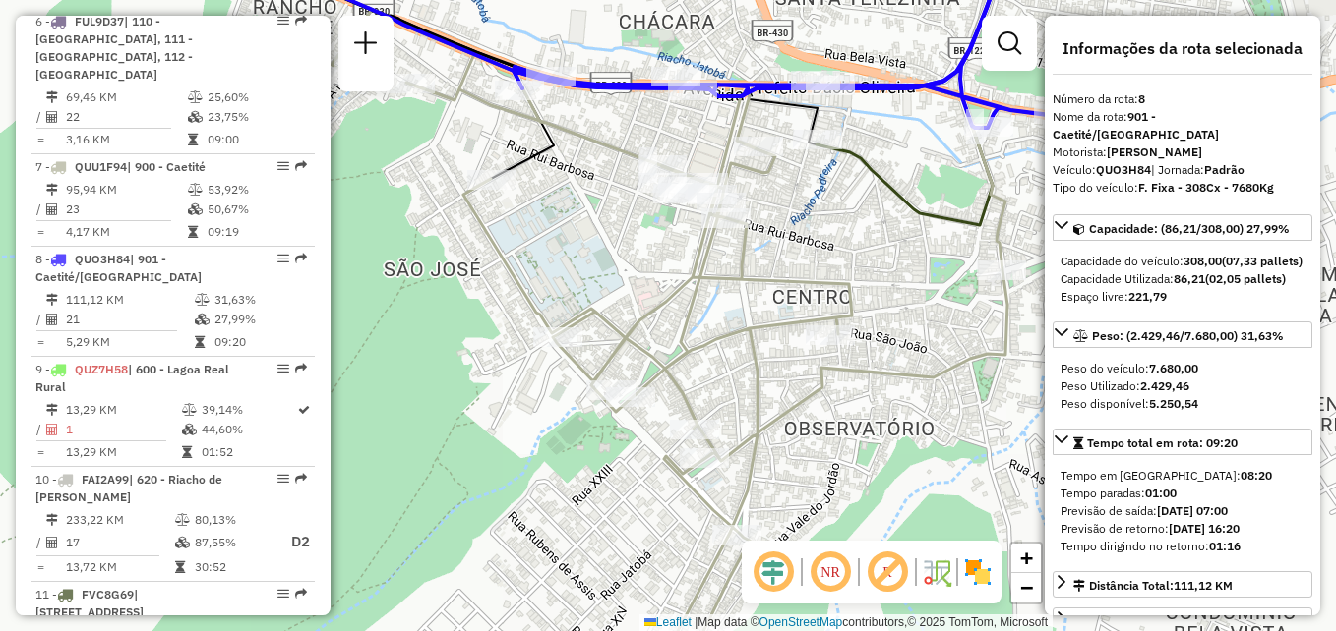
drag, startPoint x: 701, startPoint y: 141, endPoint x: 712, endPoint y: 196, distance: 56.1
click at [712, 196] on div "Janela de atendimento Grade de atendimento Capacidade Transportadoras Veículos …" at bounding box center [668, 315] width 1336 height 631
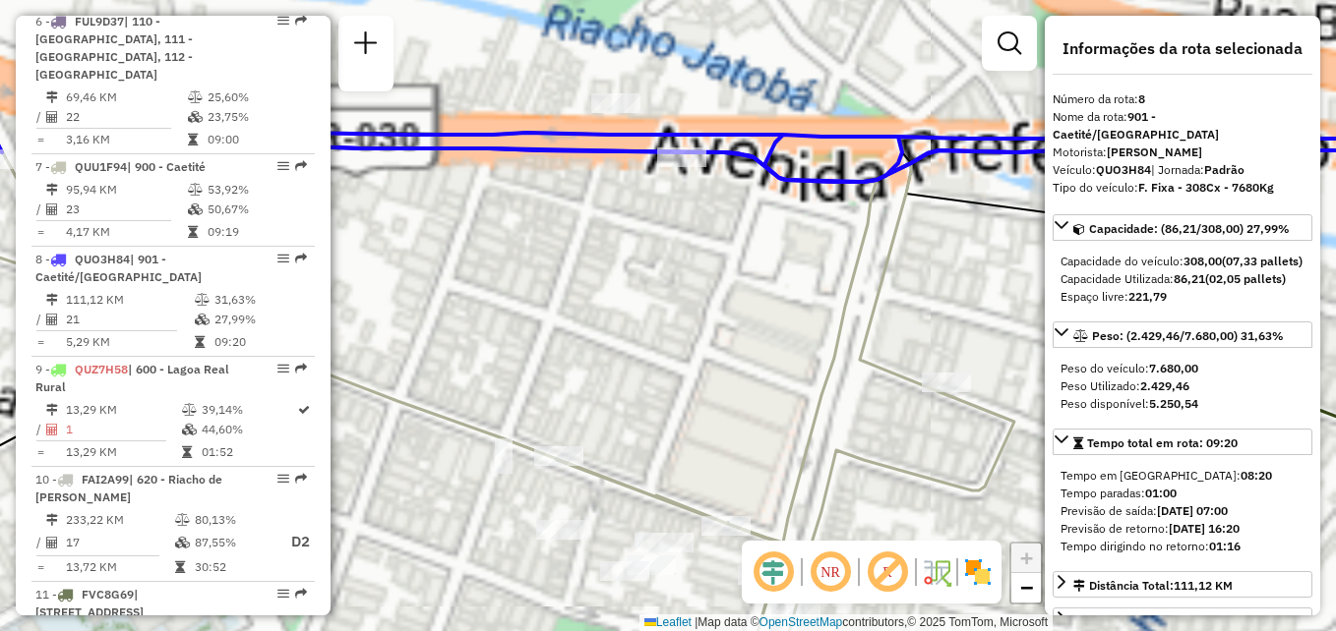
drag, startPoint x: 717, startPoint y: 113, endPoint x: 726, endPoint y: 276, distance: 163.5
click at [726, 276] on div "Janela de atendimento Grade de atendimento Capacidade Transportadoras Veículos …" at bounding box center [668, 315] width 1336 height 631
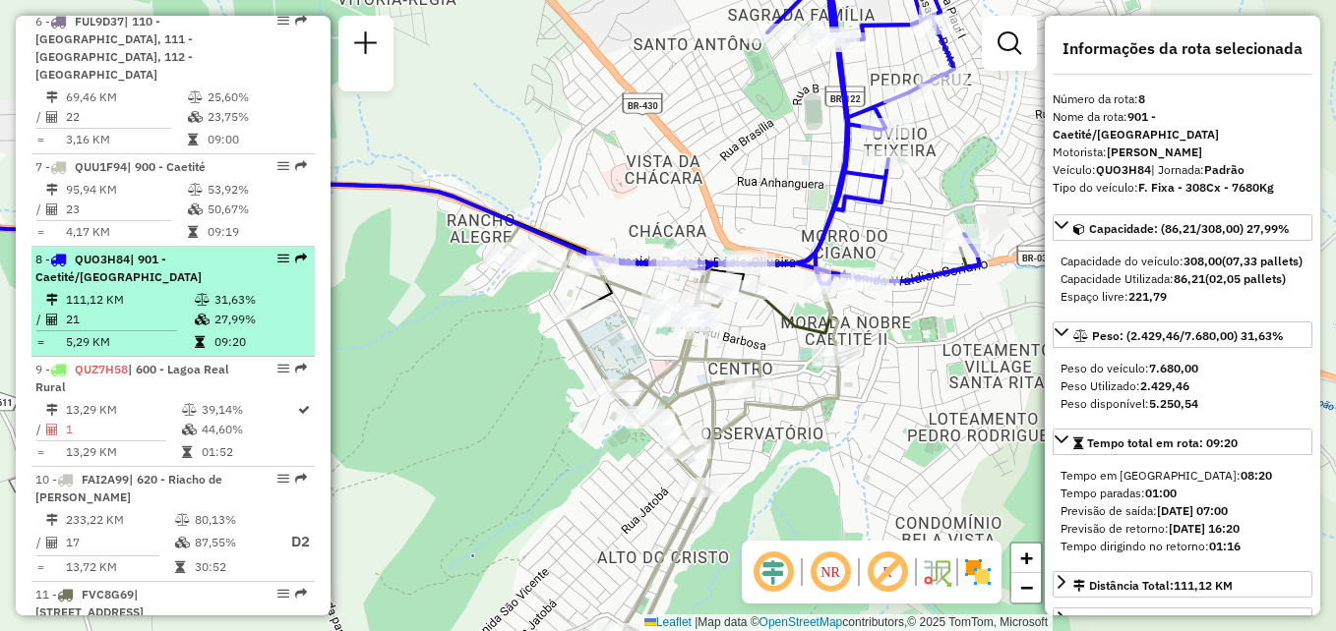
click at [264, 290] on td "31,63%" at bounding box center [259, 300] width 93 height 20
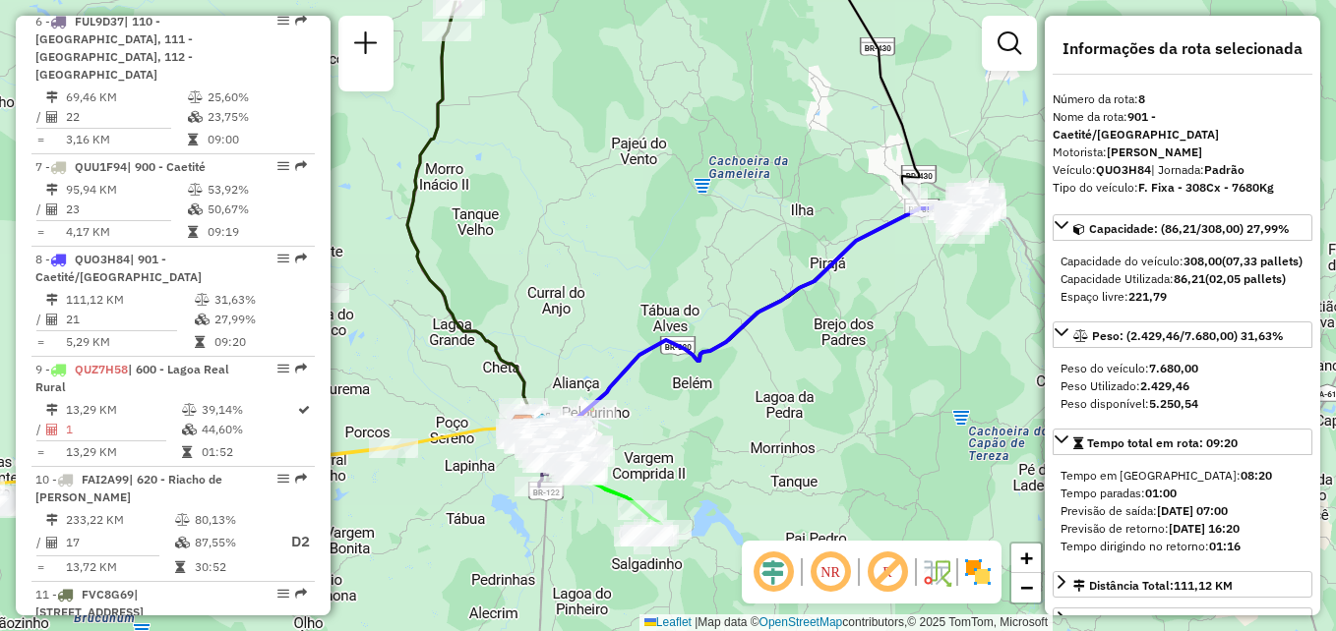
drag, startPoint x: 478, startPoint y: 510, endPoint x: 493, endPoint y: 497, distance: 20.2
click at [493, 497] on div "Janela de atendimento Grade de atendimento Capacidade Transportadoras Veículos …" at bounding box center [668, 315] width 1336 height 631
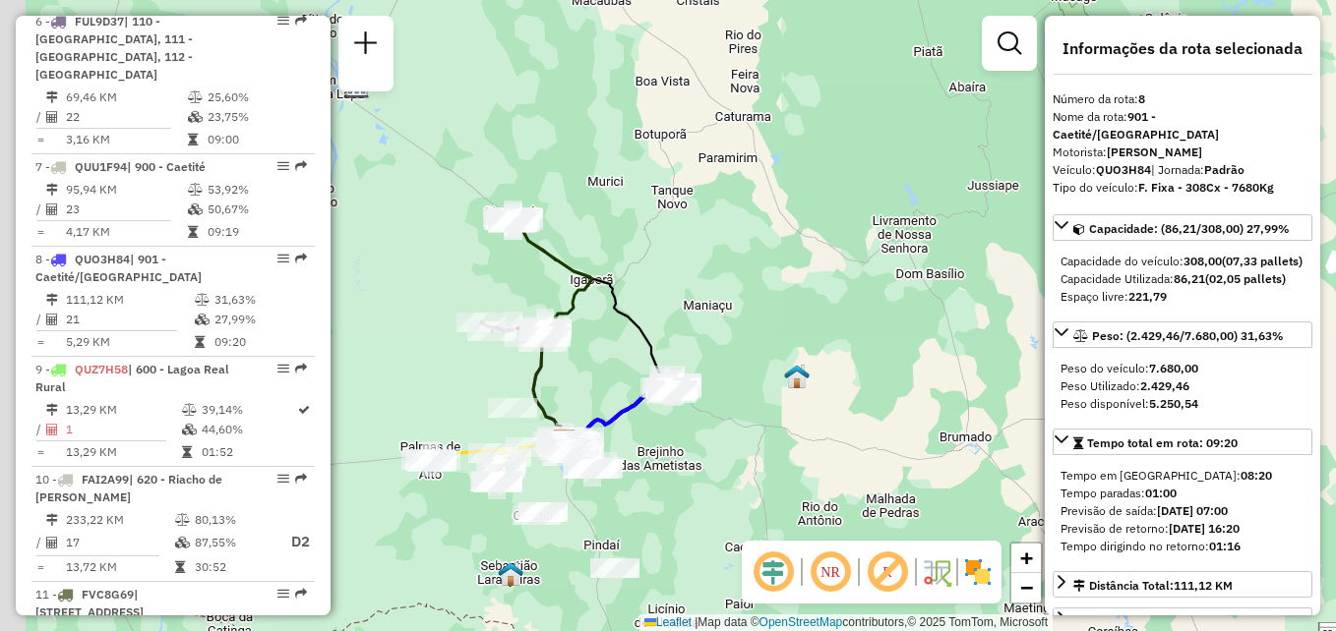
drag, startPoint x: 483, startPoint y: 525, endPoint x: 568, endPoint y: 477, distance: 98.2
click at [568, 477] on div "Janela de atendimento Grade de atendimento Capacidade Transportadoras Veículos …" at bounding box center [668, 315] width 1336 height 631
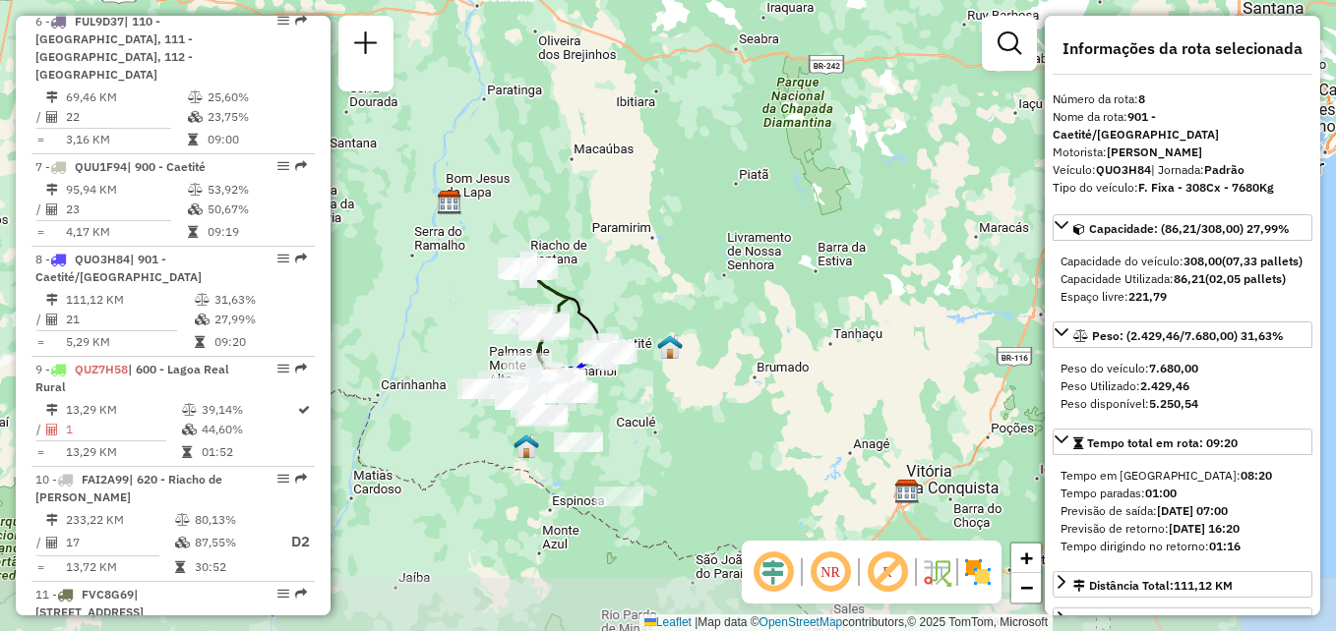
drag, startPoint x: 633, startPoint y: 503, endPoint x: 669, endPoint y: 269, distance: 235.8
click at [669, 269] on div "Janela de atendimento Grade de atendimento Capacidade Transportadoras Veículos …" at bounding box center [668, 315] width 1336 height 631
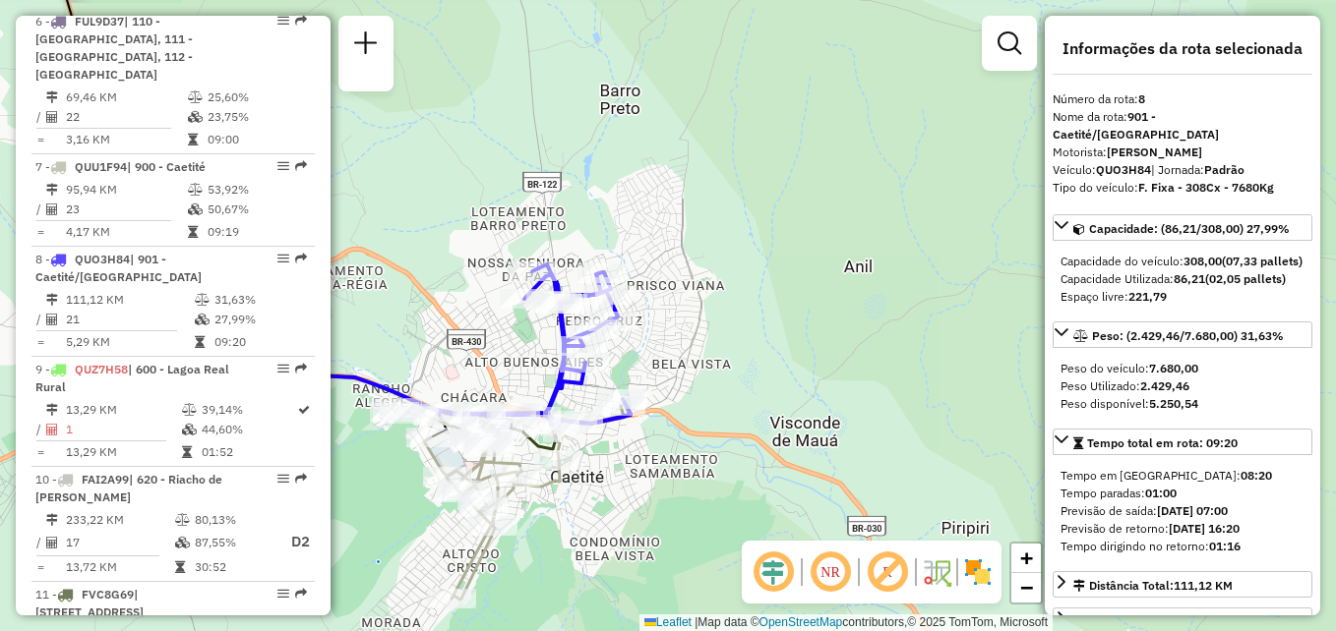
drag, startPoint x: 639, startPoint y: 379, endPoint x: 775, endPoint y: 317, distance: 149.2
click at [775, 317] on div "Janela de atendimento Grade de atendimento Capacidade Transportadoras Veículos …" at bounding box center [668, 315] width 1336 height 631
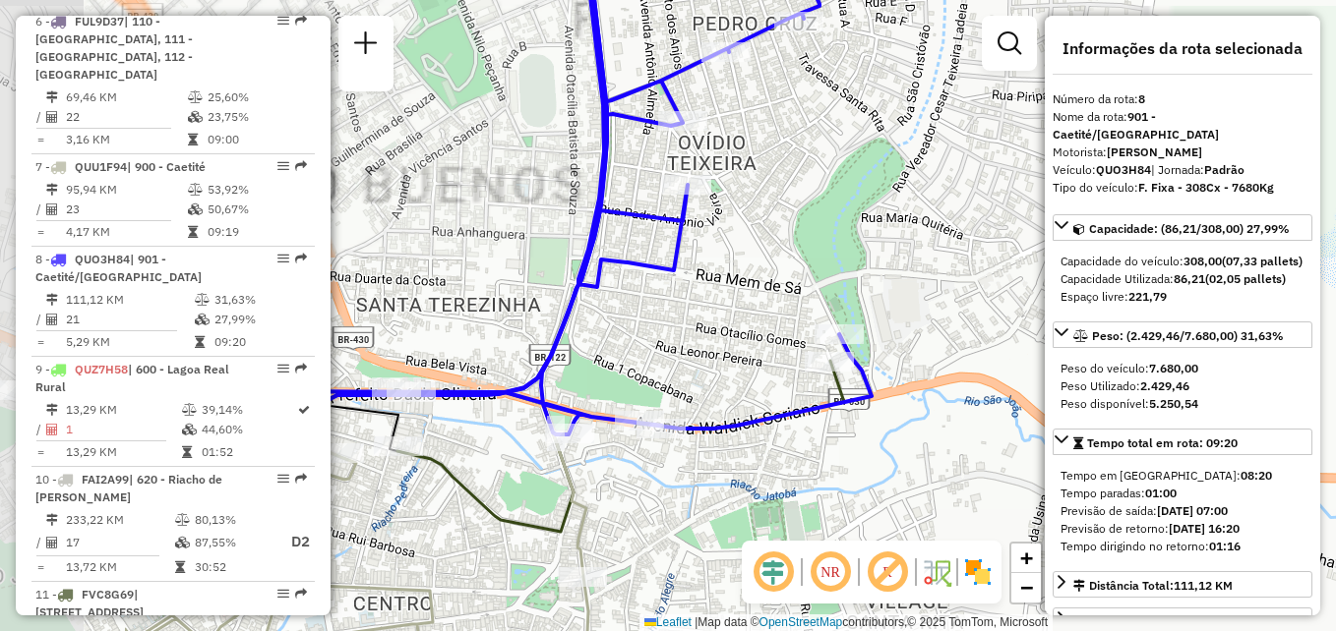
drag, startPoint x: 570, startPoint y: 328, endPoint x: 829, endPoint y: 267, distance: 265.7
click at [829, 267] on div "Janela de atendimento Grade de atendimento Capacidade Transportadoras Veículos …" at bounding box center [668, 315] width 1336 height 631
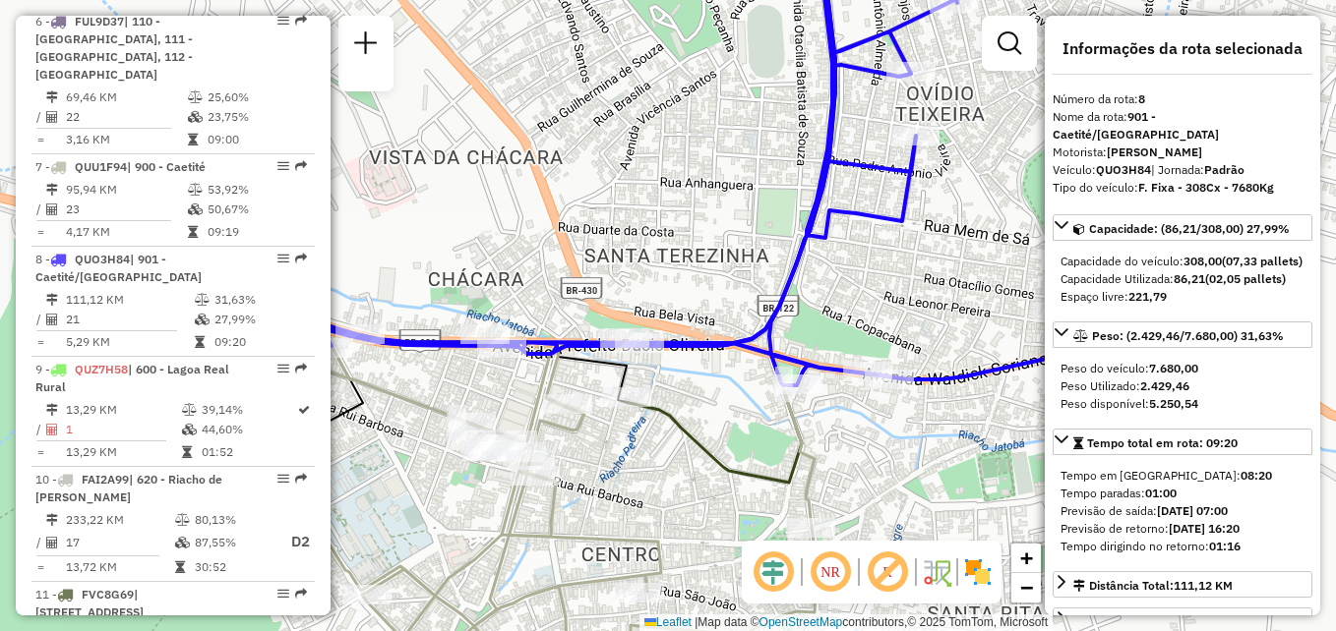
drag, startPoint x: 453, startPoint y: 508, endPoint x: 682, endPoint y: 459, distance: 233.4
click at [682, 459] on div "Janela de atendimento Grade de atendimento Capacidade Transportadoras Veículos …" at bounding box center [668, 315] width 1336 height 631
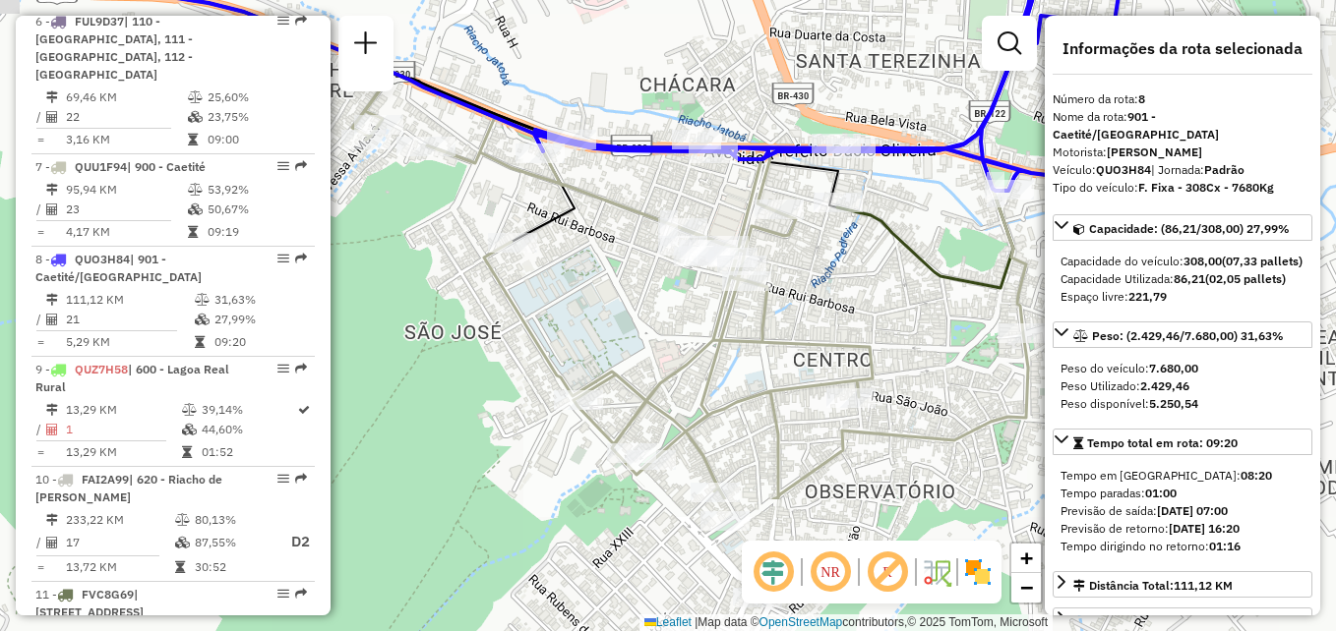
drag, startPoint x: 605, startPoint y: 501, endPoint x: 816, endPoint y: 303, distance: 289.5
click at [816, 303] on div "Janela de atendimento Grade de atendimento Capacidade Transportadoras Veículos …" at bounding box center [668, 315] width 1336 height 631
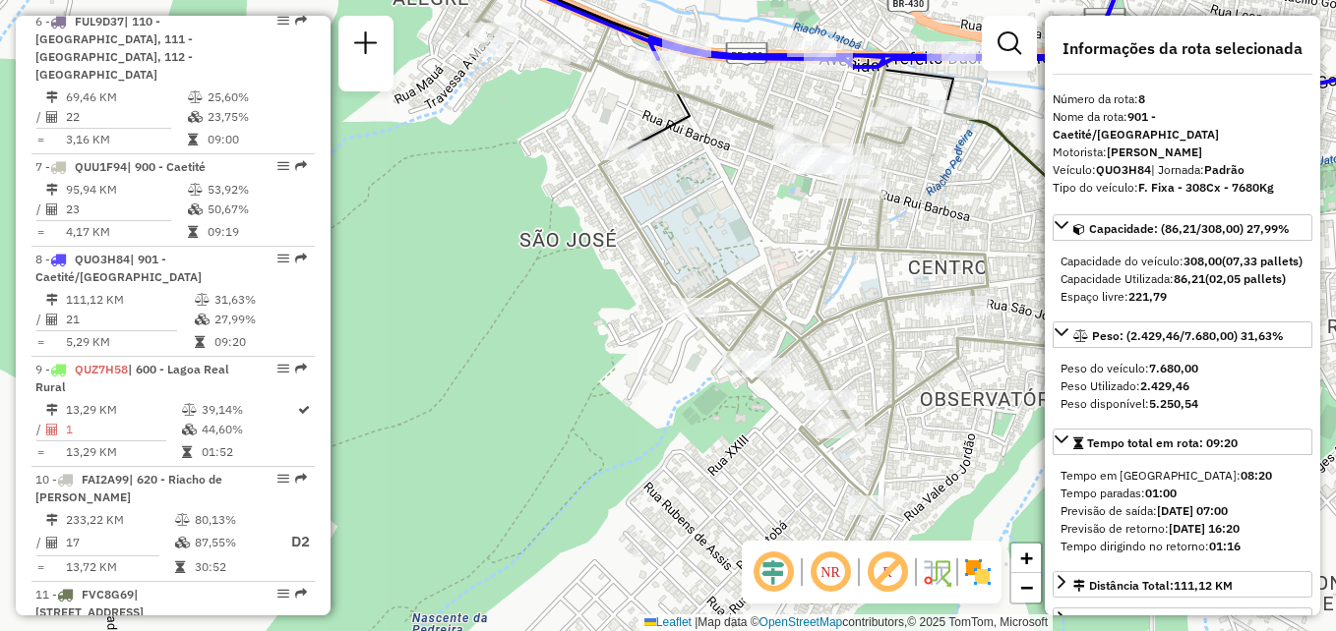
drag, startPoint x: 457, startPoint y: 325, endPoint x: 570, endPoint y: 228, distance: 148.6
click at [570, 228] on div "Janela de atendimento Grade de atendimento Capacidade Transportadoras Veículos …" at bounding box center [668, 315] width 1336 height 631
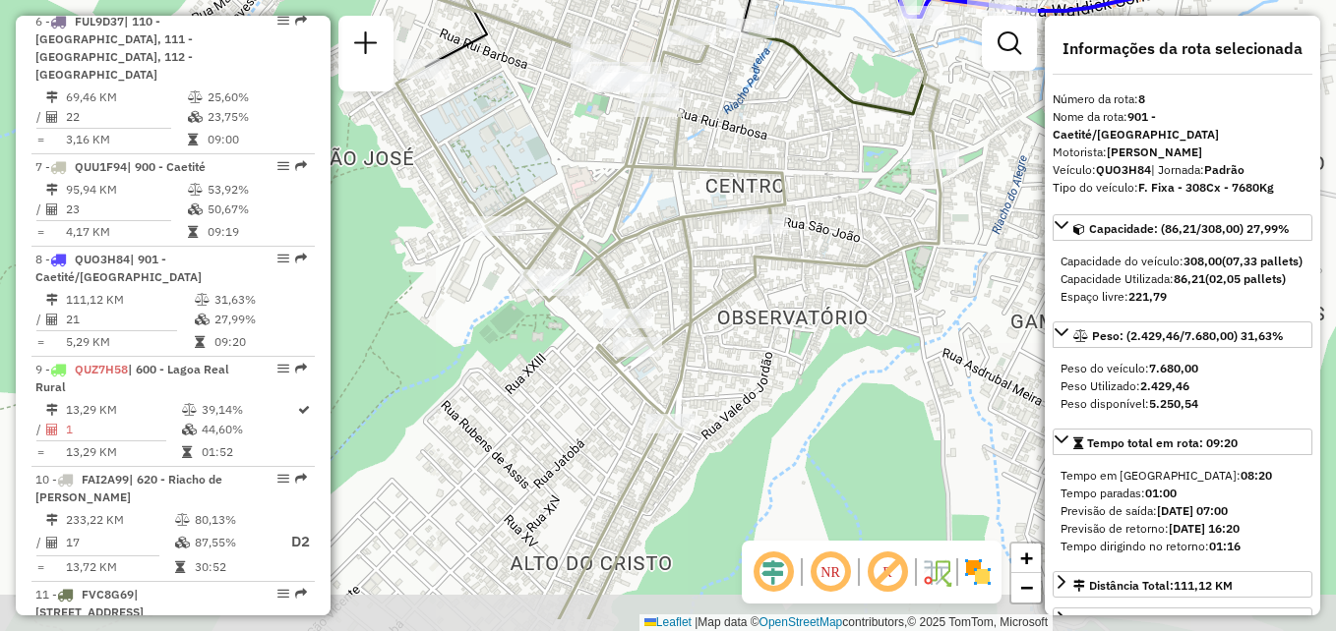
drag, startPoint x: 695, startPoint y: 455, endPoint x: 664, endPoint y: 345, distance: 114.6
click at [490, 375] on div "Janela de atendimento Grade de atendimento Capacidade Transportadoras Veículos …" at bounding box center [668, 315] width 1336 height 631
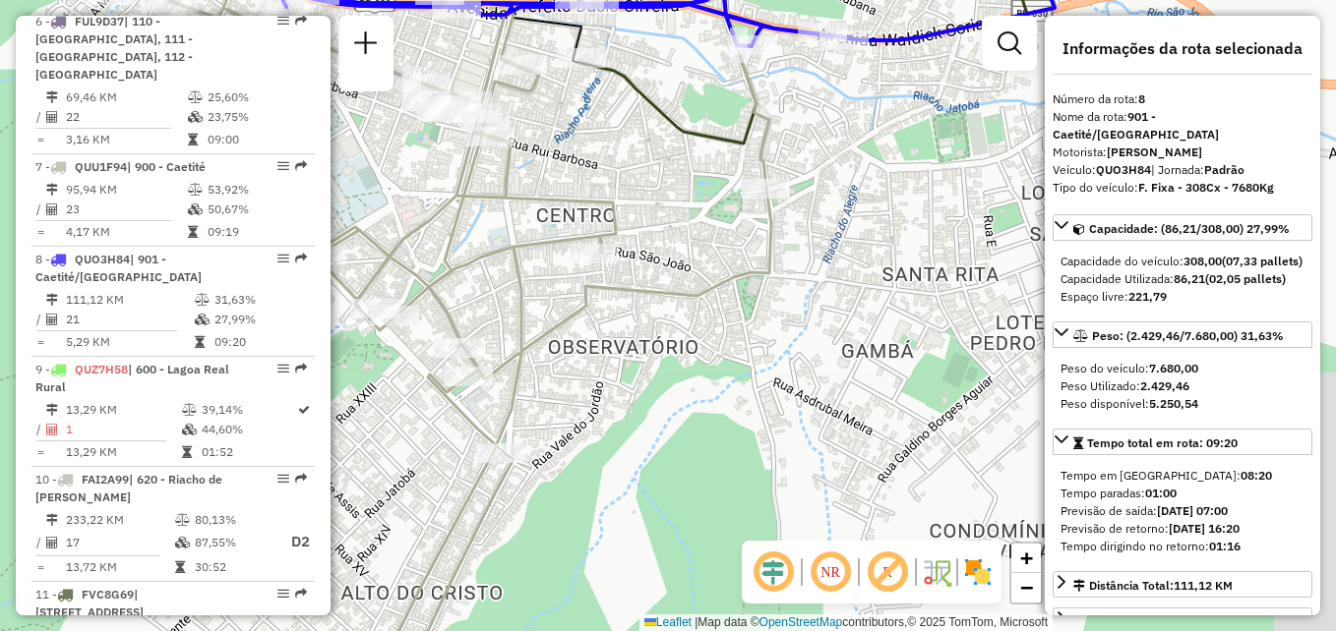
drag, startPoint x: 801, startPoint y: 324, endPoint x: 641, endPoint y: 328, distance: 159.4
click at [637, 355] on div "Janela de atendimento Grade de atendimento Capacidade Transportadoras Veículos …" at bounding box center [668, 315] width 1336 height 631
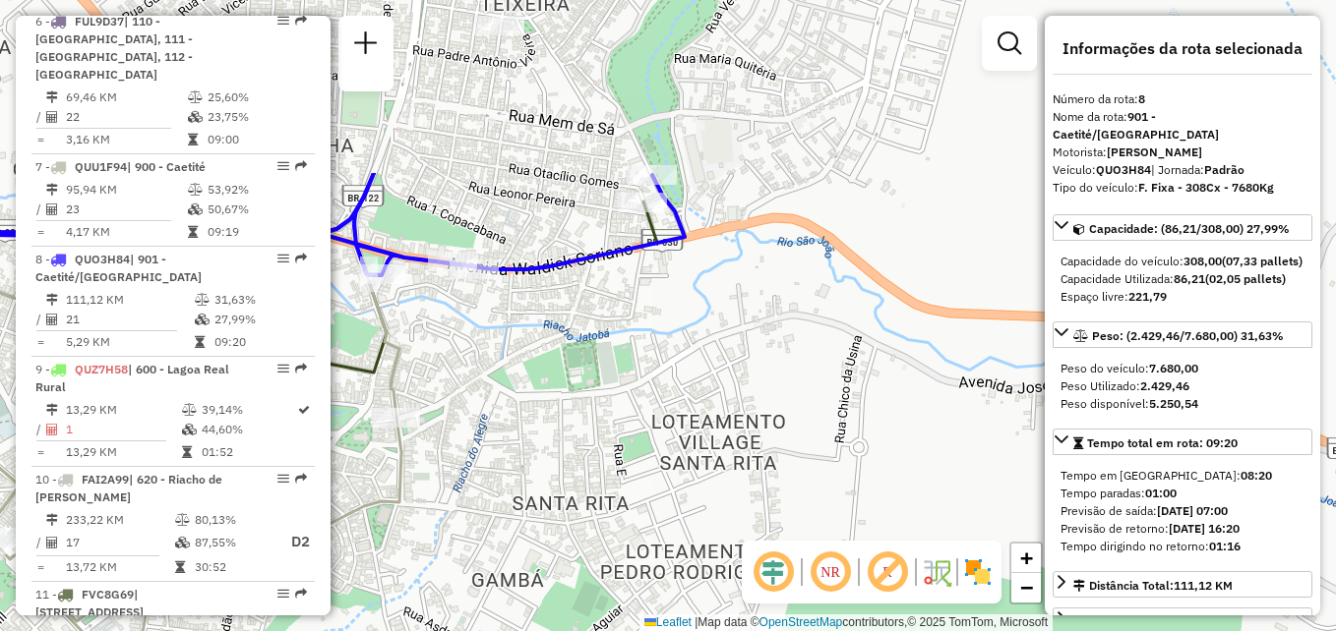
drag, startPoint x: 899, startPoint y: 302, endPoint x: 524, endPoint y: 530, distance: 438.7
click at [528, 537] on div "Janela de atendimento Grade de atendimento Capacidade Transportadoras Veículos …" at bounding box center [668, 315] width 1336 height 631
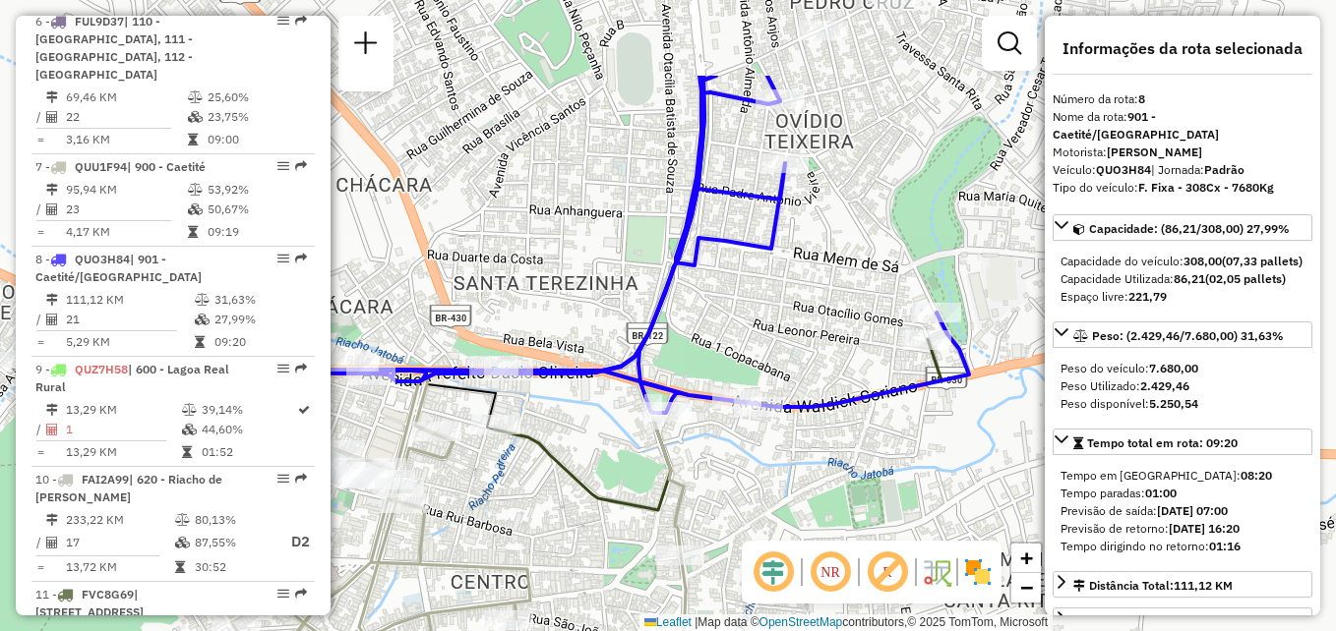
drag, startPoint x: 570, startPoint y: 309, endPoint x: 897, endPoint y: 432, distance: 348.9
click at [897, 441] on div "Janela de atendimento Grade de atendimento Capacidade Transportadoras Veículos …" at bounding box center [668, 315] width 1336 height 631
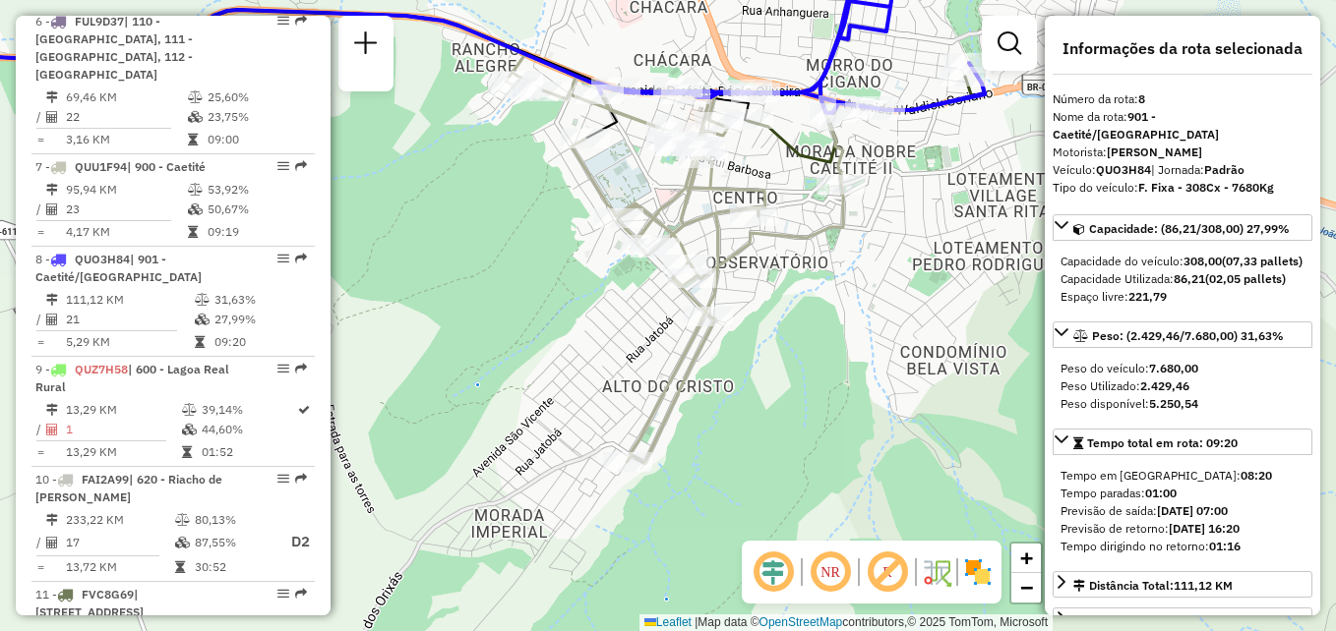
drag, startPoint x: 853, startPoint y: 510, endPoint x: 863, endPoint y: 373, distance: 138.0
click at [899, 302] on div "Janela de atendimento Grade de atendimento Capacidade Transportadoras Veículos …" at bounding box center [668, 315] width 1336 height 631
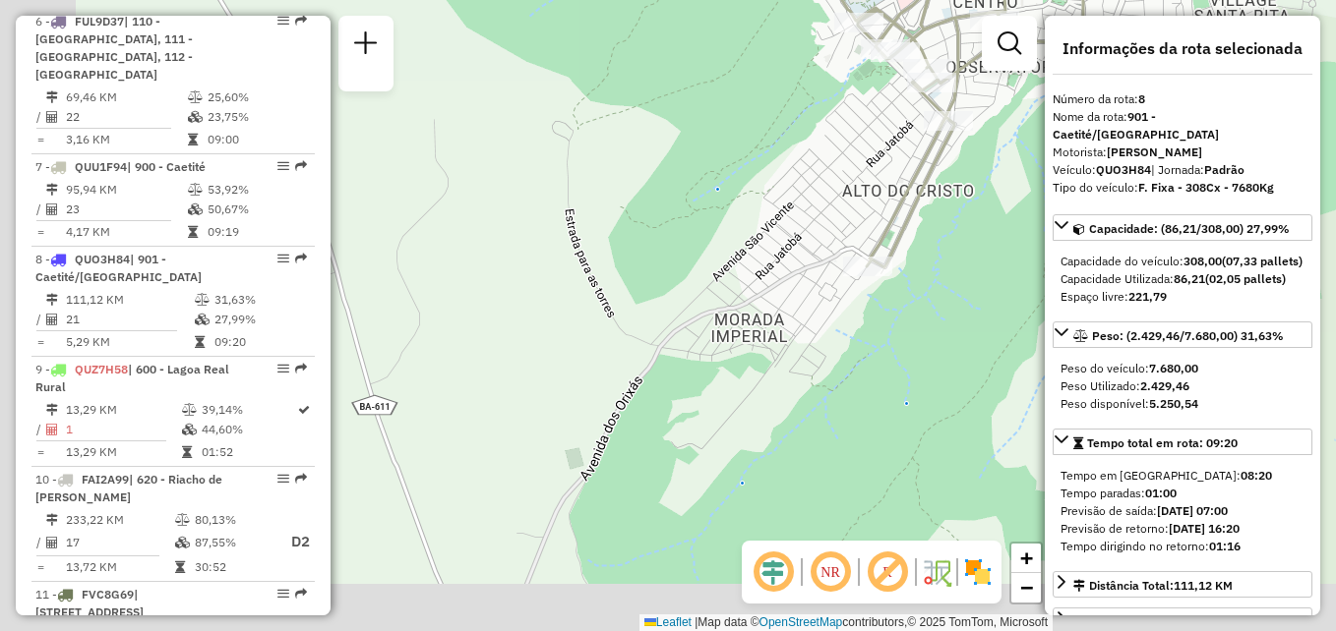
drag, startPoint x: 749, startPoint y: 416, endPoint x: 1003, endPoint y: 194, distance: 337.3
click at [1003, 194] on div "Janela de atendimento Grade de atendimento Capacidade Transportadoras Veículos …" at bounding box center [668, 315] width 1336 height 631
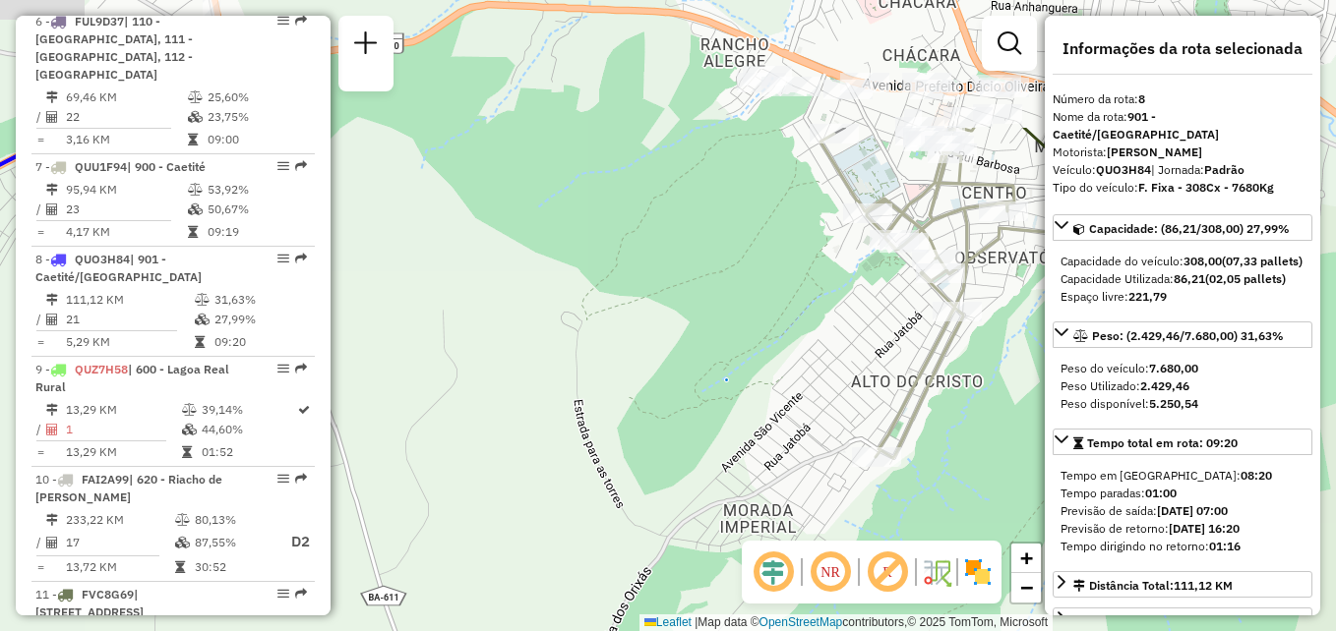
drag, startPoint x: 699, startPoint y: 215, endPoint x: 850, endPoint y: 246, distance: 153.5
click at [706, 406] on div "Janela de atendimento Grade de atendimento Capacidade Transportadoras Veículos …" at bounding box center [668, 315] width 1336 height 631
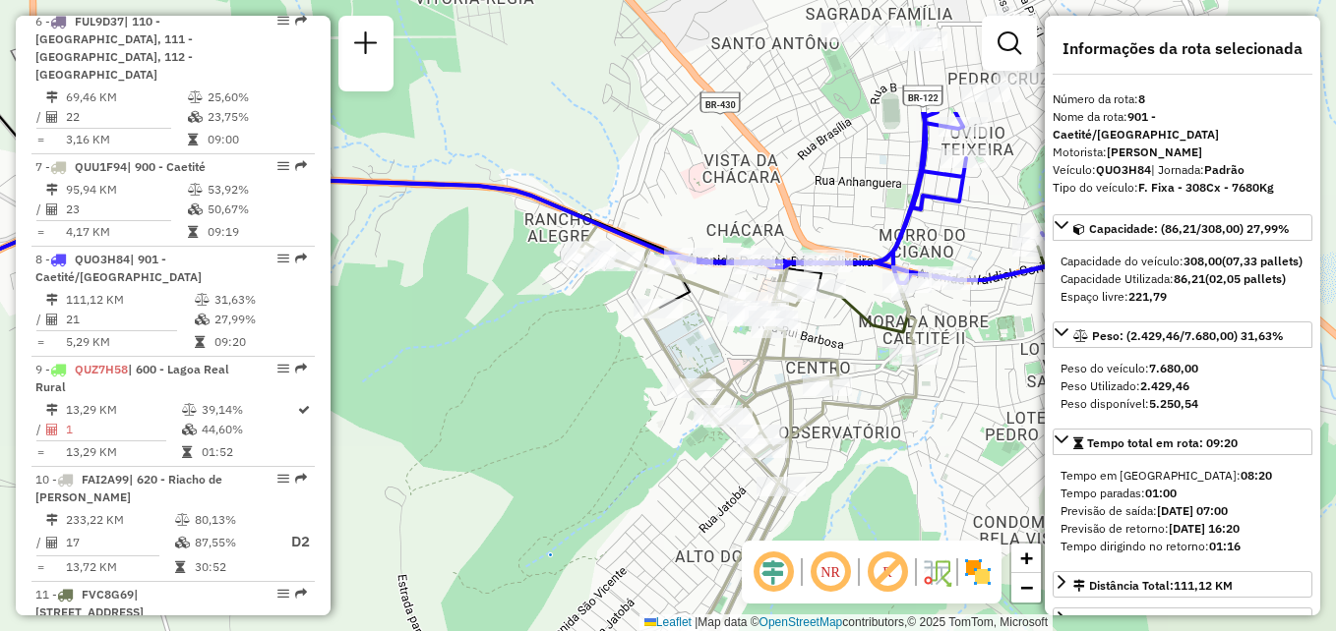
drag, startPoint x: 914, startPoint y: 215, endPoint x: 732, endPoint y: 383, distance: 247.1
click at [735, 394] on icon at bounding box center [746, 428] width 337 height 409
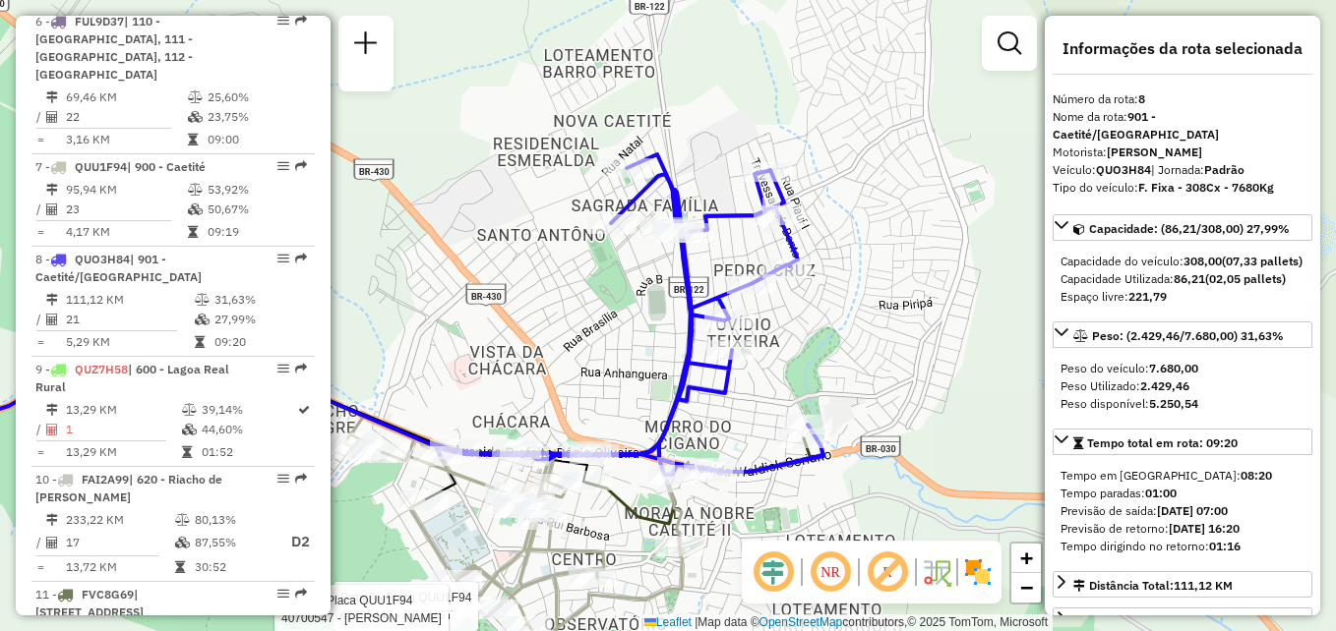
drag, startPoint x: 896, startPoint y: 130, endPoint x: 672, endPoint y: 318, distance: 292.5
click at [672, 318] on div "Rota 7 - Placa QUU1F94 40705447 - DEGUST Rota 7 - Placa QUU1F94 40700547 - [PER…" at bounding box center [668, 315] width 1336 height 631
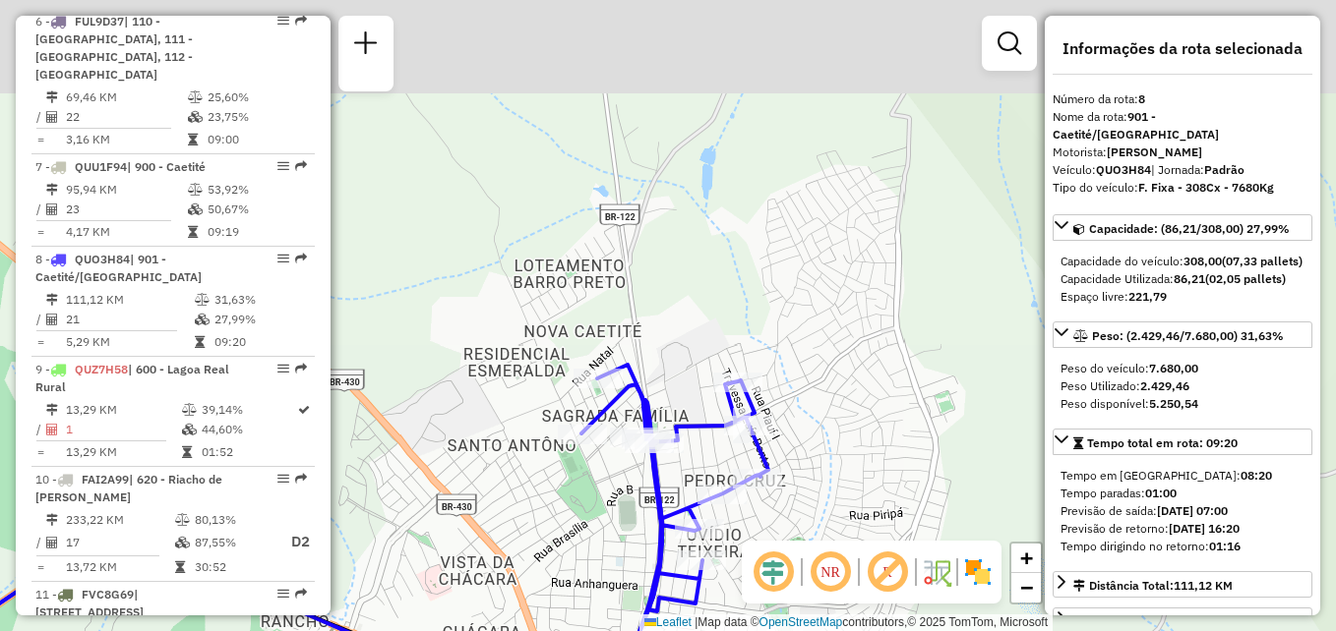
drag, startPoint x: 827, startPoint y: 136, endPoint x: 766, endPoint y: 340, distance: 213.5
click at [786, 349] on div "Rota 7 - Placa QUU1F94 40705447 - DEGUST Rota 7 - Placa QUU1F94 40700547 - [PER…" at bounding box center [668, 315] width 1336 height 631
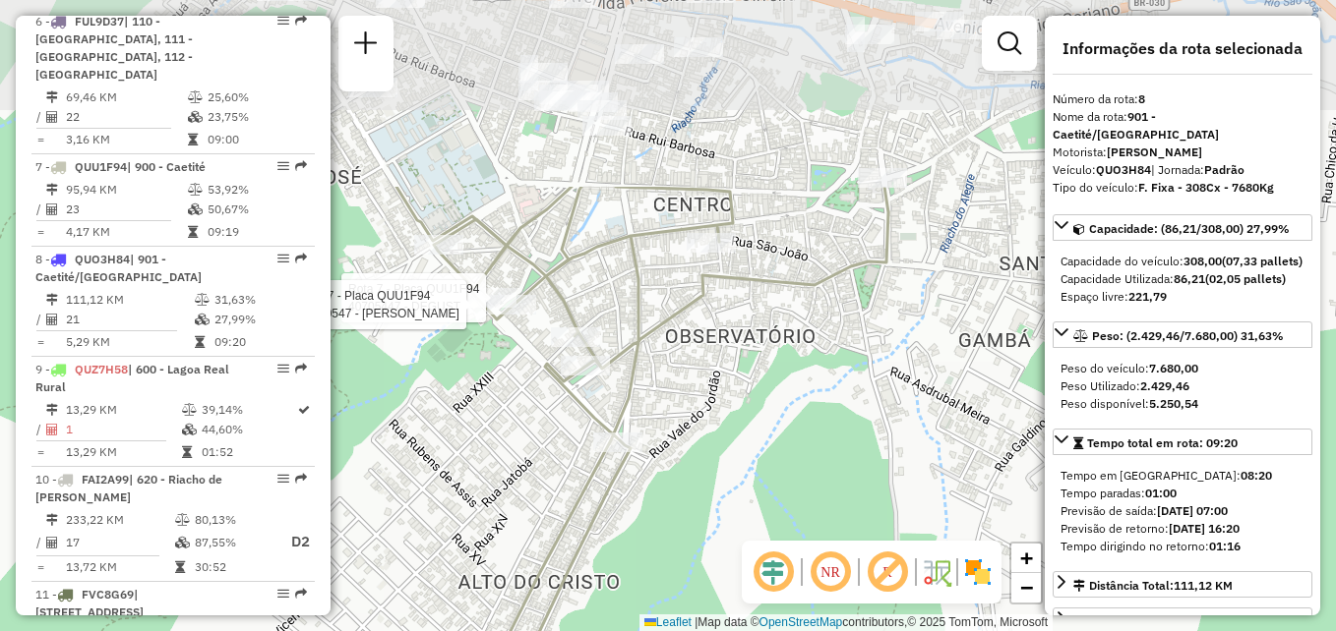
drag, startPoint x: 916, startPoint y: 218, endPoint x: 730, endPoint y: 383, distance: 248.0
click at [722, 409] on div "Rota 7 - Placa QUU1F94 40705447 - DEGUST Rota 7 - Placa QUU1F94 40700547 - [PER…" at bounding box center [668, 315] width 1336 height 631
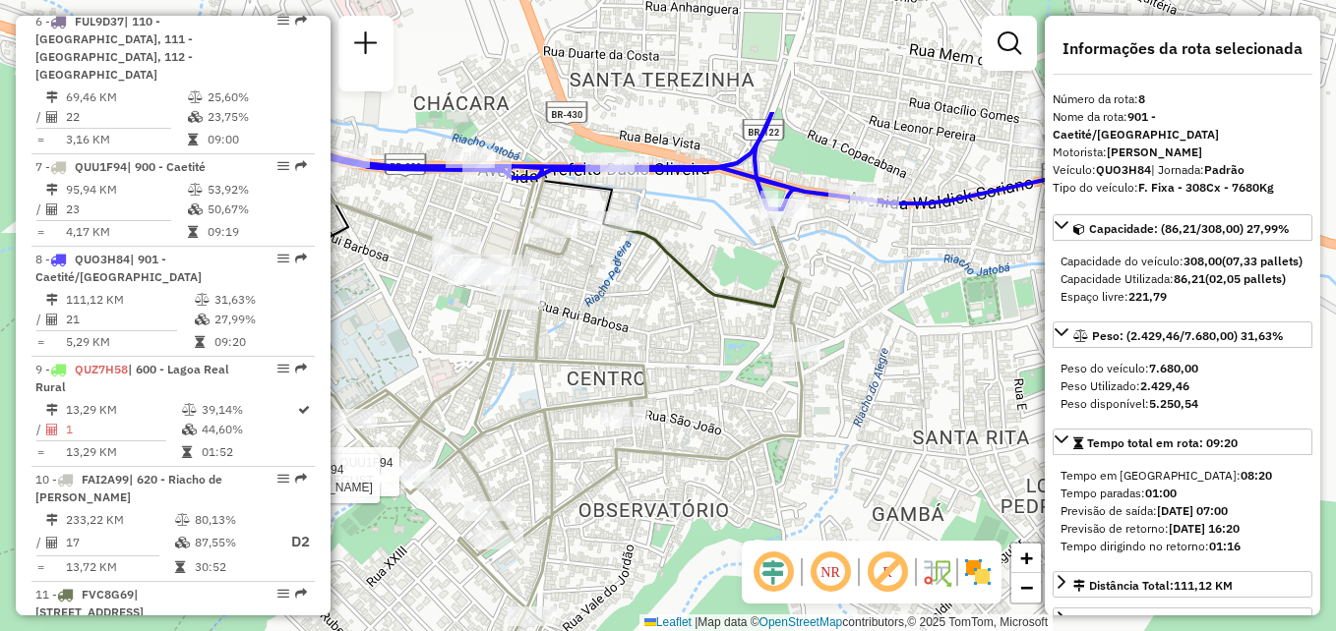
drag, startPoint x: 925, startPoint y: 280, endPoint x: 919, endPoint y: 359, distance: 79.0
click at [839, 450] on div "Rota 7 - Placa QUU1F94 40705447 - DEGUST Rota 7 - Placa QUU1F94 40700547 - [PER…" at bounding box center [668, 315] width 1336 height 631
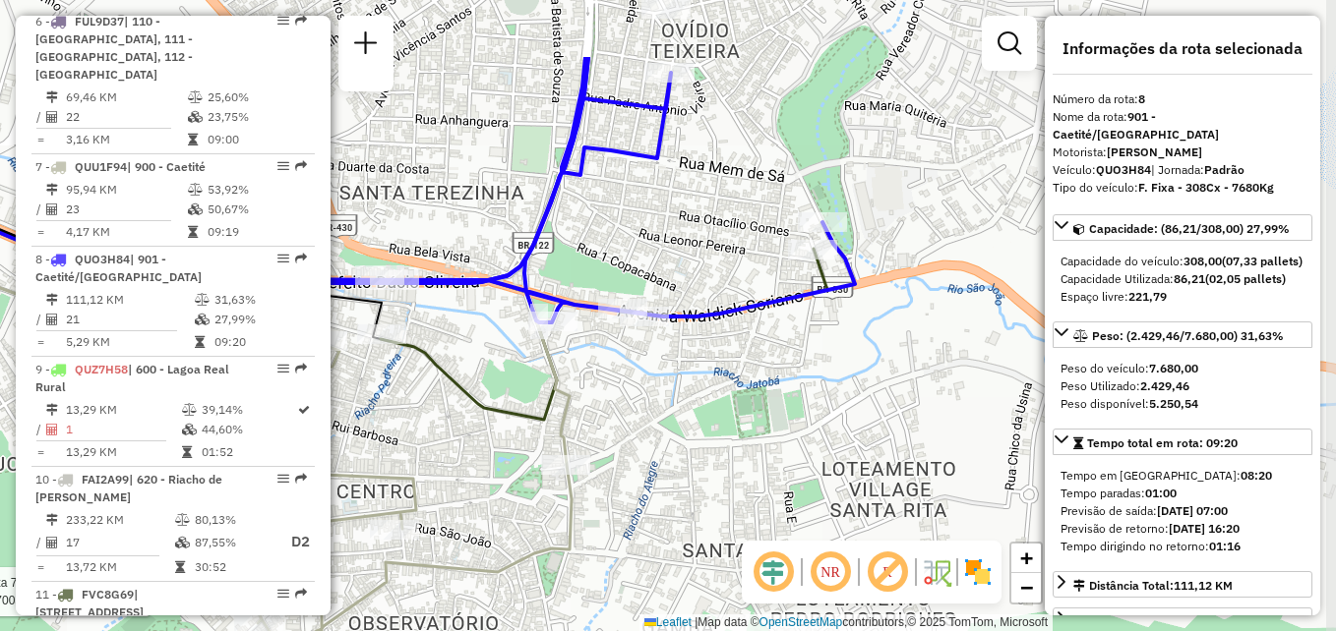
drag, startPoint x: 948, startPoint y: 306, endPoint x: 769, endPoint y: 404, distance: 204.2
click at [774, 410] on div "Rota 7 - Placa QUU1F94 40705447 - DEGUST Rota 7 - Placa QUU1F94 40700547 - [PER…" at bounding box center [668, 315] width 1336 height 631
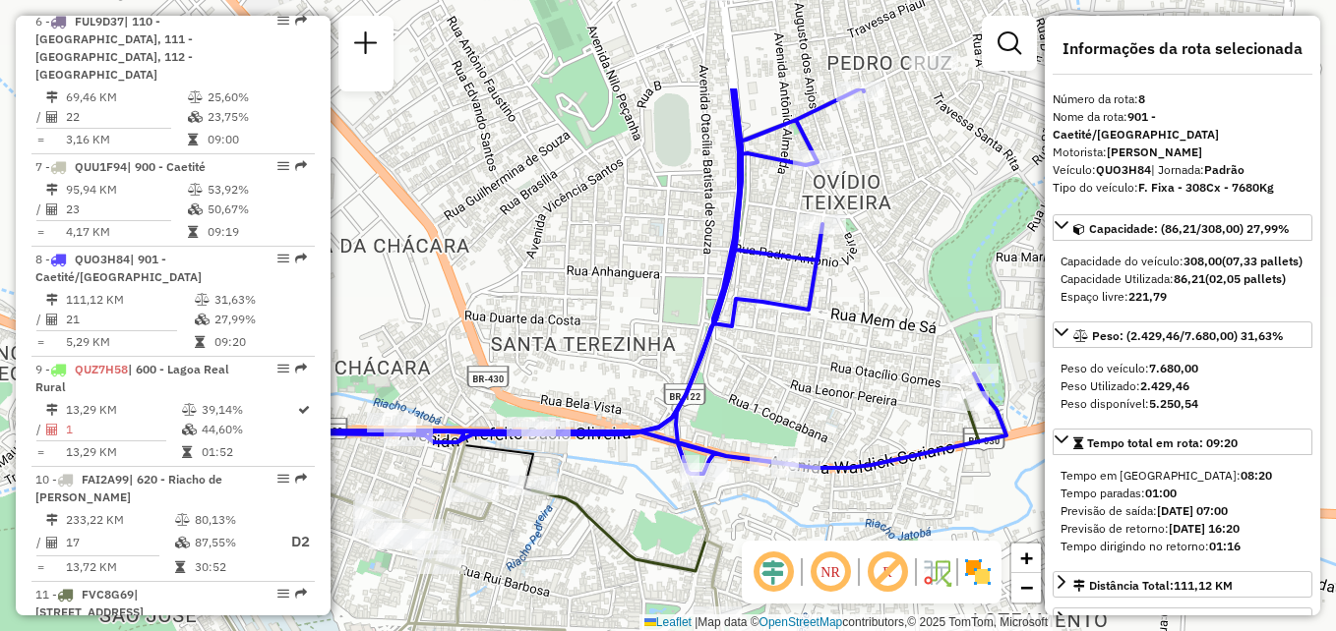
drag, startPoint x: 736, startPoint y: 181, endPoint x: 839, endPoint y: 333, distance: 184.1
click at [888, 330] on div "Rota 7 - Placa QUU1F94 40705447 - DEGUST Rota 7 - Placa QUU1F94 40700547 - [PER…" at bounding box center [668, 315] width 1336 height 631
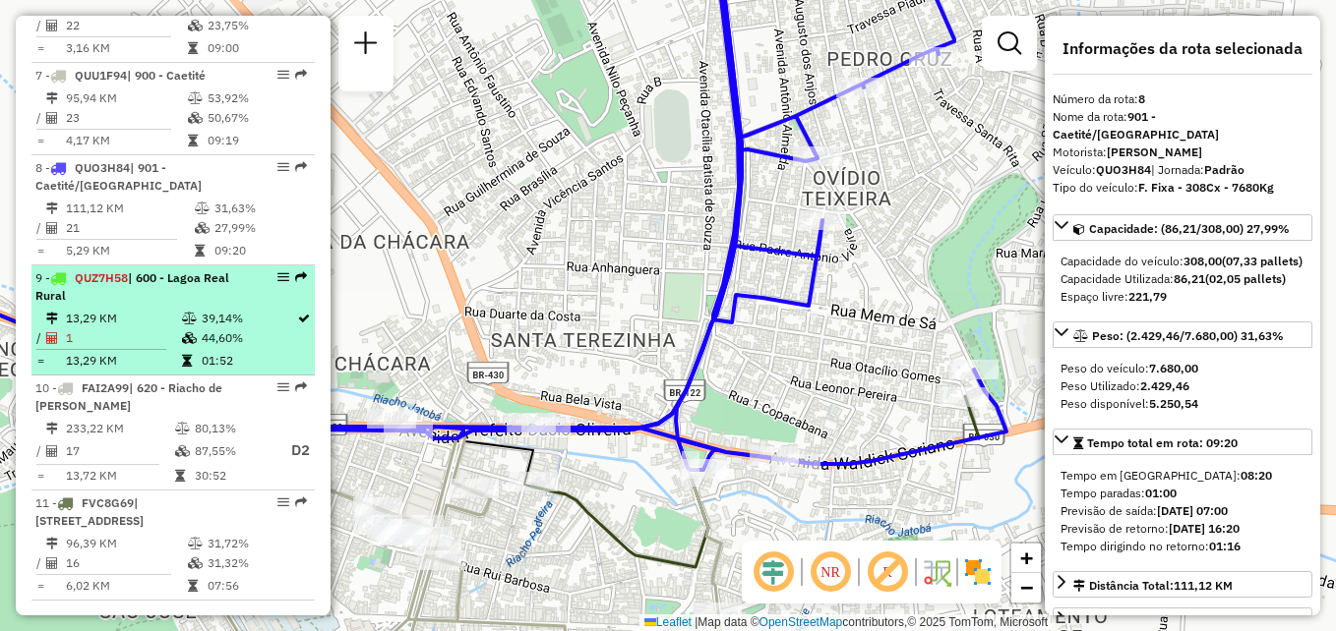
scroll to position [1574, 0]
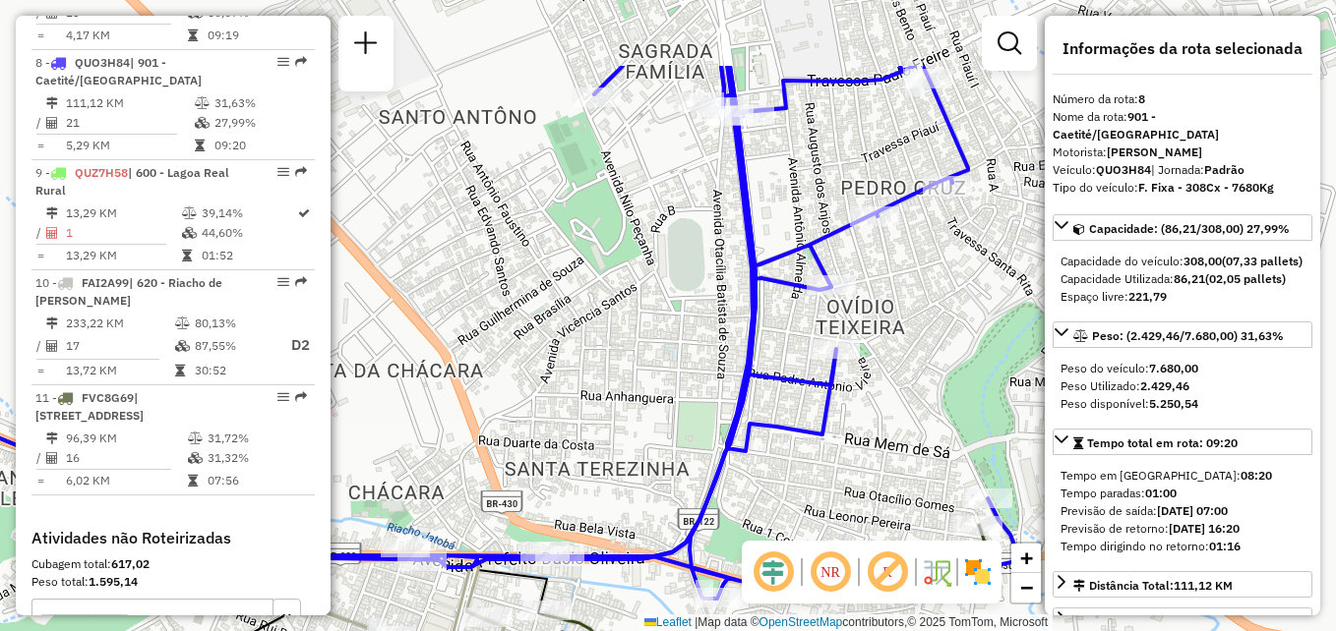
drag, startPoint x: 687, startPoint y: 311, endPoint x: 701, endPoint y: 440, distance: 129.6
click at [701, 440] on div "Rota 7 - Placa QUU1F94 40705447 - DEGUST Rota 7 - Placa QUU1F94 40700547 - [PER…" at bounding box center [668, 315] width 1336 height 631
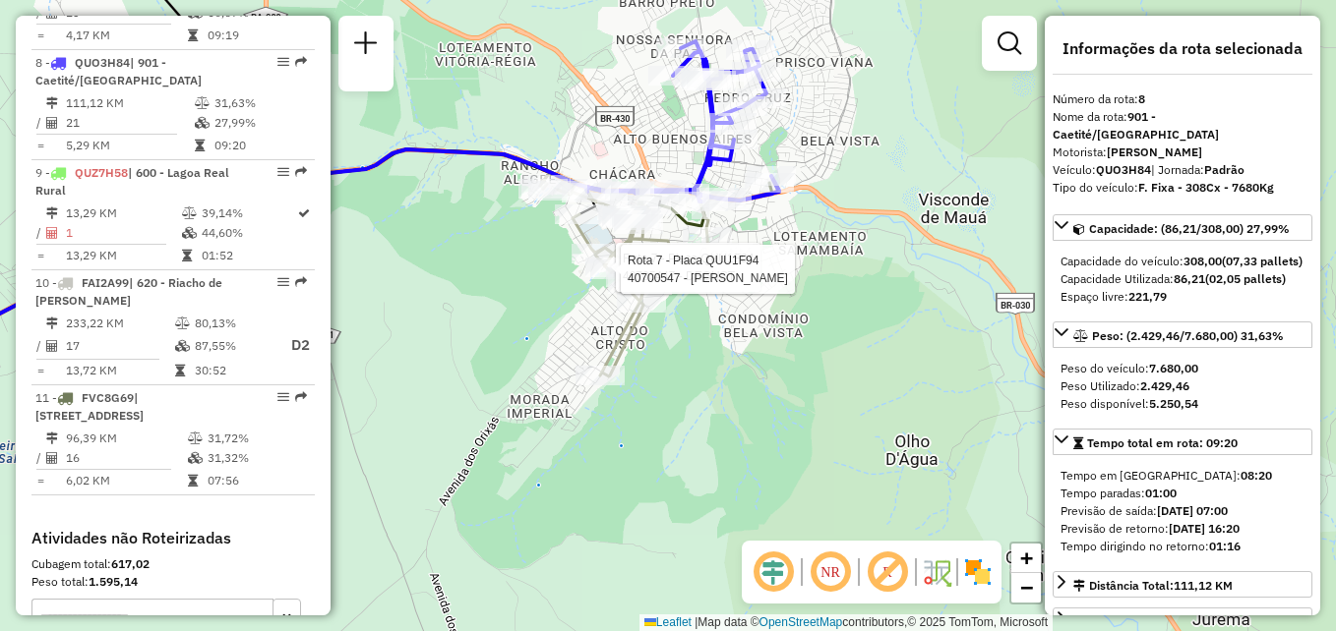
drag, startPoint x: 897, startPoint y: 329, endPoint x: 876, endPoint y: 85, distance: 245.8
click at [876, 85] on div "Rota 7 - Placa QUU1F94 40705447 - DEGUST Rota 7 - Placa QUU1F94 40700547 - [PER…" at bounding box center [668, 315] width 1336 height 631
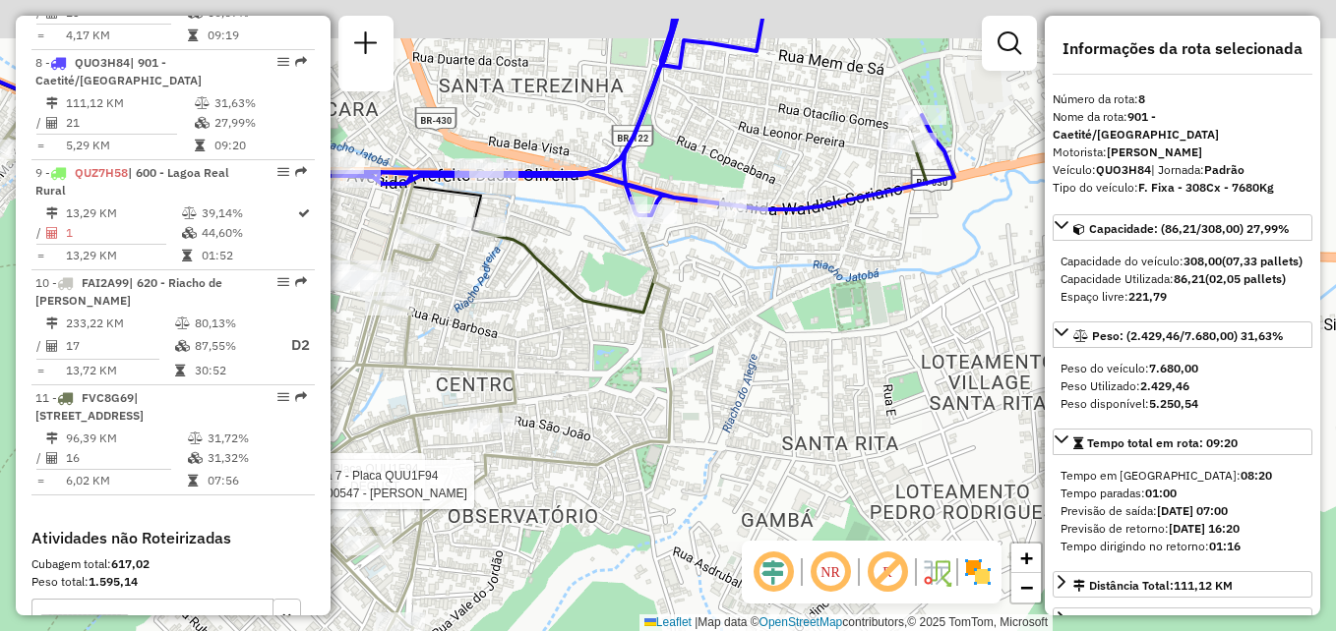
drag, startPoint x: 785, startPoint y: 192, endPoint x: 758, endPoint y: 273, distance: 85.8
click at [758, 273] on div "Rota 7 - Placa QUU1F94 40705447 - DEGUST Rota 7 - Placa QUU1F94 40700547 - [PER…" at bounding box center [668, 315] width 1336 height 631
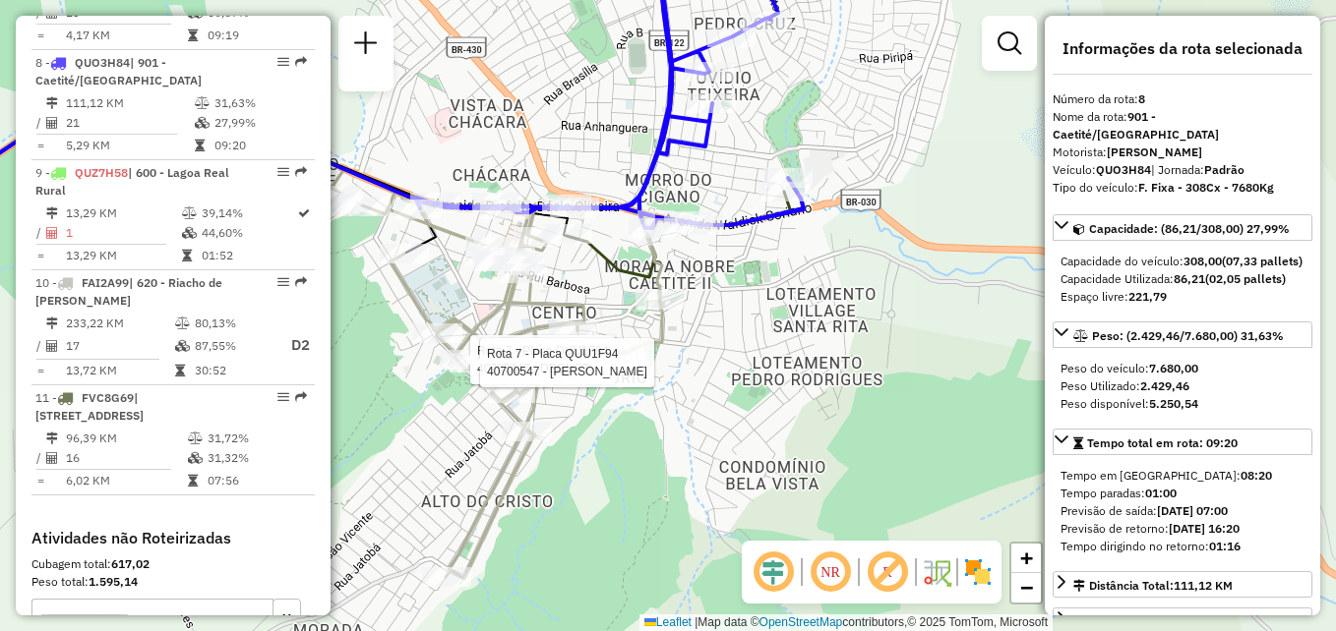
drag, startPoint x: 557, startPoint y: 244, endPoint x: 650, endPoint y: 253, distance: 93.9
click at [592, 244] on div at bounding box center [567, 234] width 49 height 20
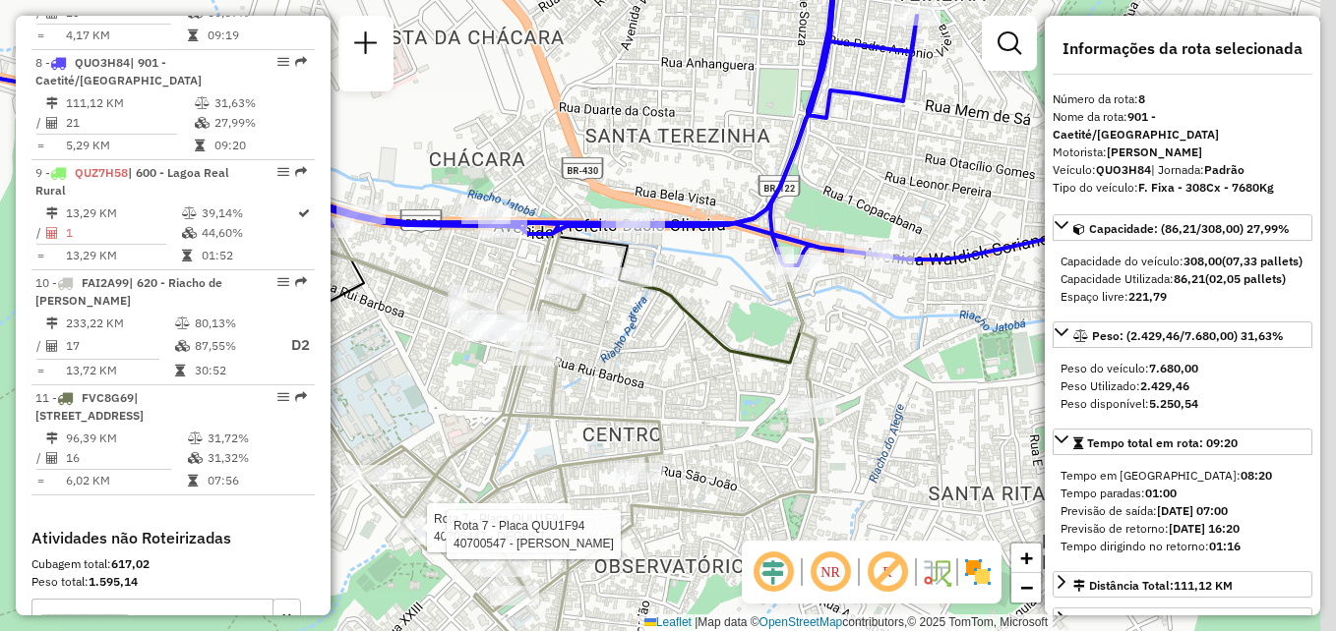
drag, startPoint x: 475, startPoint y: 262, endPoint x: 506, endPoint y: 247, distance: 33.9
click at [387, 284] on div "Rota 7 - Placa QUU1F94 40705447 - DEGUST Rota 7 - Placa QUU1F94 40700547 - [PER…" at bounding box center [668, 315] width 1336 height 631
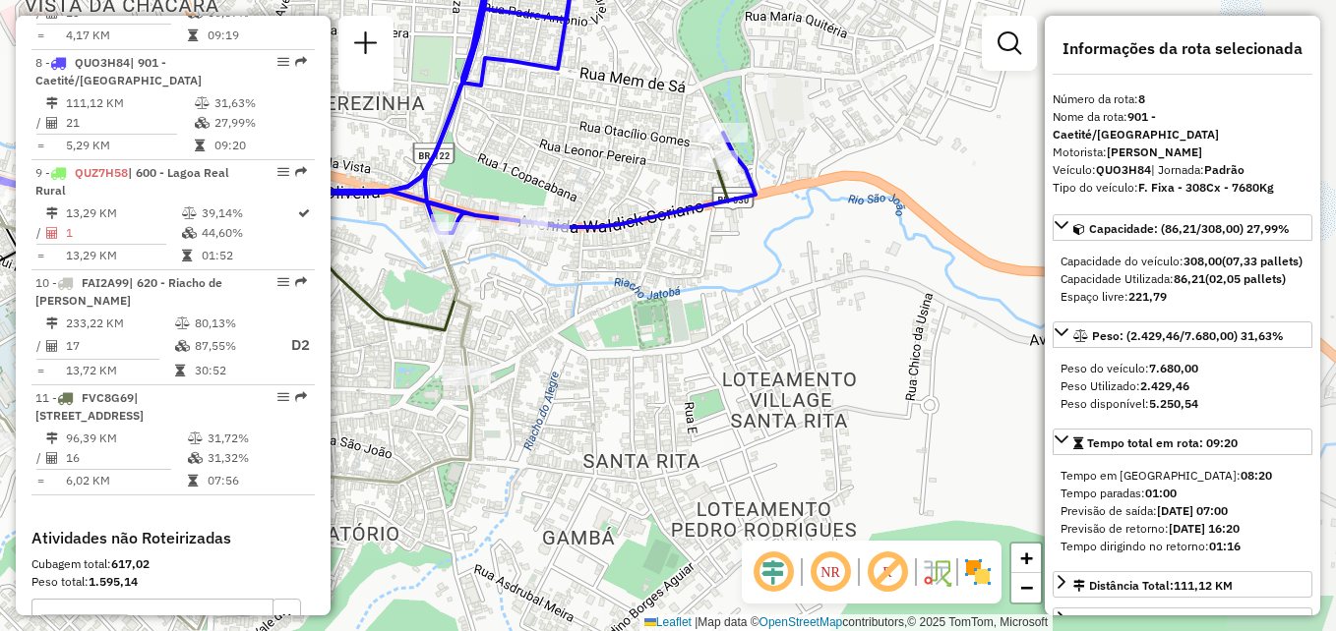
drag, startPoint x: 838, startPoint y: 350, endPoint x: 522, endPoint y: 312, distance: 318.0
click at [522, 315] on div "Rota 7 - Placa QUU1F94 40705447 - DEGUST Rota 7 - Placa QUU1F94 40700547 - [PER…" at bounding box center [668, 315] width 1336 height 631
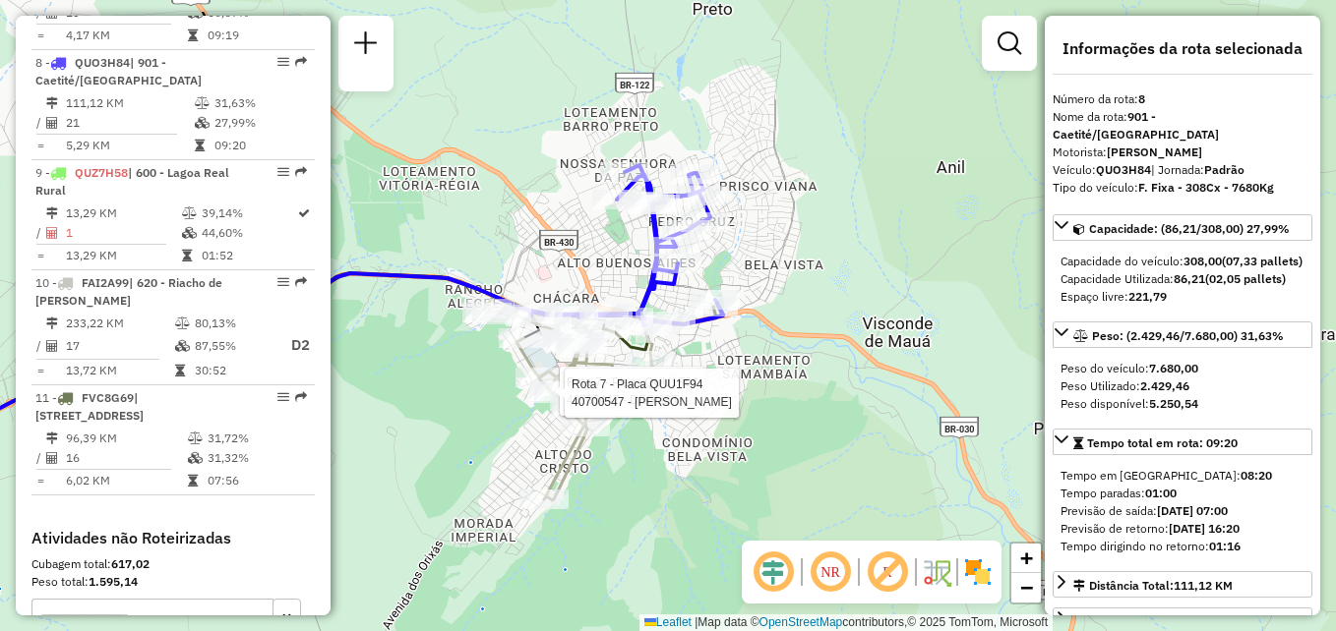
drag, startPoint x: 800, startPoint y: 167, endPoint x: 809, endPoint y: 227, distance: 60.8
click at [809, 227] on div "Rota 7 - Placa QUU1F94 40705447 - DEGUST Rota 7 - Placa QUU1F94 40700547 - [PER…" at bounding box center [668, 315] width 1336 height 631
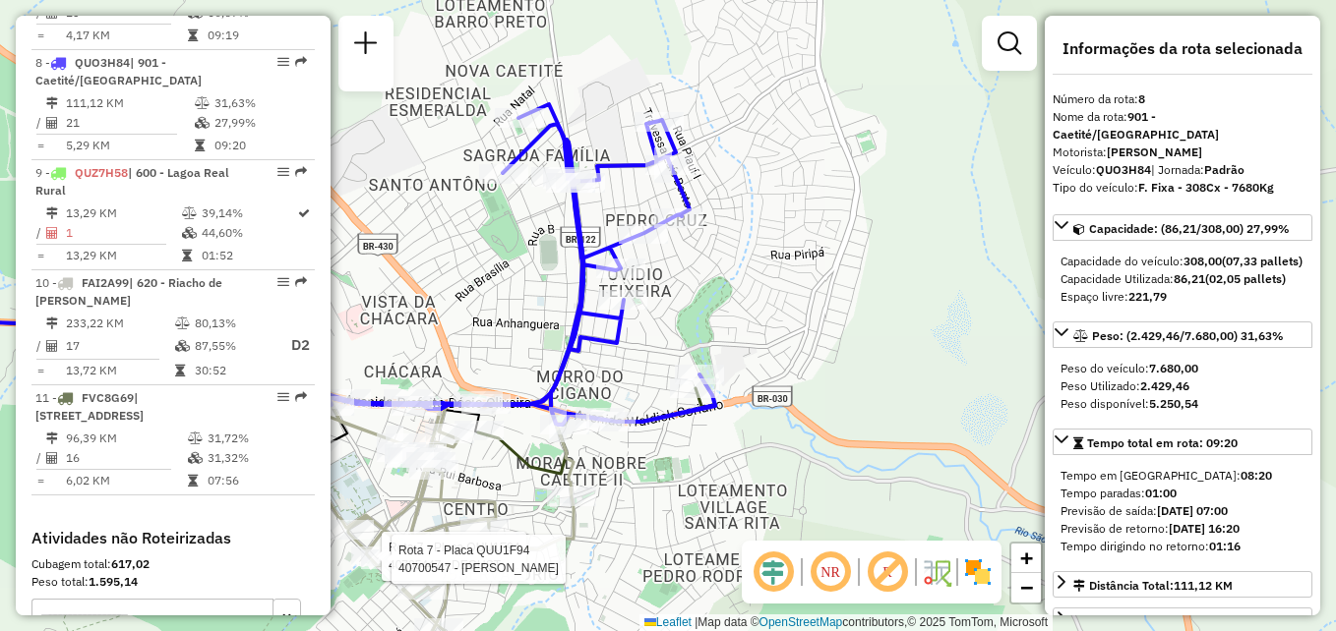
drag, startPoint x: 731, startPoint y: 200, endPoint x: 745, endPoint y: 231, distance: 34.4
click at [745, 231] on div "Rota 7 - Placa QUU1F94 40705447 - DEGUST Rota 7 - Placa QUU1F94 40700547 - [PER…" at bounding box center [668, 315] width 1336 height 631
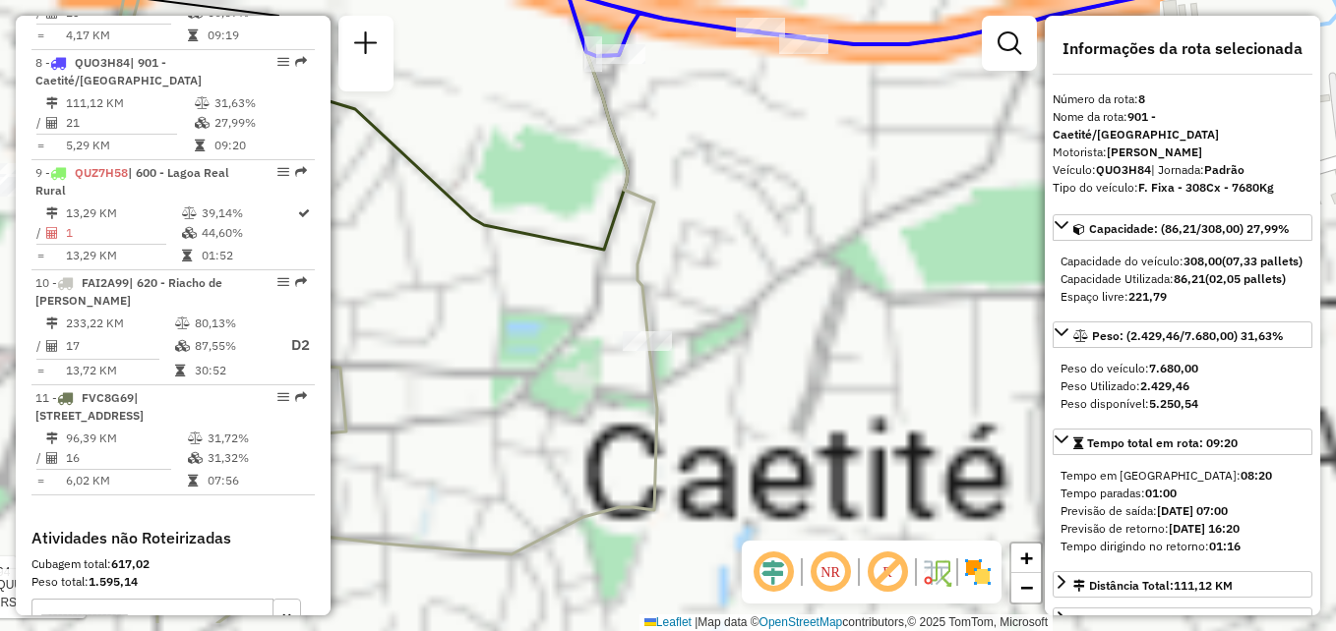
drag, startPoint x: 561, startPoint y: 413, endPoint x: 700, endPoint y: 183, distance: 269.2
click at [768, 327] on div "Rota 7 - Placa QUU1F94 40705447 - DEGUST Rota 7 - Placa QUU1F94 40700547 - [PER…" at bounding box center [668, 315] width 1336 height 631
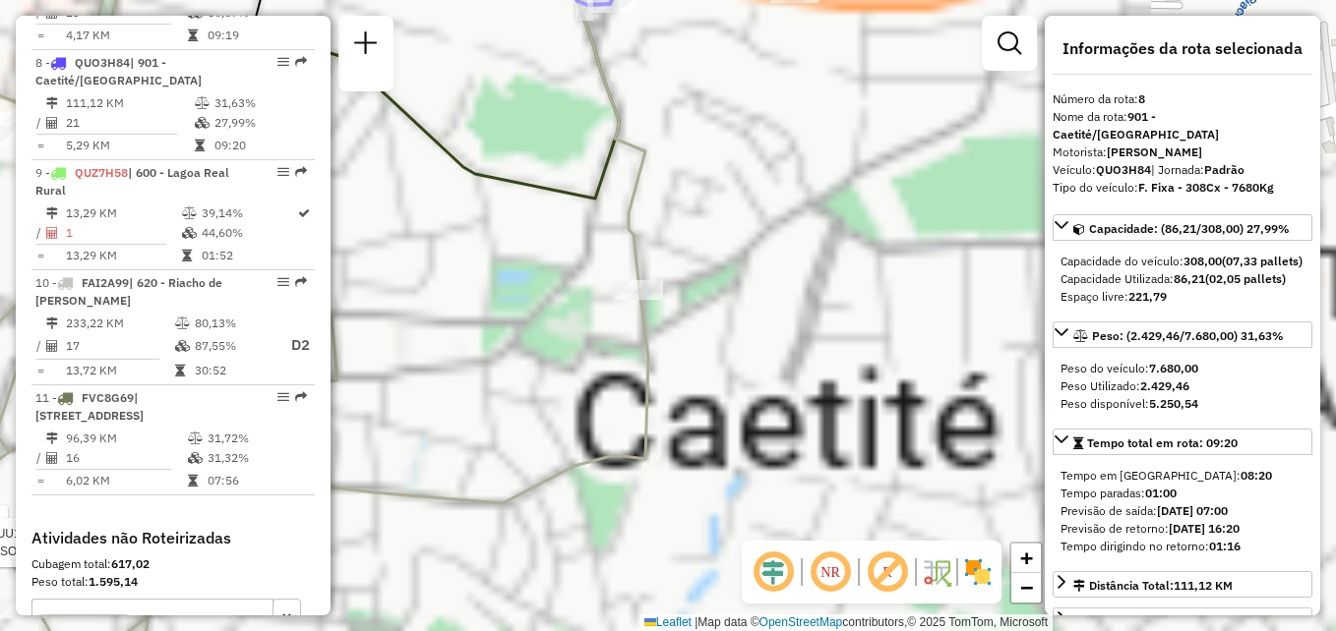
click at [714, 382] on div "Rota 7 - Placa QUU1F94 40705447 - DEGUST Rota 7 - Placa QUU1F94 40700547 - [PER…" at bounding box center [668, 315] width 1336 height 631
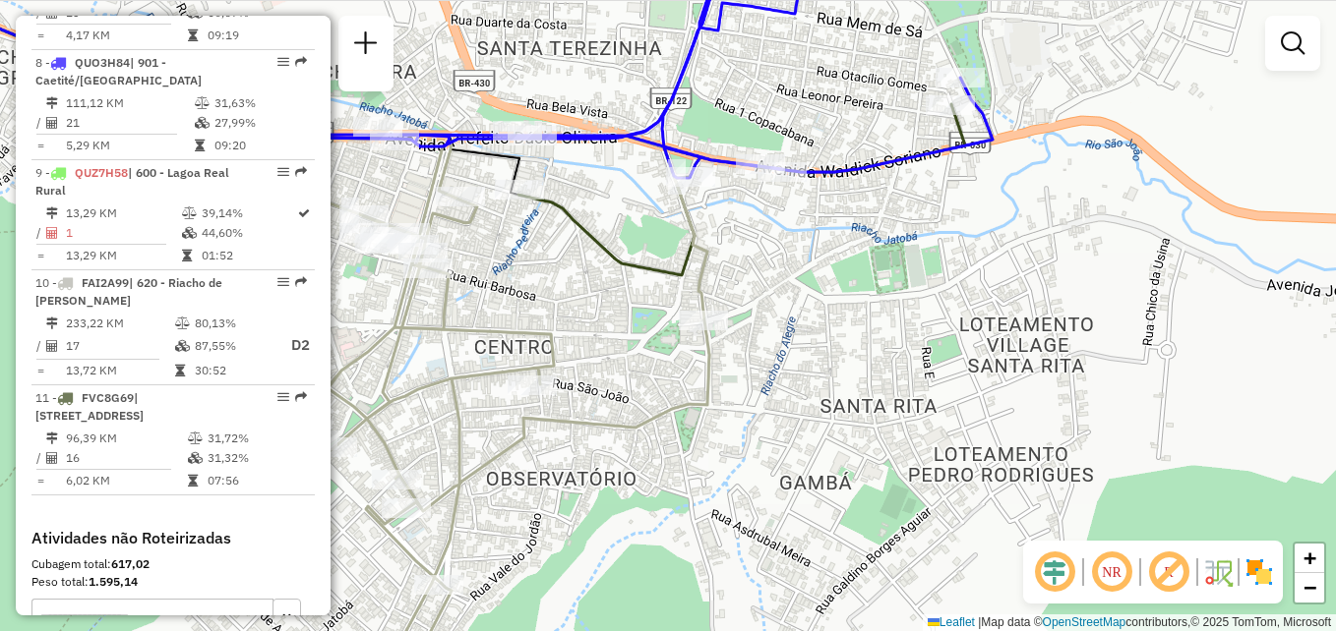
drag, startPoint x: 741, startPoint y: 331, endPoint x: 813, endPoint y: 346, distance: 74.3
click at [813, 350] on div "Janela de atendimento Grade de atendimento Capacidade Transportadoras Veículos …" at bounding box center [668, 315] width 1336 height 631
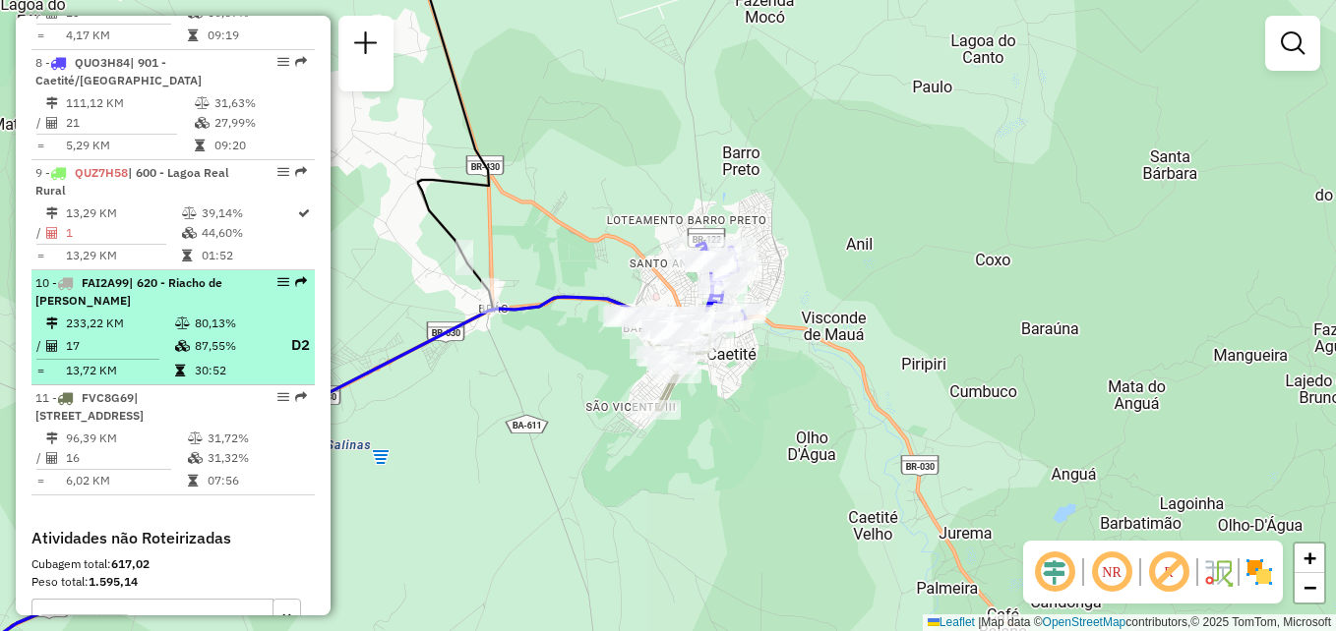
drag, startPoint x: 53, startPoint y: 209, endPoint x: 84, endPoint y: 297, distance: 92.7
click at [55, 227] on icon at bounding box center [52, 233] width 12 height 12
select select "**********"
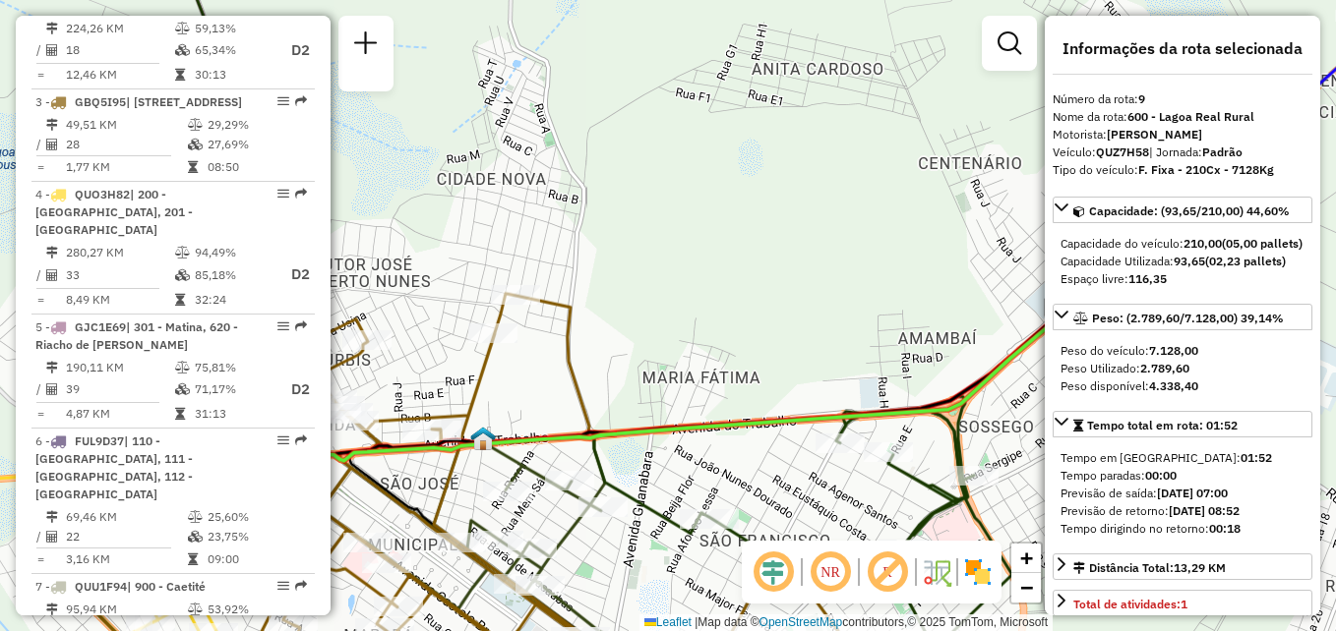
scroll to position [785, 0]
